Goal: Task Accomplishment & Management: Manage account settings

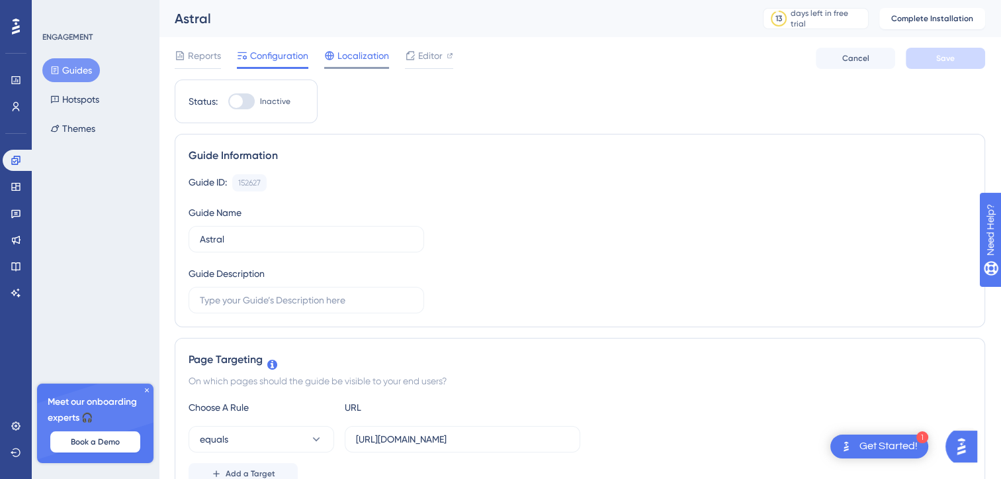
click at [352, 52] on span "Localization" at bounding box center [364, 56] width 52 height 16
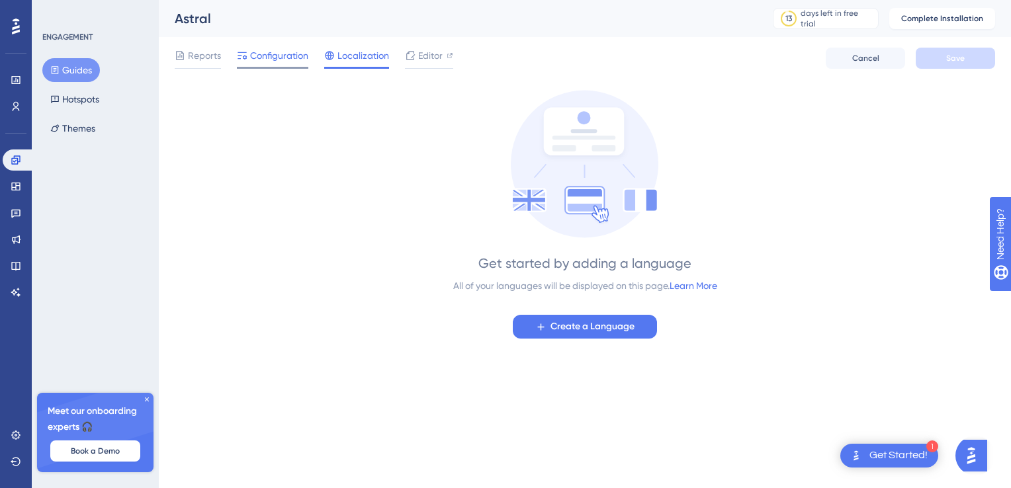
click at [265, 58] on span "Configuration" at bounding box center [279, 56] width 58 height 16
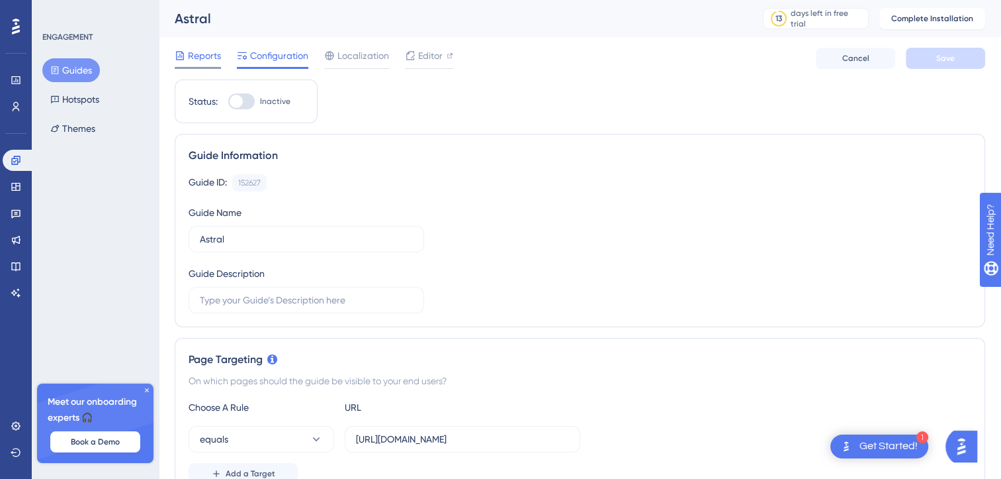
click at [213, 52] on span "Reports" at bounding box center [204, 56] width 33 height 16
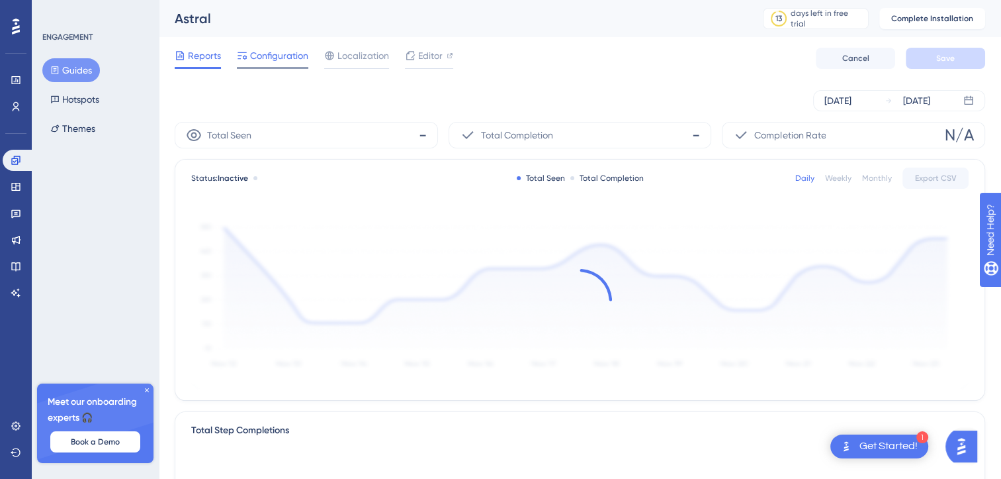
click at [273, 62] on span "Configuration" at bounding box center [279, 56] width 58 height 16
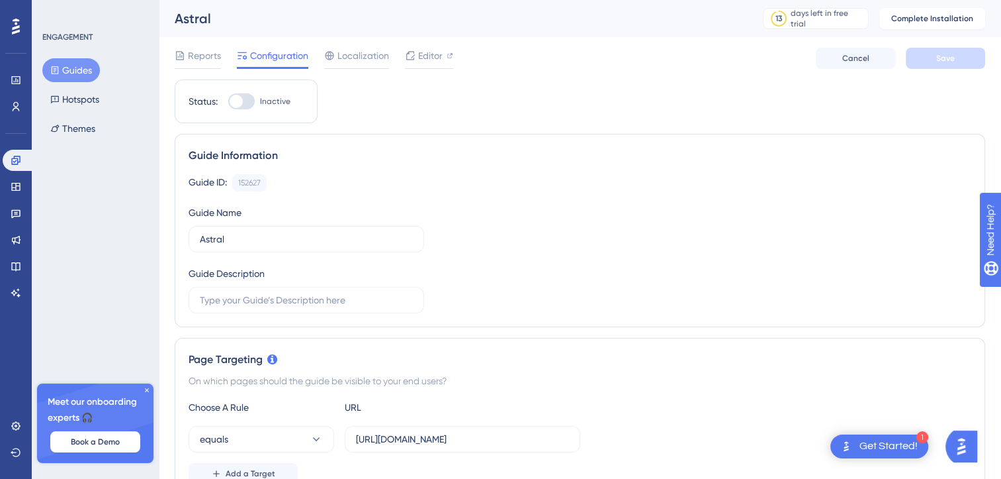
click at [246, 95] on div at bounding box center [241, 101] width 26 height 16
click at [228, 101] on input "Inactive" at bounding box center [228, 101] width 1 height 1
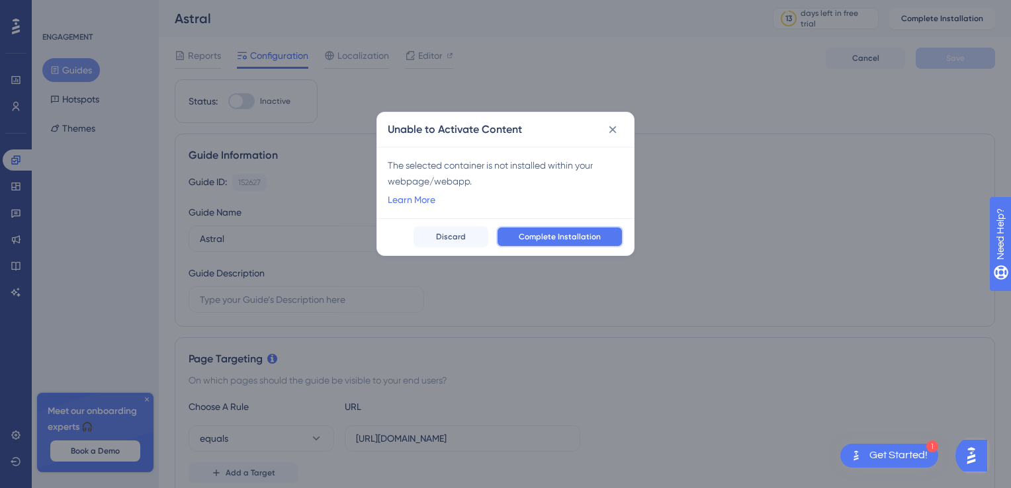
click at [519, 235] on button "Complete Installation" at bounding box center [559, 236] width 127 height 21
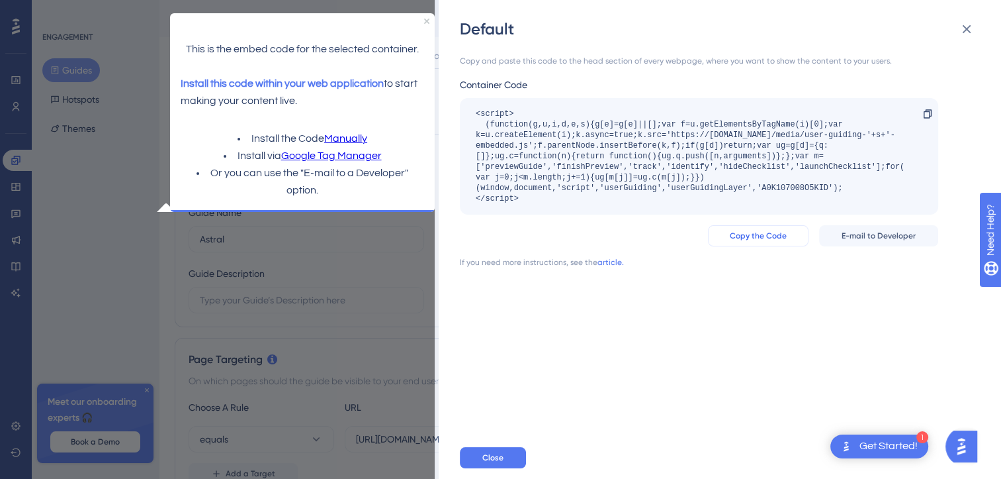
click at [767, 234] on span "Copy the Code" at bounding box center [758, 235] width 57 height 11
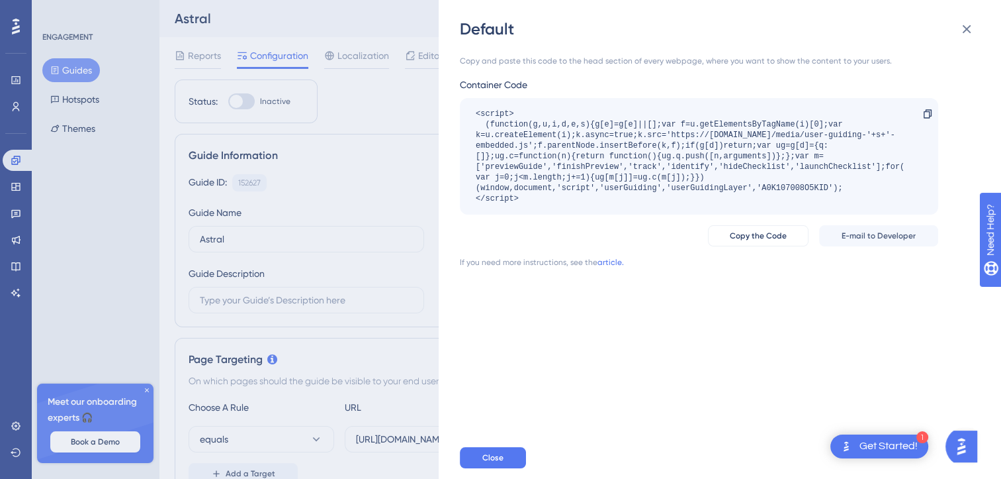
click at [704, 268] on div "Copy and paste this code to the head section of every webpage, where you want t…" at bounding box center [726, 238] width 533 height 396
click at [921, 115] on div at bounding box center [927, 113] width 21 height 21
click at [776, 241] on button "Copy the Code" at bounding box center [758, 235] width 101 height 21
click at [328, 154] on div "Default Copy and paste this code to the head section of every webpage, where yo…" at bounding box center [500, 239] width 1001 height 479
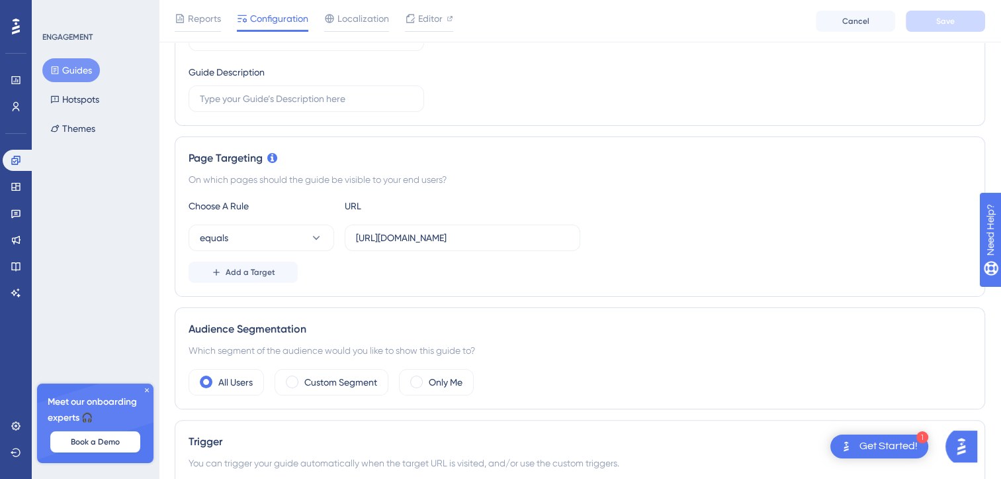
scroll to position [212, 0]
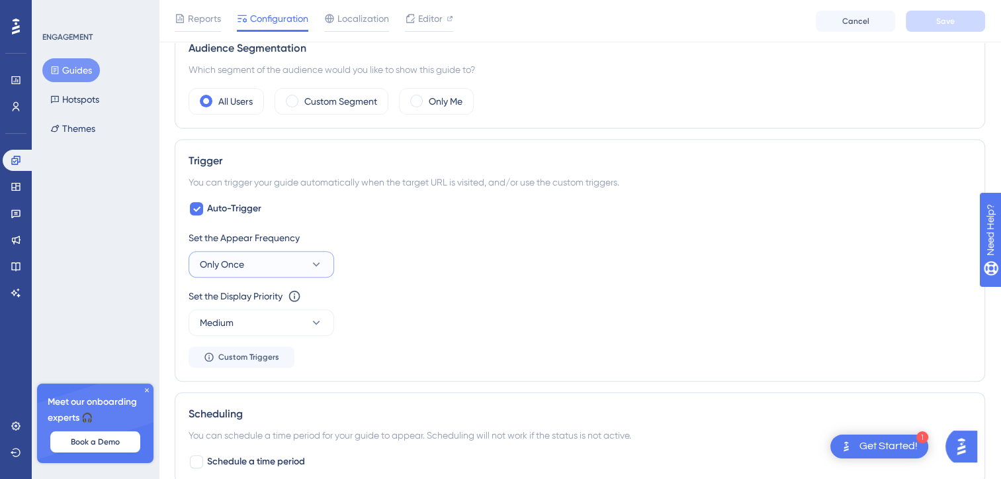
click at [270, 275] on button "Only Once" at bounding box center [262, 264] width 146 height 26
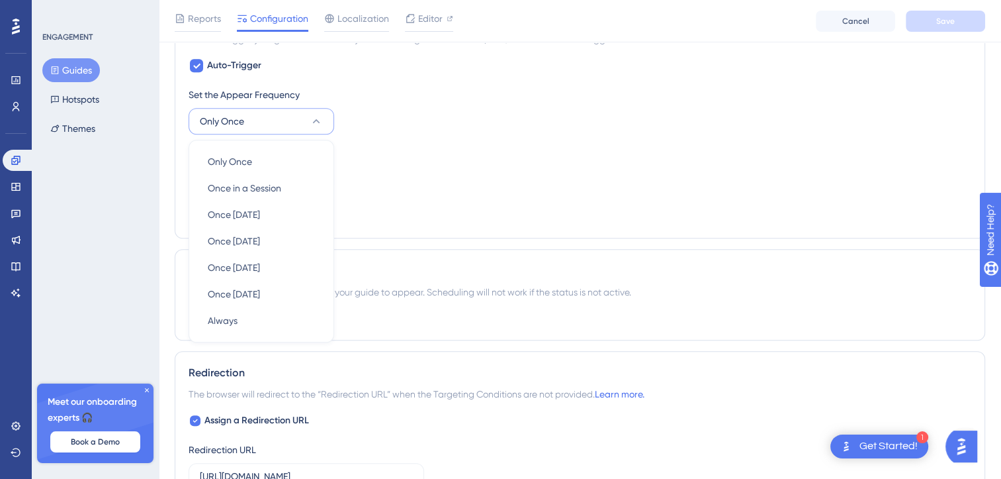
click at [126, 262] on div "ENGAGEMENT Guides Hotspots Themes Meet our onboarding experts 🎧 Book a Demo Upg…" at bounding box center [95, 239] width 127 height 479
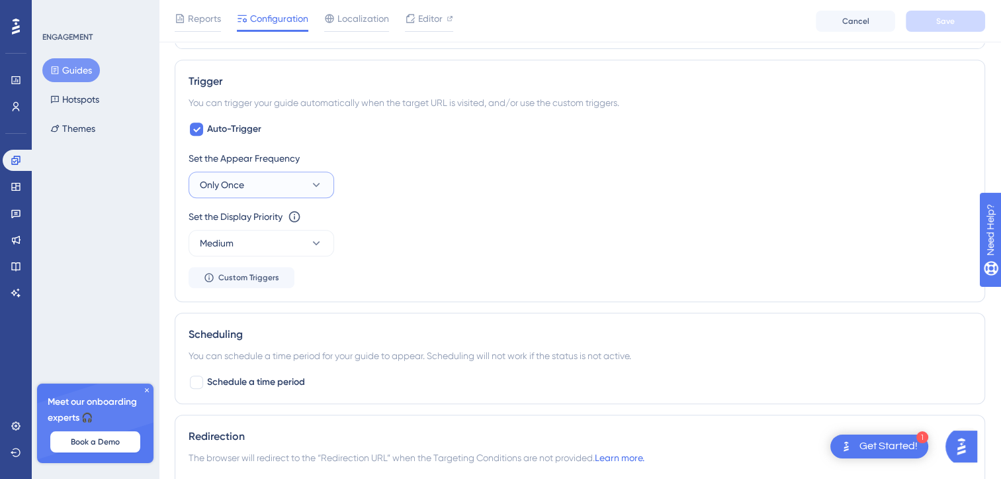
click at [253, 195] on button "Only Once" at bounding box center [262, 184] width 146 height 26
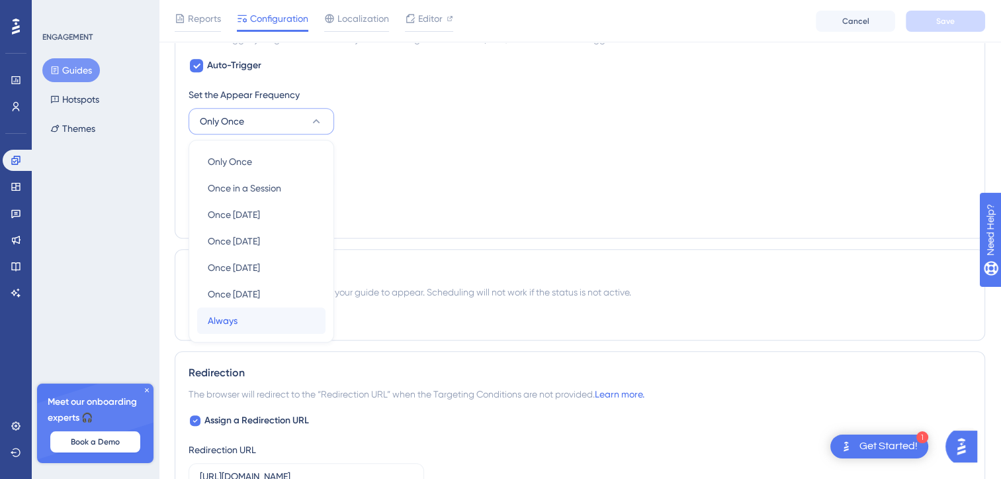
click at [222, 318] on span "Always" at bounding box center [223, 320] width 30 height 16
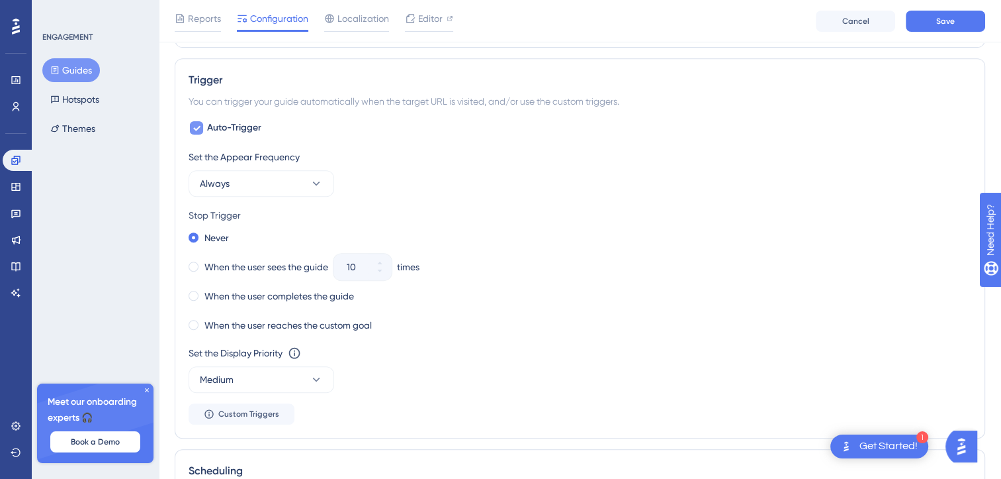
scroll to position [568, 0]
click at [203, 238] on div "Never" at bounding box center [209, 237] width 40 height 19
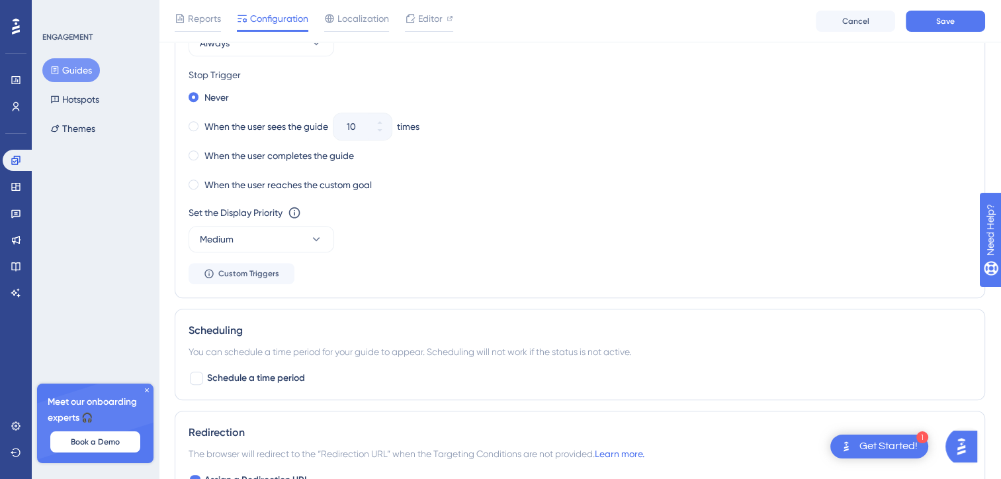
scroll to position [711, 0]
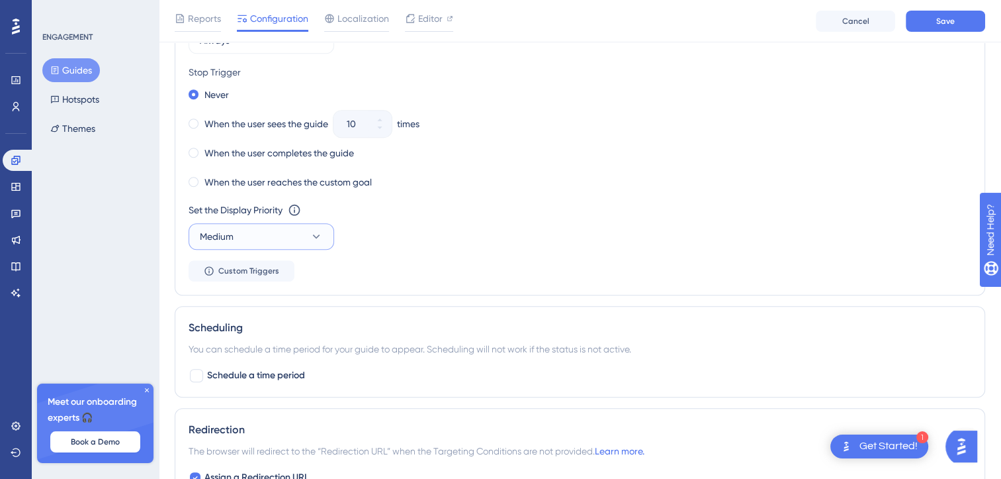
click at [217, 230] on span "Medium" at bounding box center [217, 236] width 34 height 16
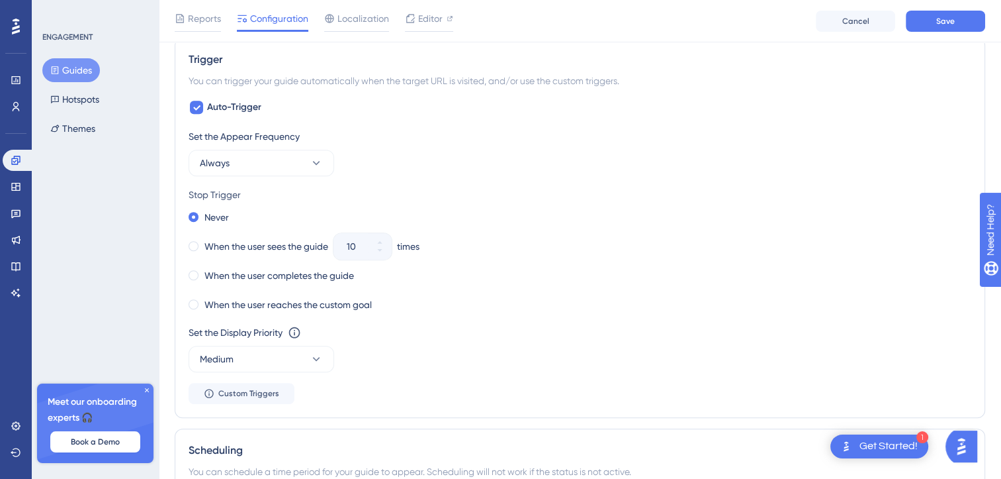
scroll to position [537, 0]
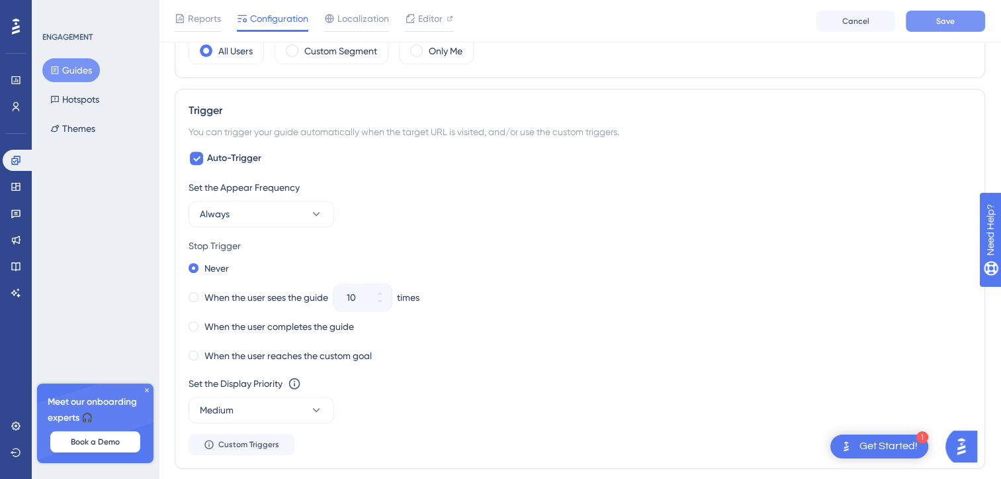
click at [934, 26] on div "Reports Configuration Localization Editor Cancel Save" at bounding box center [580, 21] width 843 height 42
click at [934, 26] on button "Save" at bounding box center [945, 21] width 79 height 21
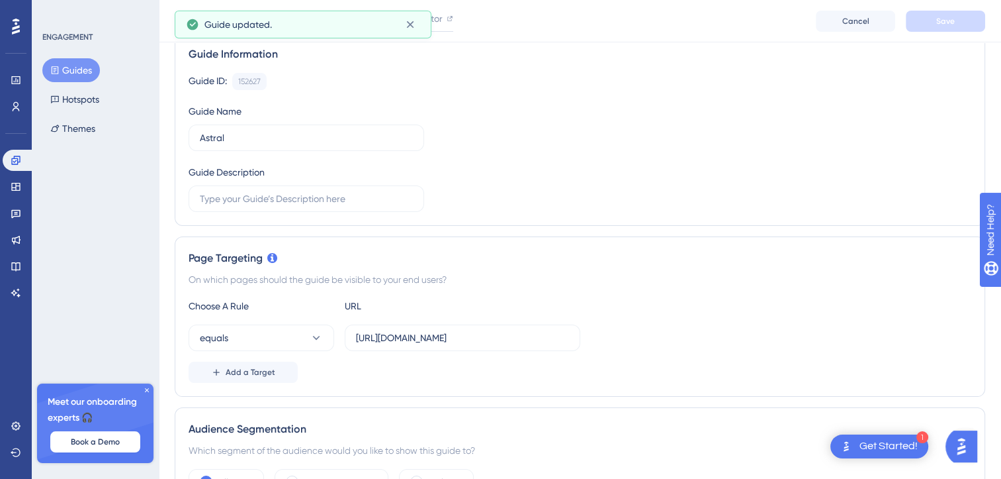
scroll to position [0, 0]
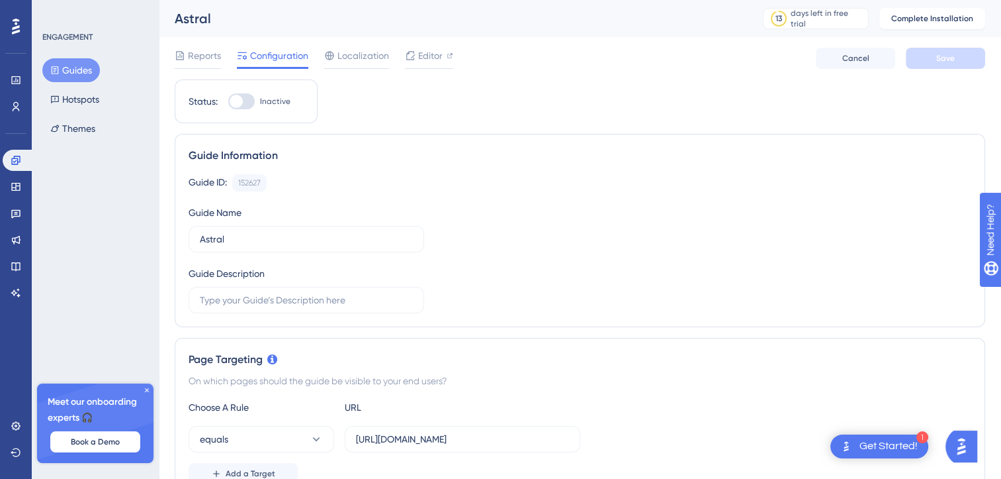
click at [884, 457] on div "1 Get Started!" at bounding box center [880, 446] width 98 height 24
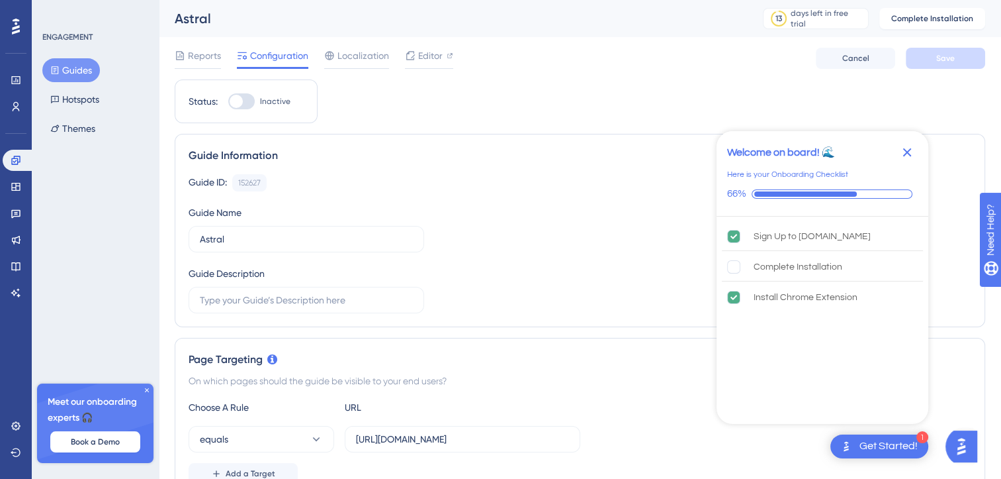
drag, startPoint x: 315, startPoint y: 113, endPoint x: 504, endPoint y: 203, distance: 209.9
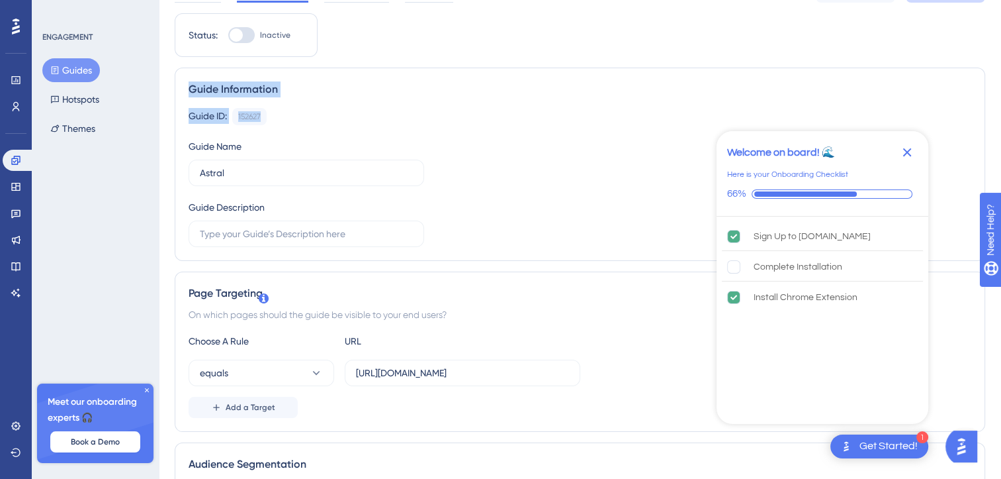
scroll to position [0, 5]
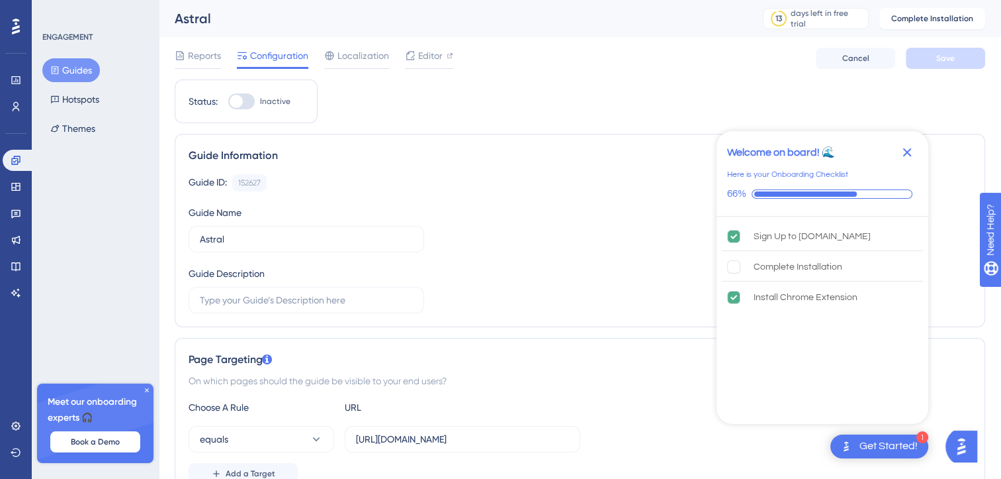
click at [252, 102] on label "Inactive" at bounding box center [259, 101] width 62 height 16
click at [228, 102] on input "Inactive" at bounding box center [228, 101] width 1 height 1
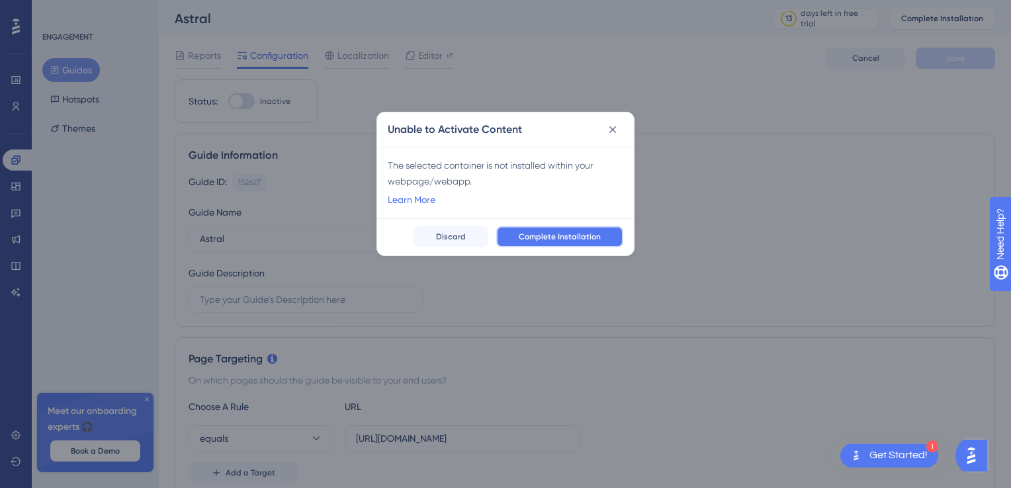
click at [563, 236] on span "Complete Installation" at bounding box center [560, 237] width 82 height 11
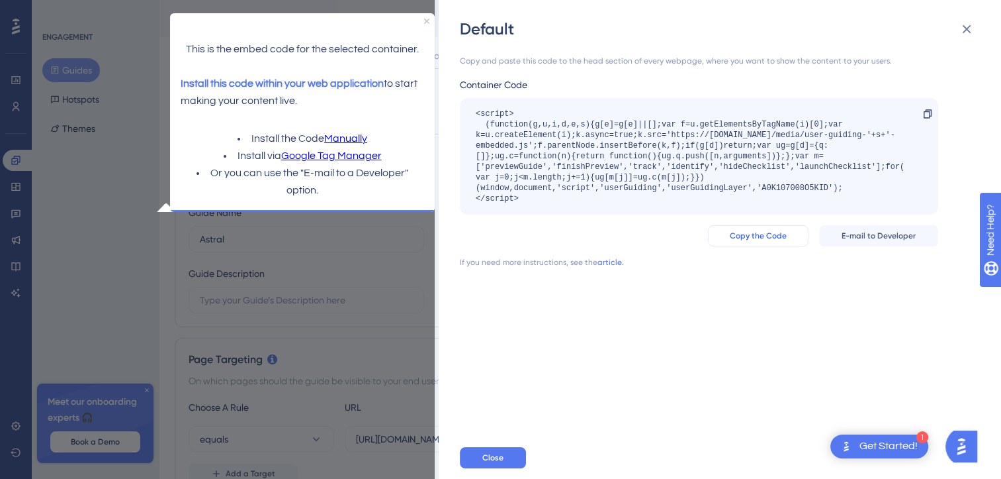
click at [741, 234] on span "Copy the Code" at bounding box center [758, 235] width 57 height 11
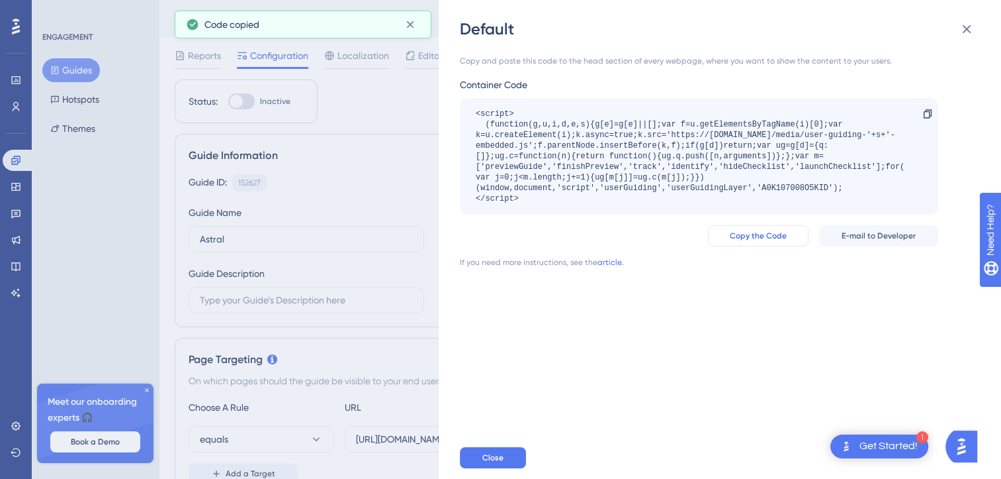
click at [741, 234] on span "Copy the Code" at bounding box center [758, 235] width 57 height 11
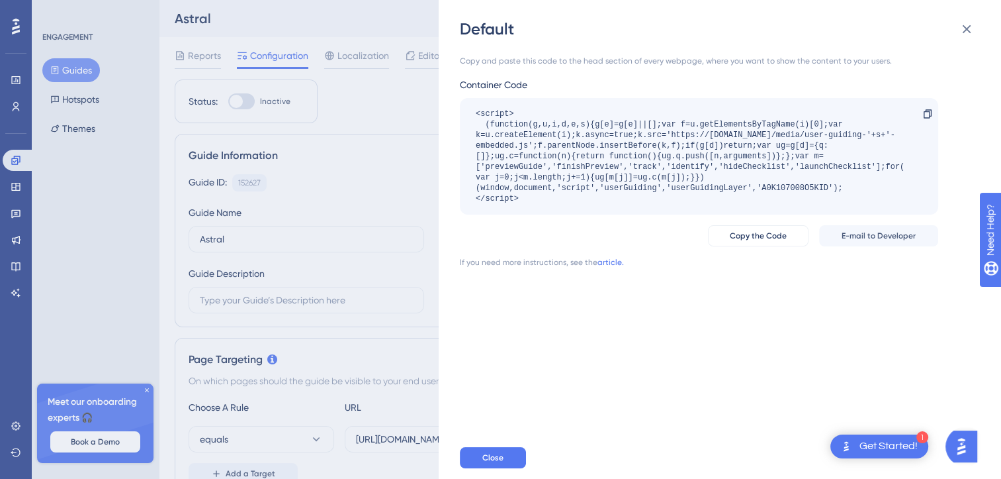
click at [377, 141] on div "Default Copy and paste this code to the head section of every webpage, where yo…" at bounding box center [500, 239] width 1001 height 479
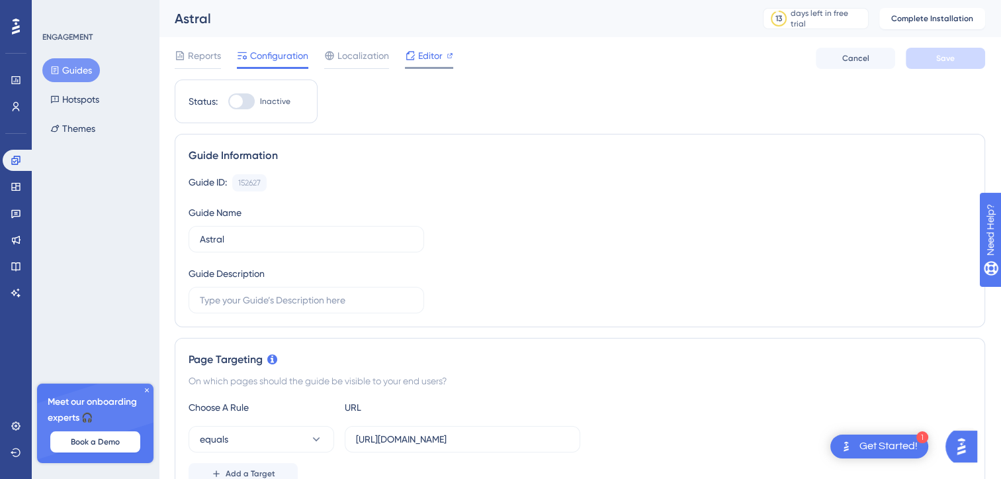
click at [414, 50] on icon at bounding box center [410, 55] width 11 height 11
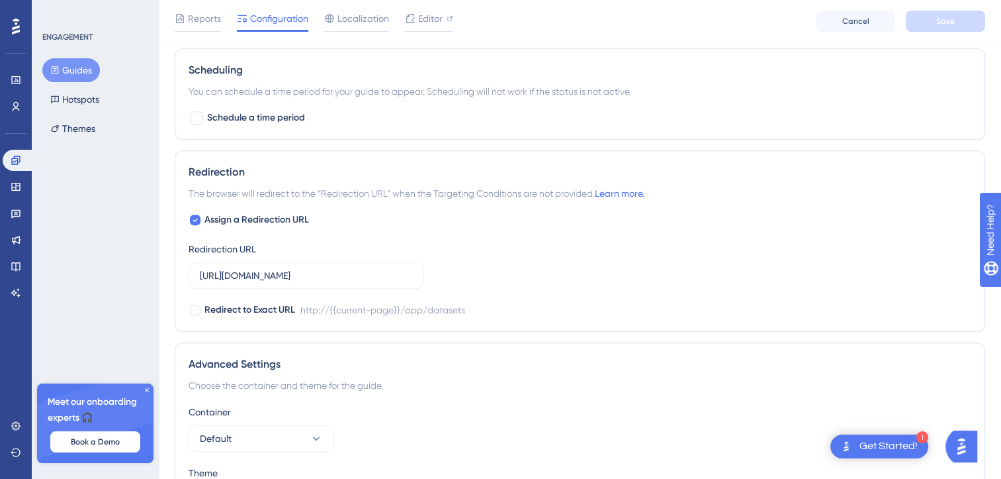
scroll to position [1066, 0]
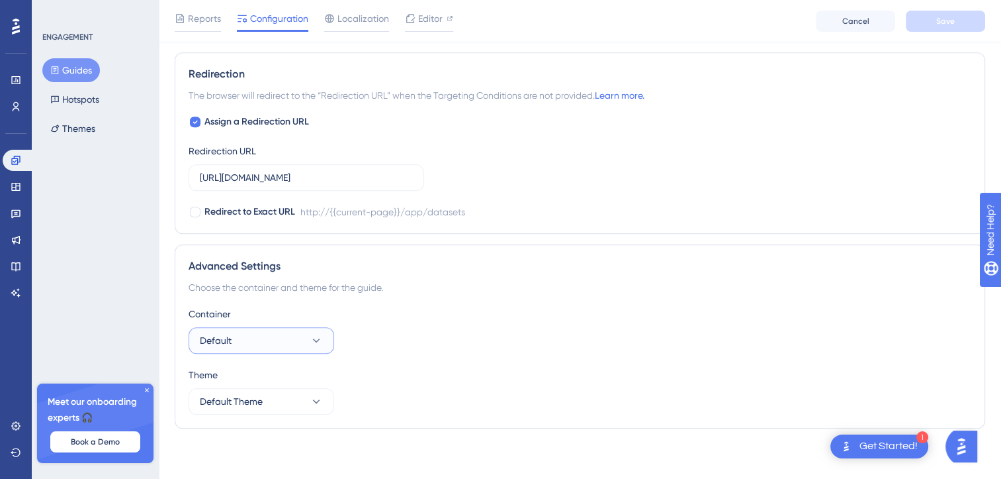
click at [270, 328] on button "Default" at bounding box center [262, 340] width 146 height 26
click at [209, 332] on span "Default" at bounding box center [216, 340] width 32 height 16
click at [250, 393] on span "Default Theme" at bounding box center [231, 401] width 63 height 16
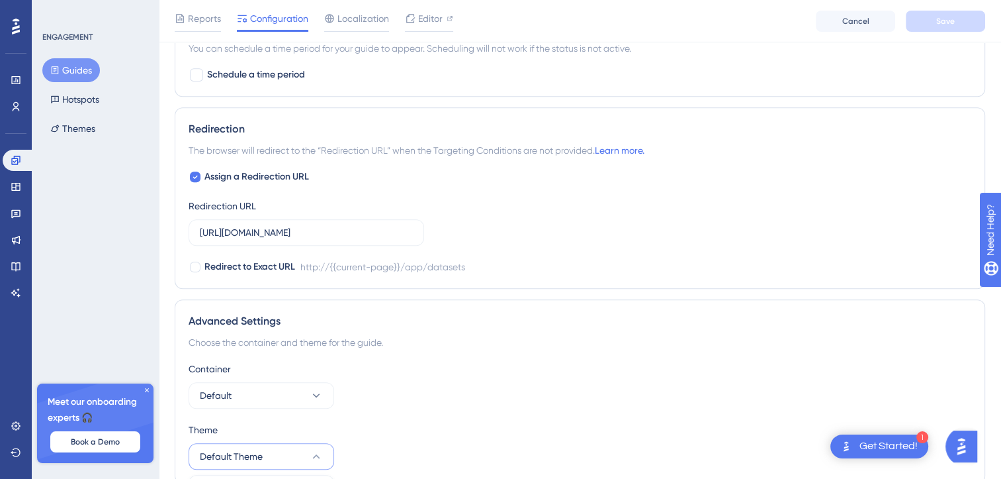
scroll to position [993, 0]
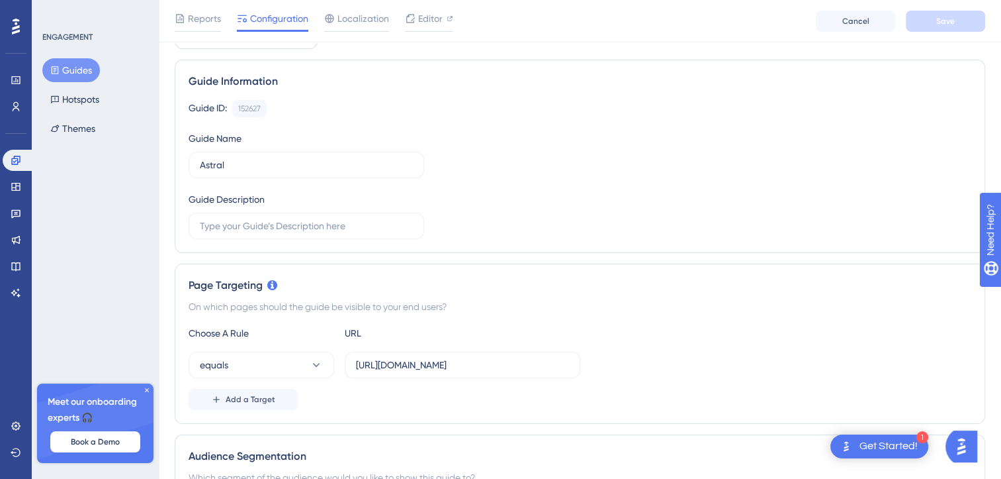
scroll to position [0, 0]
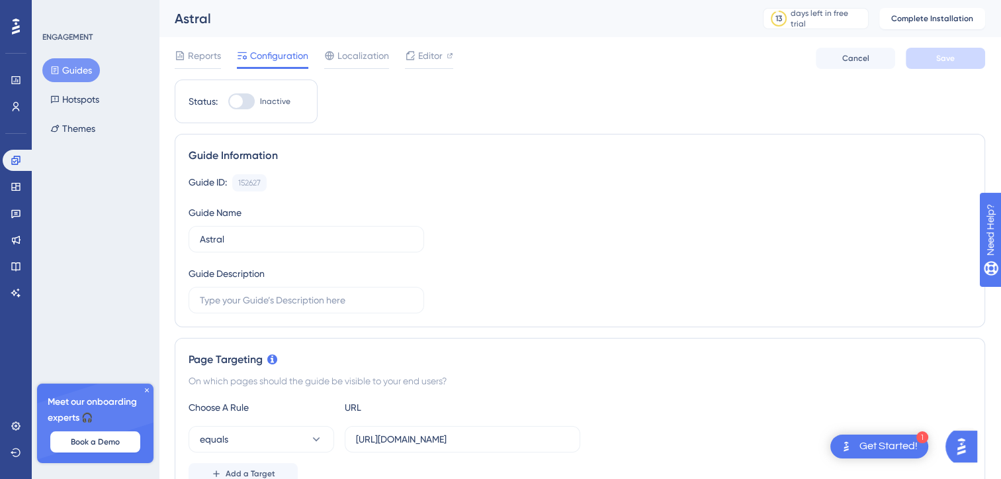
click at [250, 97] on div at bounding box center [241, 101] width 26 height 16
click at [228, 101] on input "Inactive" at bounding box center [228, 101] width 1 height 1
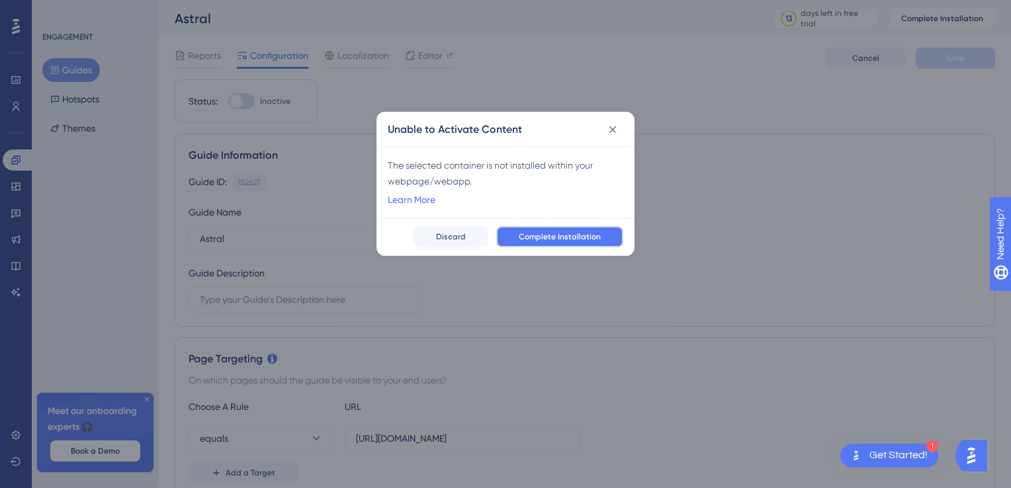
click at [529, 229] on button "Complete Installation" at bounding box center [559, 236] width 127 height 21
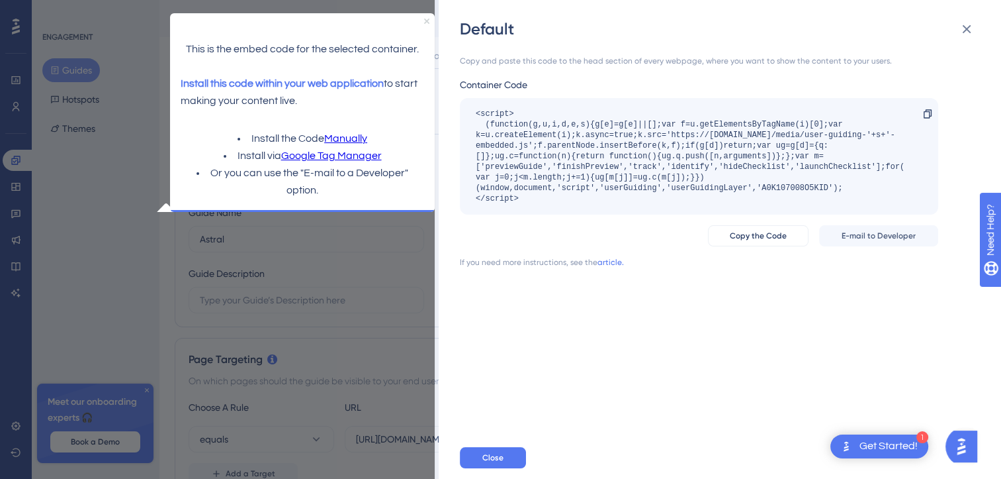
click at [426, 23] on icon "Close Preview" at bounding box center [426, 21] width 5 height 5
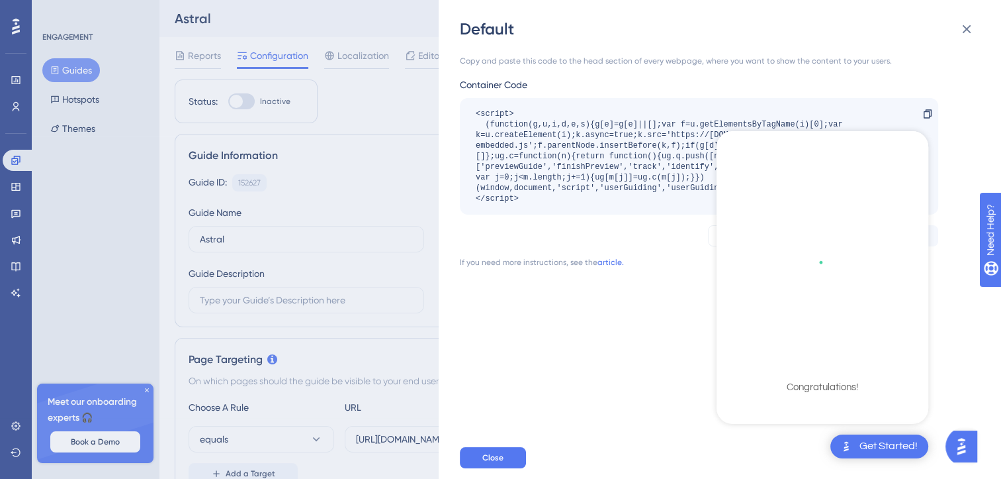
click at [858, 437] on div "Get Started!" at bounding box center [880, 446] width 98 height 24
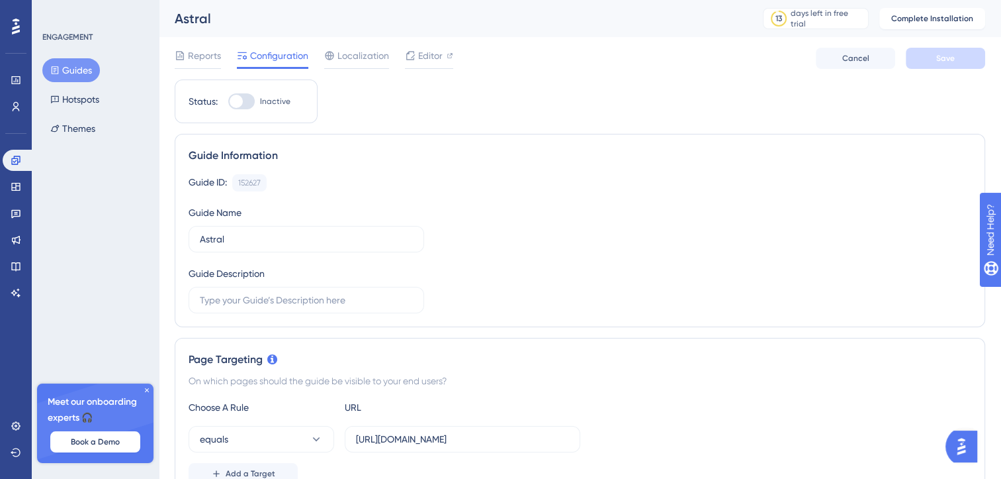
click at [246, 101] on div at bounding box center [241, 101] width 26 height 16
click at [228, 101] on input "Inactive" at bounding box center [228, 101] width 1 height 1
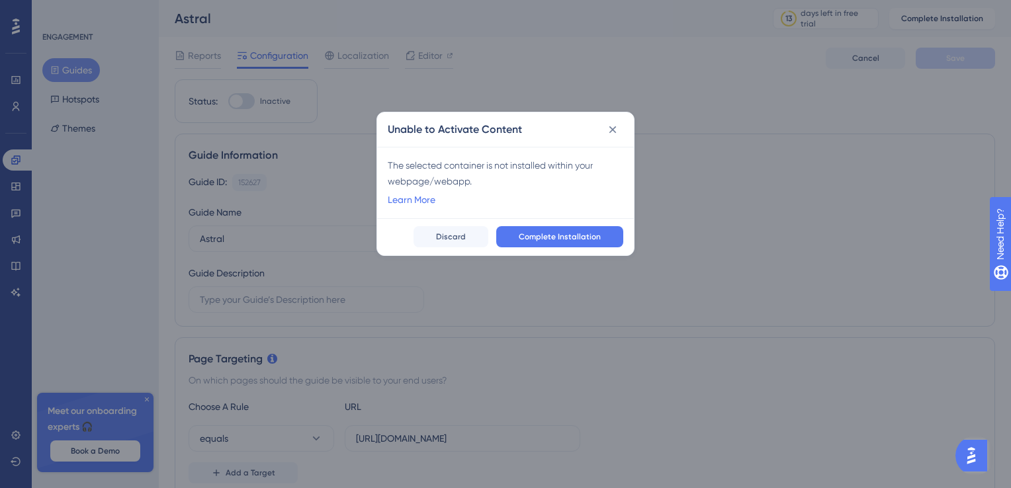
click at [412, 177] on div "The selected container is not installed within your webpage/webapp." at bounding box center [506, 174] width 236 height 32
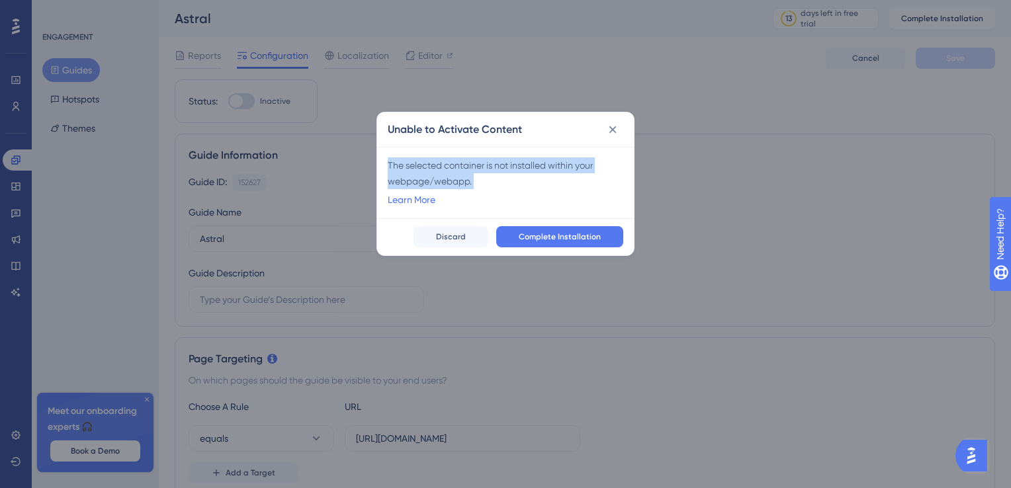
click at [412, 177] on div "The selected container is not installed within your webpage/webapp." at bounding box center [506, 174] width 236 height 32
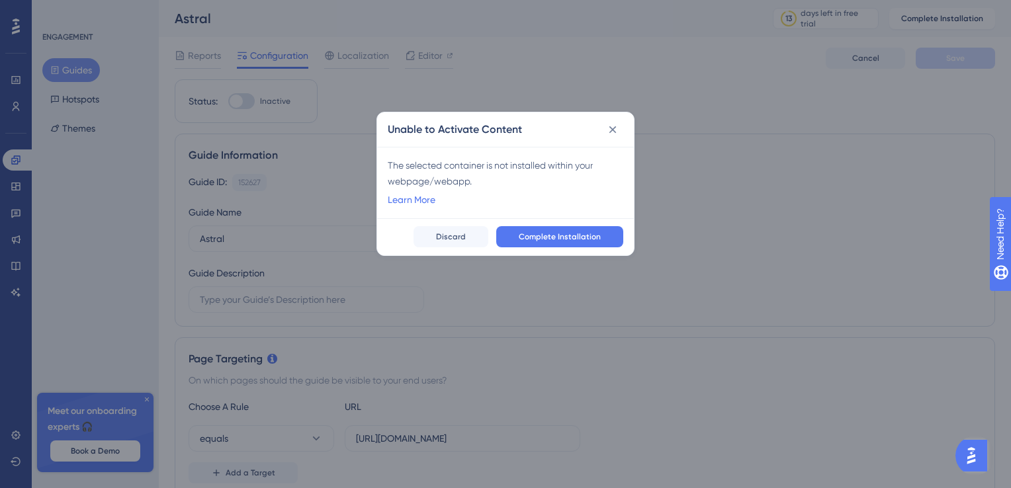
click at [647, 223] on div "Unable to Activate Content The selected container is not installed within your …" at bounding box center [505, 244] width 1011 height 488
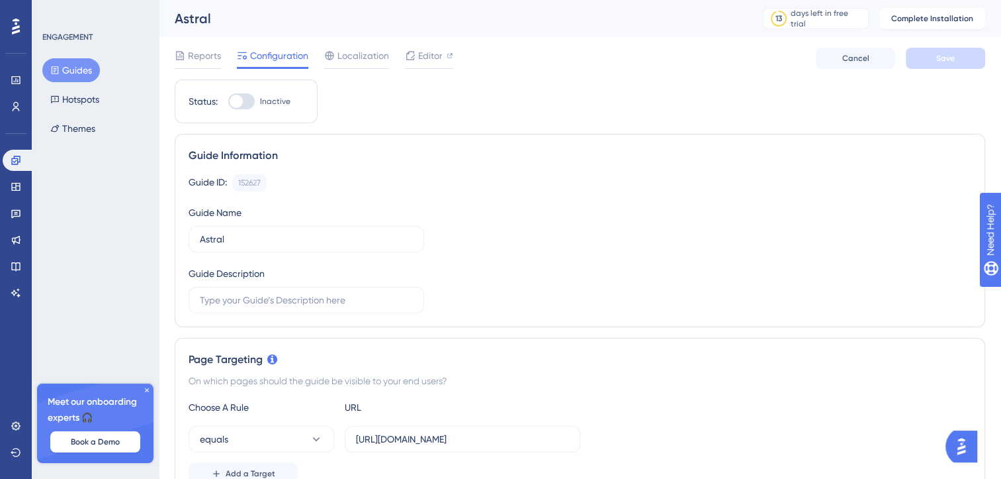
click at [647, 223] on div "Guide ID: 152627 Copy Guide Name Astral Guide Description" at bounding box center [580, 243] width 783 height 139
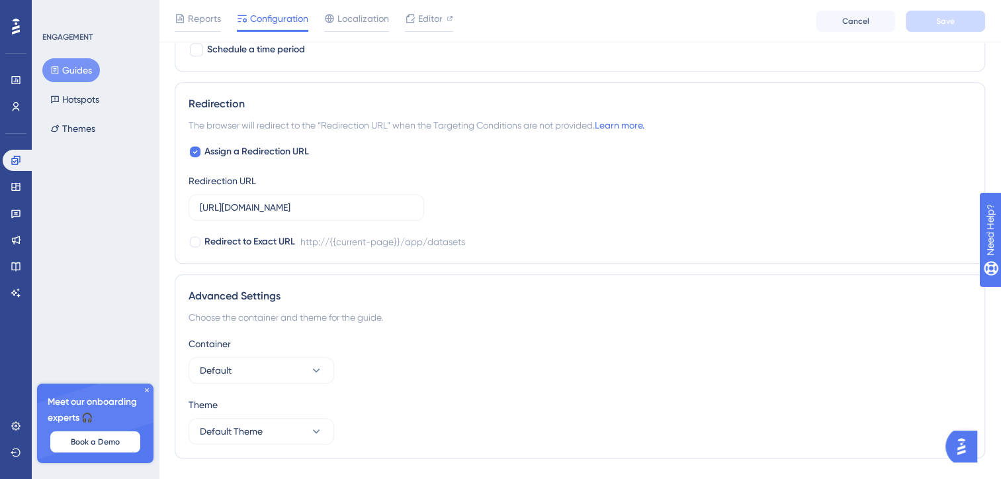
scroll to position [1066, 0]
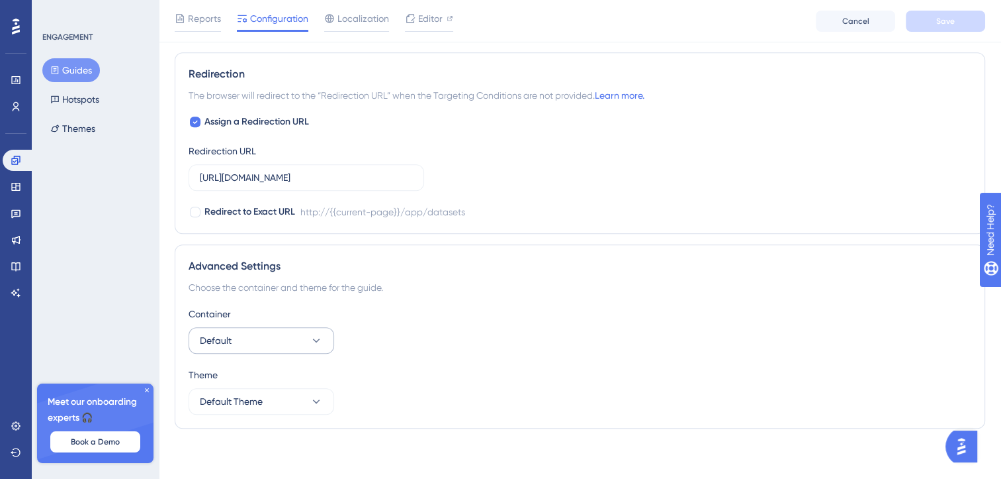
drag, startPoint x: 261, startPoint y: 355, endPoint x: 254, endPoint y: 343, distance: 14.5
click at [254, 343] on div "Container Default Theme Default Theme" at bounding box center [580, 360] width 783 height 109
click at [254, 343] on button "Default" at bounding box center [262, 340] width 146 height 26
click at [248, 367] on div "Default Default" at bounding box center [261, 380] width 107 height 26
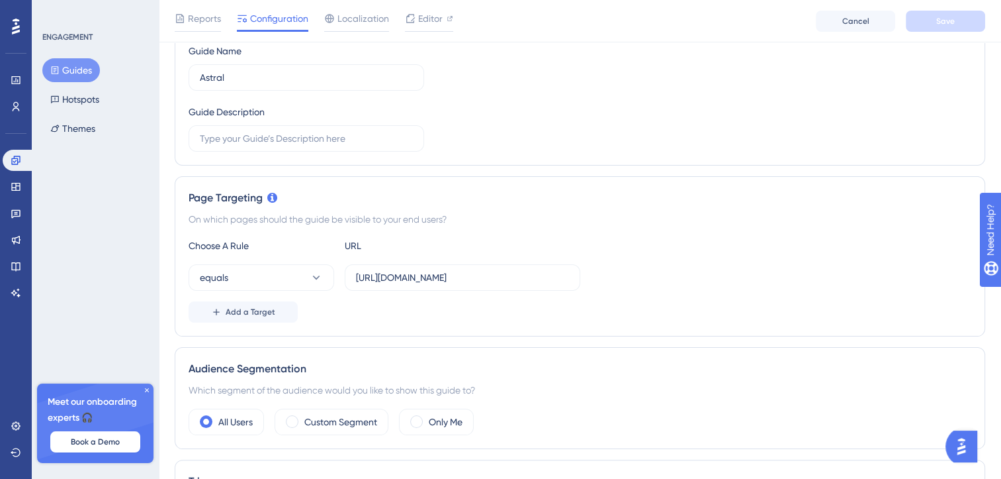
scroll to position [0, 0]
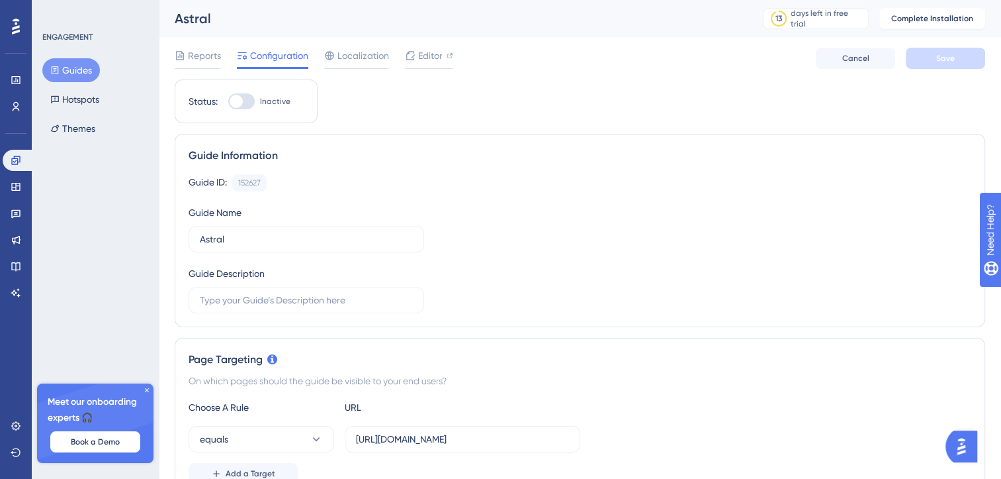
click at [236, 101] on div at bounding box center [236, 101] width 13 height 13
click at [228, 101] on input "Inactive" at bounding box center [228, 101] width 1 height 1
checkbox input "false"
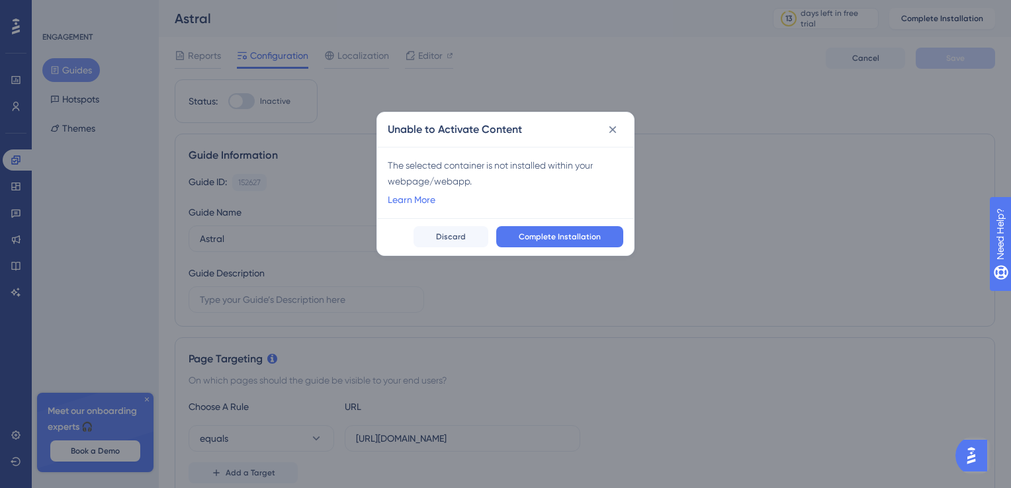
click at [434, 173] on div "The selected container is not installed within your webpage/webapp." at bounding box center [506, 174] width 236 height 32
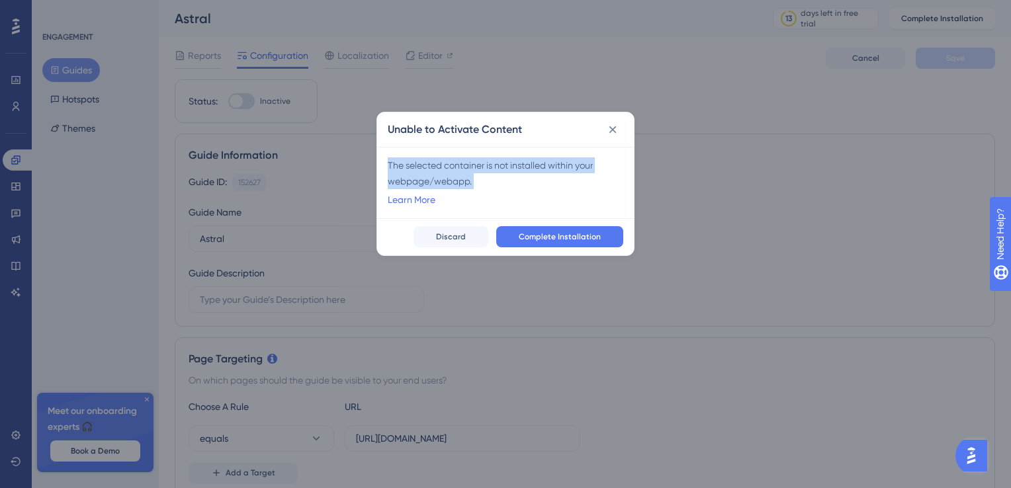
click at [434, 173] on div "The selected container is not installed within your webpage/webapp." at bounding box center [506, 174] width 236 height 32
copy div "The selected container is not installed within your webpage/webapp."
click at [619, 123] on icon at bounding box center [612, 129] width 13 height 13
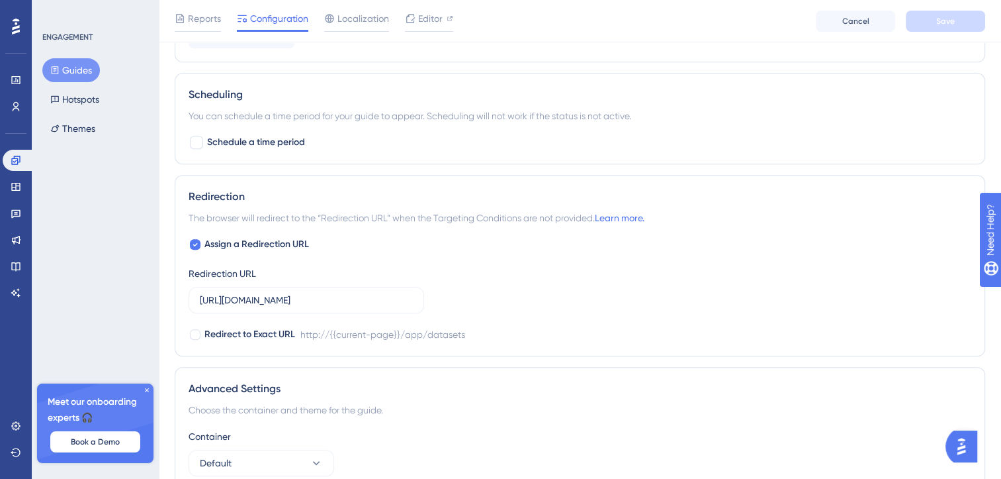
scroll to position [1066, 0]
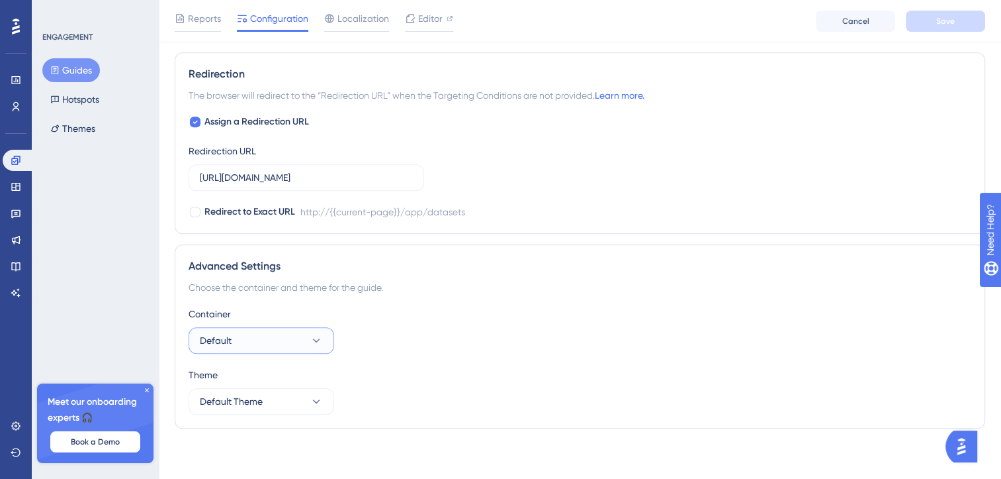
click at [265, 335] on button "Default" at bounding box center [262, 340] width 146 height 26
click at [264, 340] on button "Default" at bounding box center [262, 340] width 146 height 26
click at [291, 349] on button "Default" at bounding box center [262, 340] width 146 height 26
click at [279, 377] on div "Default Default" at bounding box center [261, 380] width 107 height 26
click at [288, 344] on button "Default" at bounding box center [262, 340] width 146 height 26
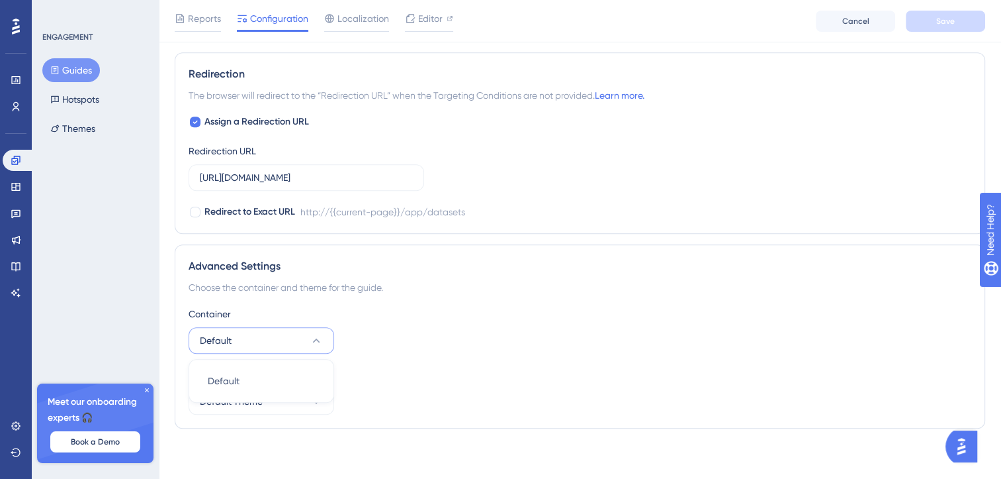
click at [288, 344] on button "Default" at bounding box center [262, 340] width 146 height 26
click at [283, 338] on button "Default" at bounding box center [262, 340] width 146 height 26
click at [195, 20] on span "Reports" at bounding box center [204, 19] width 33 height 16
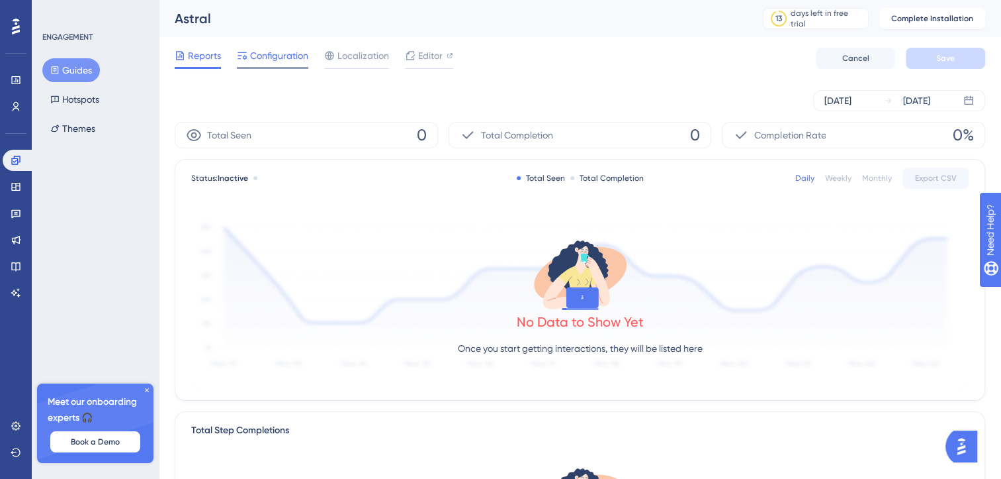
click at [283, 54] on span "Configuration" at bounding box center [279, 56] width 58 height 16
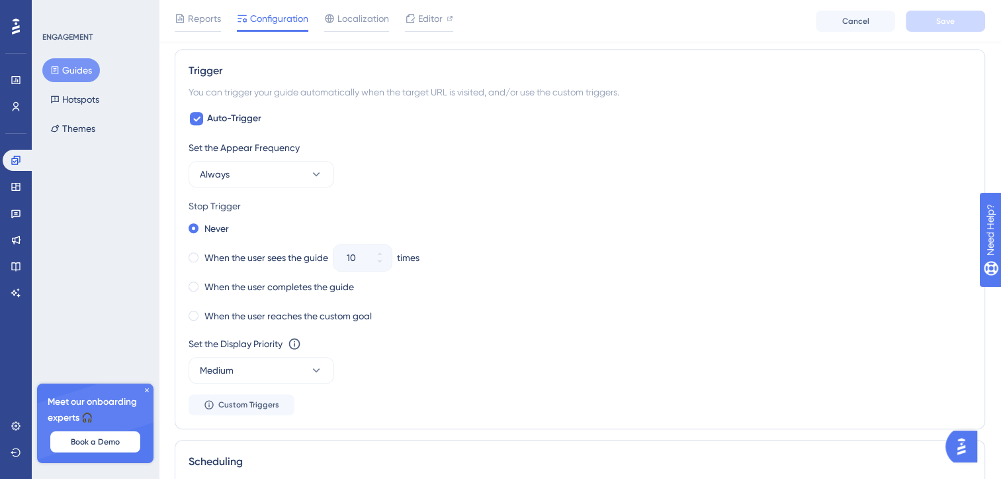
scroll to position [1066, 0]
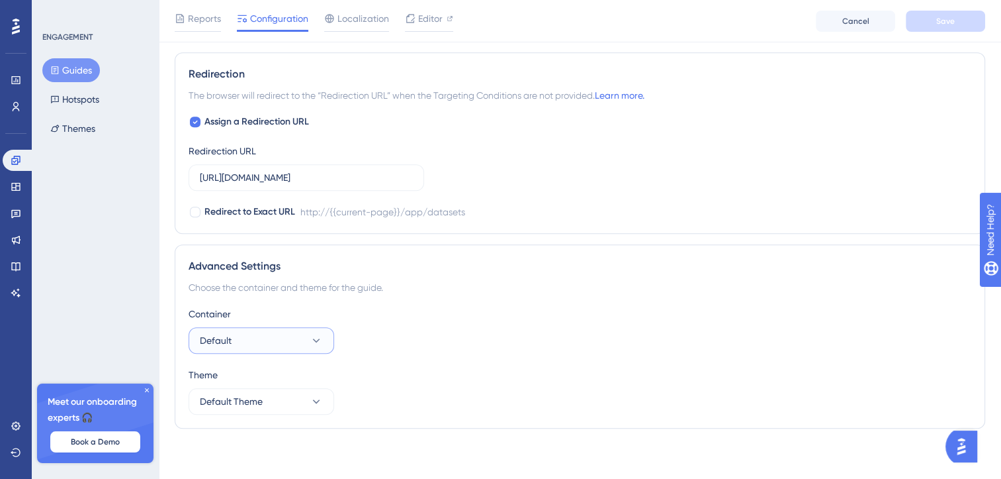
click at [291, 338] on button "Default" at bounding box center [262, 340] width 146 height 26
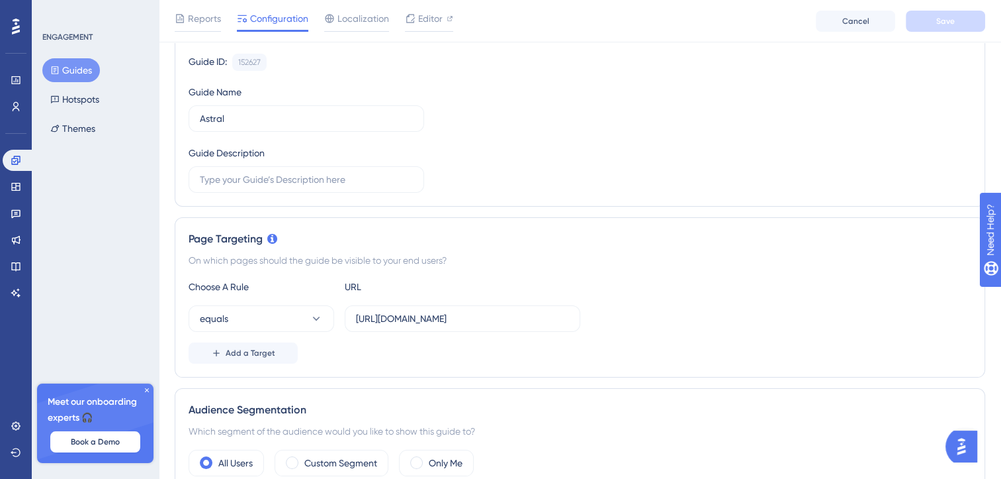
scroll to position [0, 0]
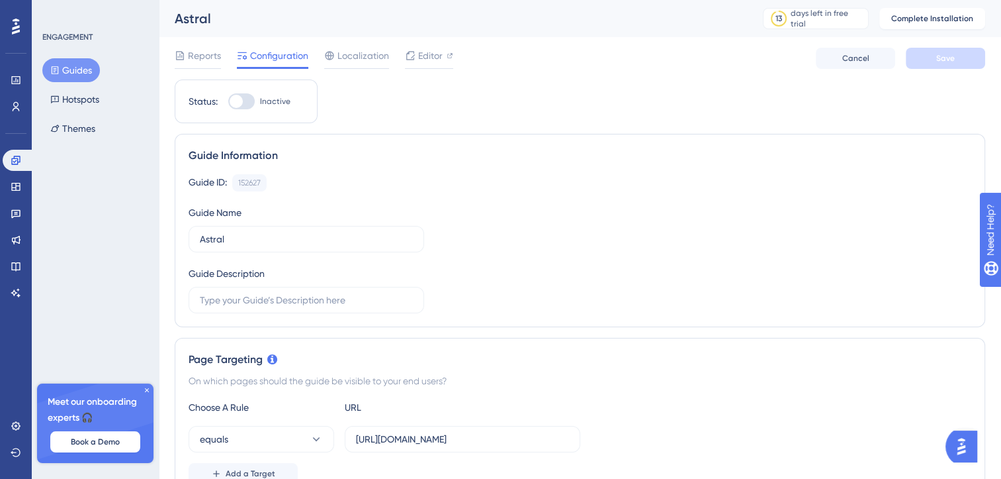
click at [465, 151] on div "Guide Information" at bounding box center [580, 156] width 783 height 16
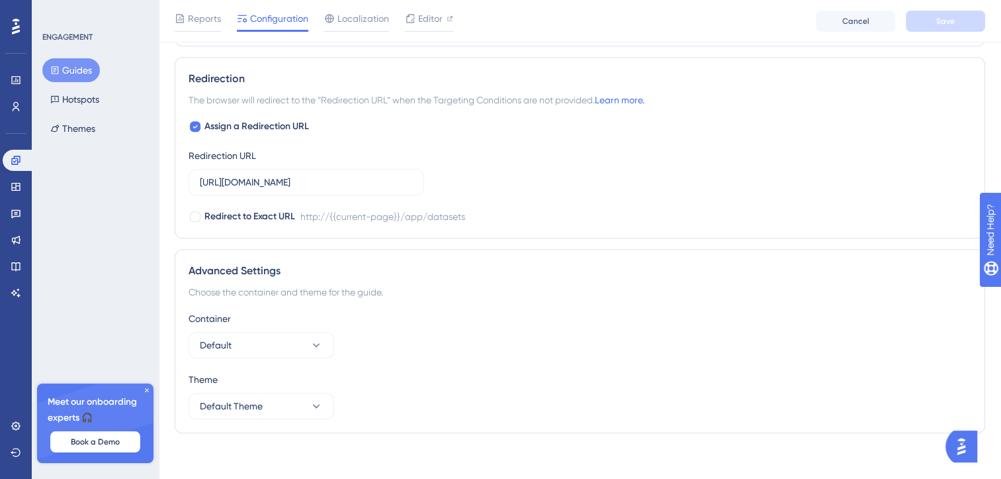
scroll to position [1066, 0]
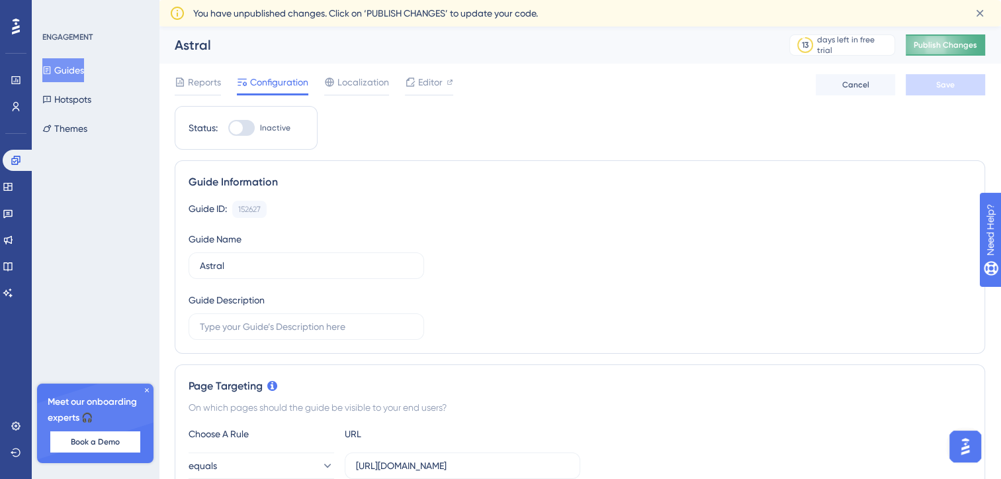
click at [936, 42] on span "Publish Changes" at bounding box center [946, 45] width 64 height 11
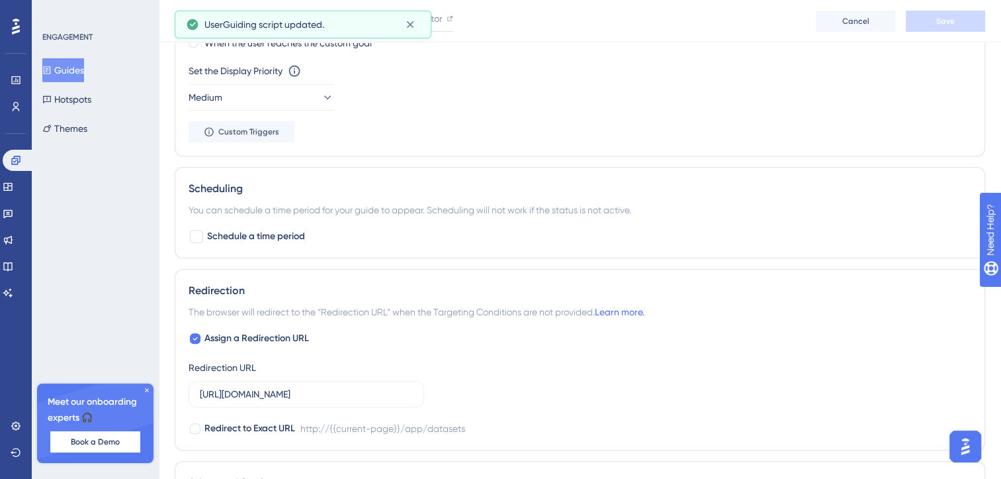
scroll to position [1066, 0]
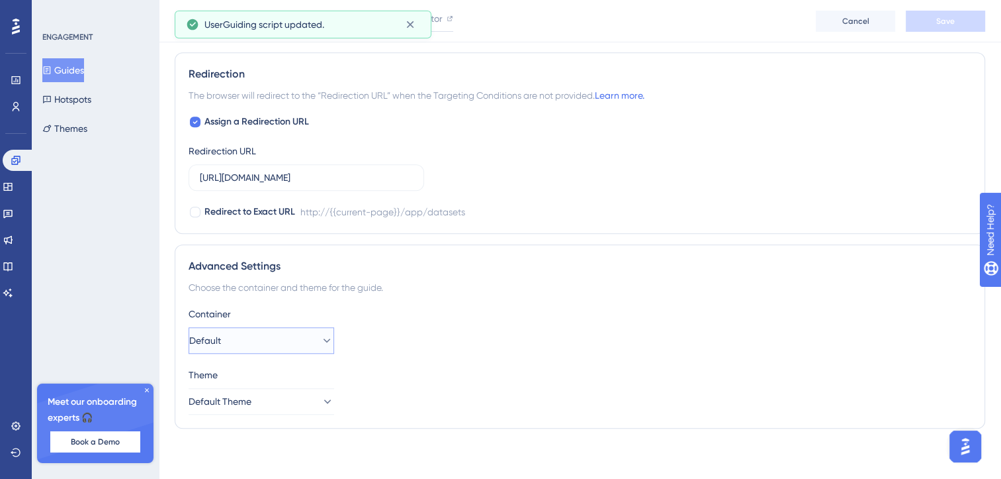
click at [273, 345] on button "Default" at bounding box center [262, 340] width 146 height 26
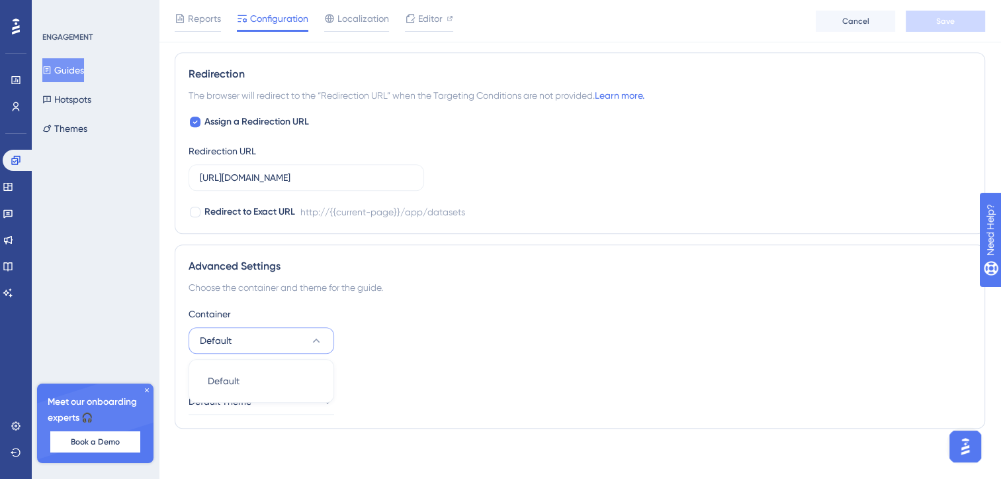
click at [271, 344] on button "Default" at bounding box center [262, 340] width 146 height 26
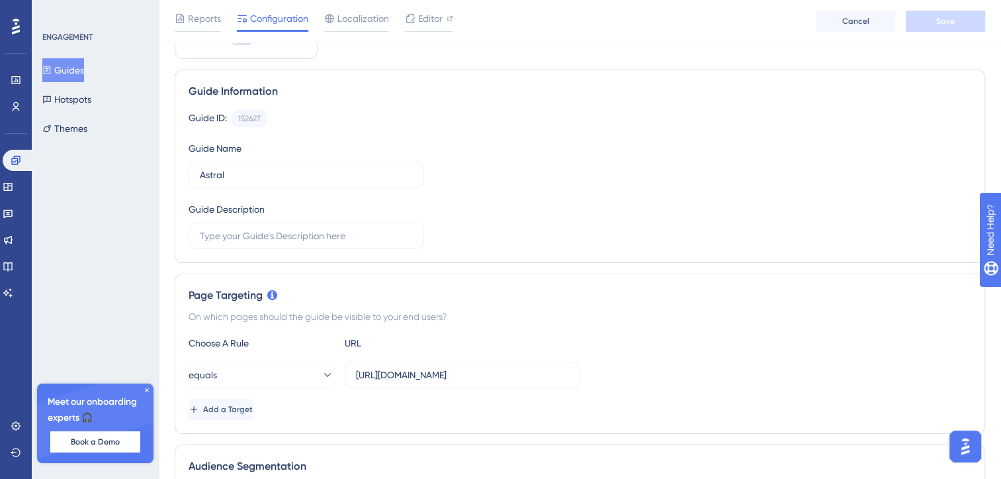
scroll to position [0, 0]
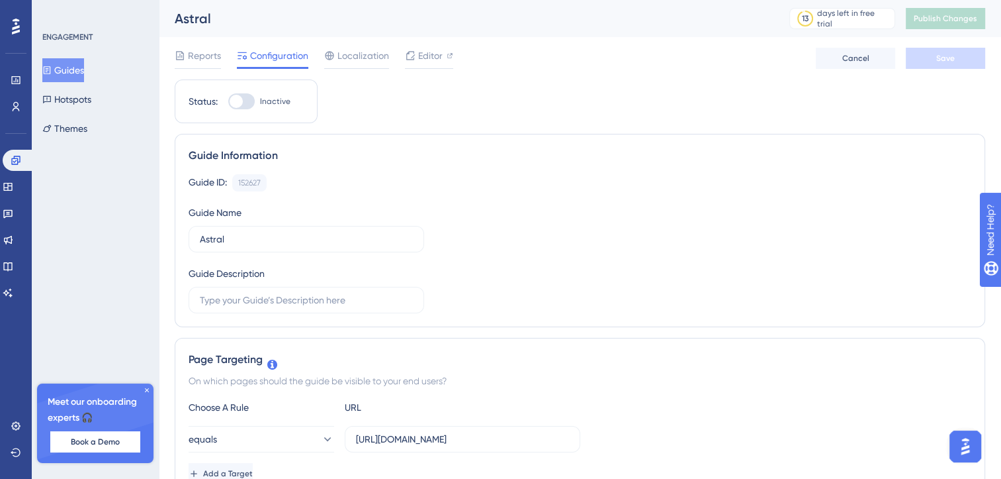
click at [240, 105] on div at bounding box center [236, 101] width 13 height 13
click at [228, 102] on input "Inactive" at bounding box center [228, 101] width 1 height 1
checkbox input "true"
click at [936, 52] on button "Save" at bounding box center [945, 58] width 79 height 21
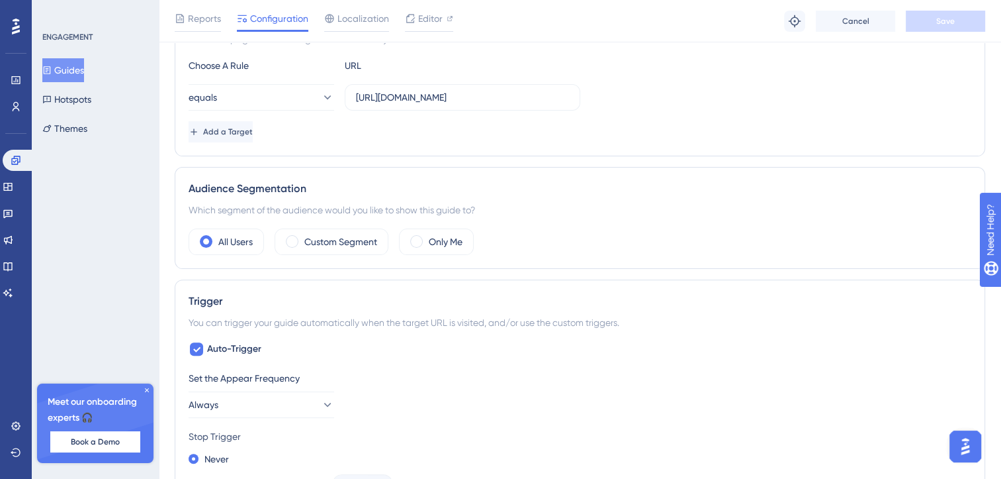
scroll to position [349, 0]
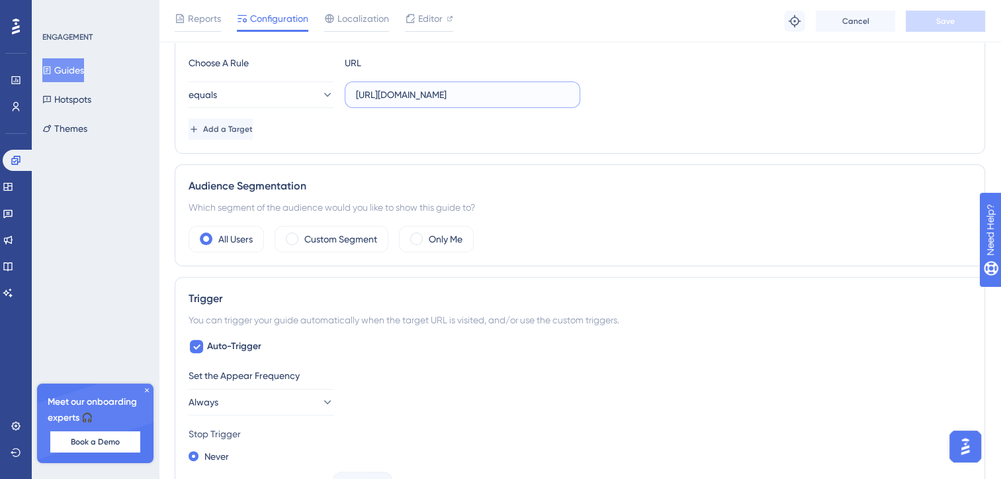
click at [442, 98] on input "http://astral.iselab.info/app/datasets" at bounding box center [462, 94] width 213 height 15
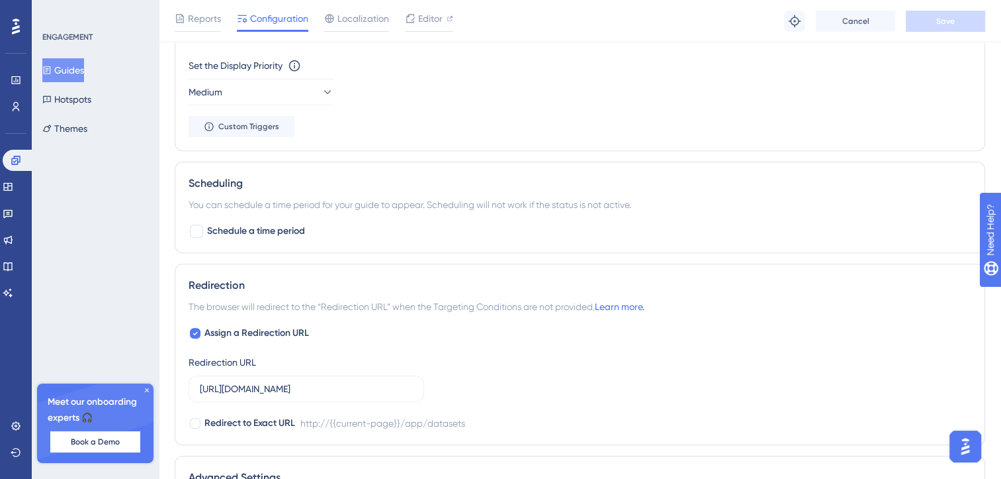
scroll to position [1066, 0]
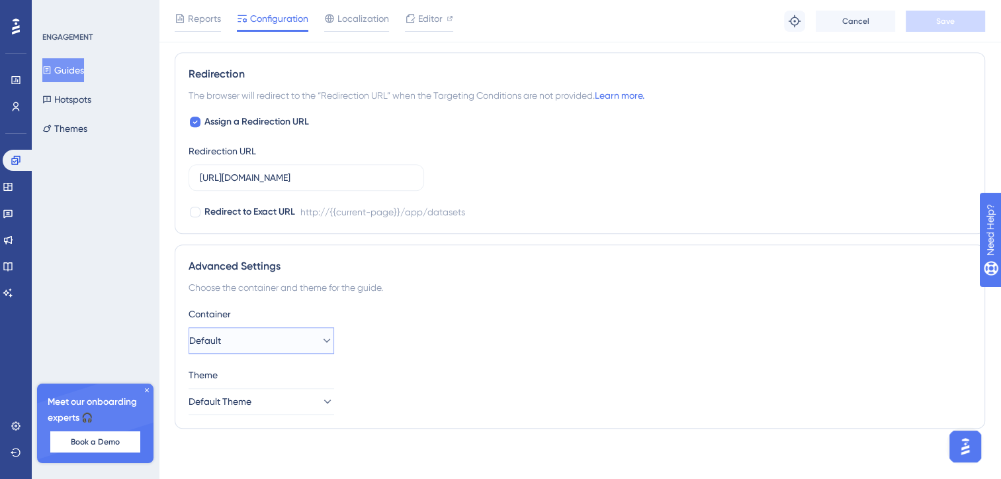
click at [304, 327] on button "Default" at bounding box center [262, 340] width 146 height 26
click at [205, 9] on div "Reports Configuration Localization Editor Troubleshoot Cancel Save" at bounding box center [580, 21] width 843 height 42
click at [205, 21] on span "Reports" at bounding box center [204, 19] width 33 height 16
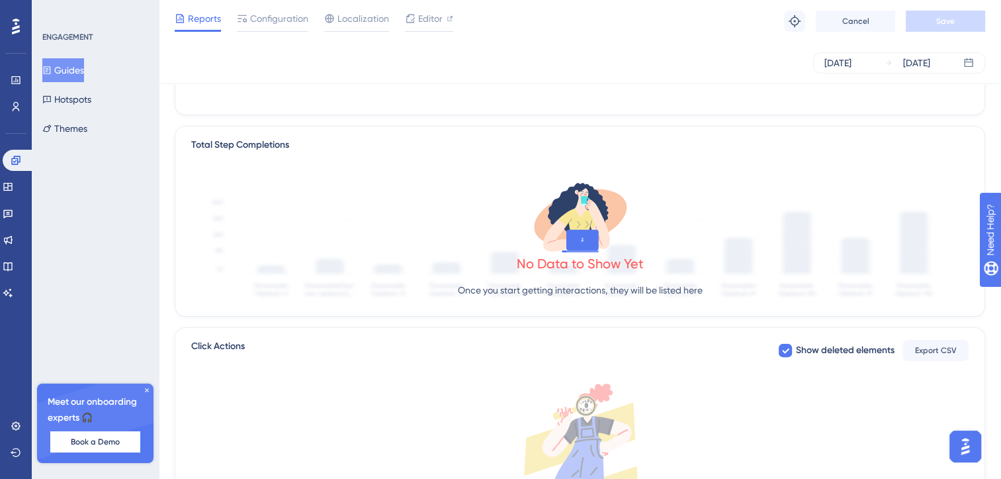
scroll to position [445, 0]
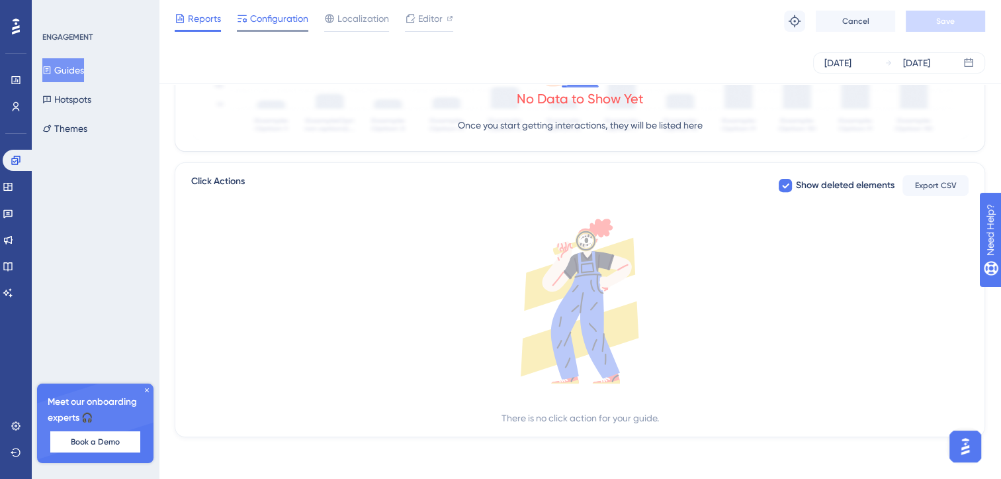
click at [283, 30] on div at bounding box center [272, 31] width 71 height 2
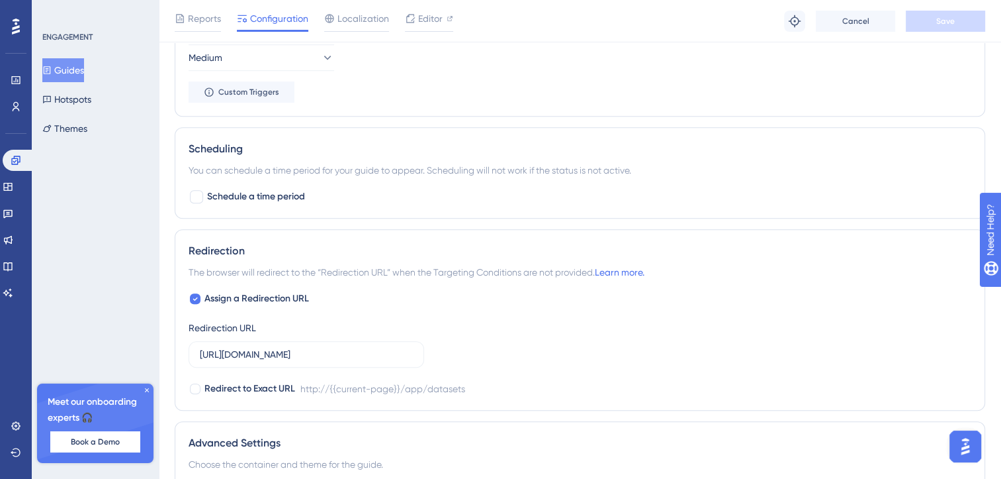
scroll to position [899, 0]
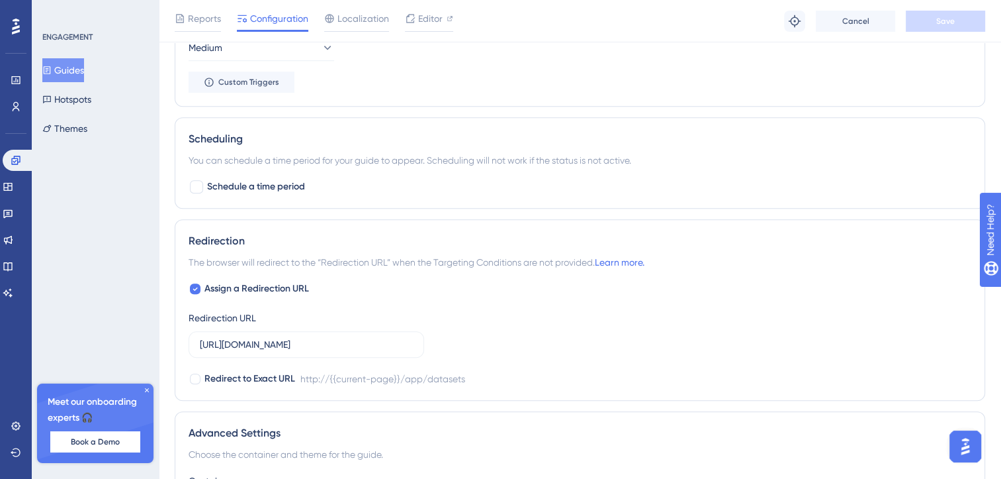
click at [148, 388] on icon at bounding box center [147, 390] width 8 height 8
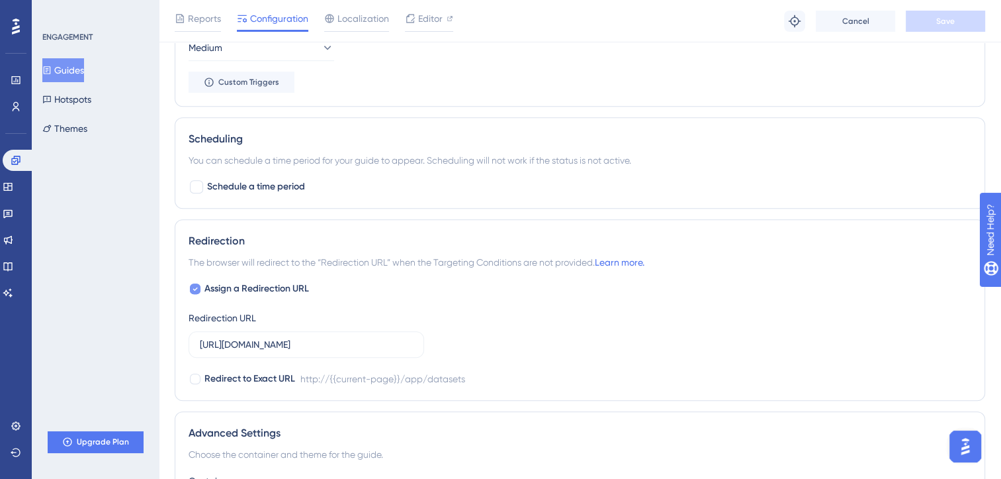
scroll to position [1066, 0]
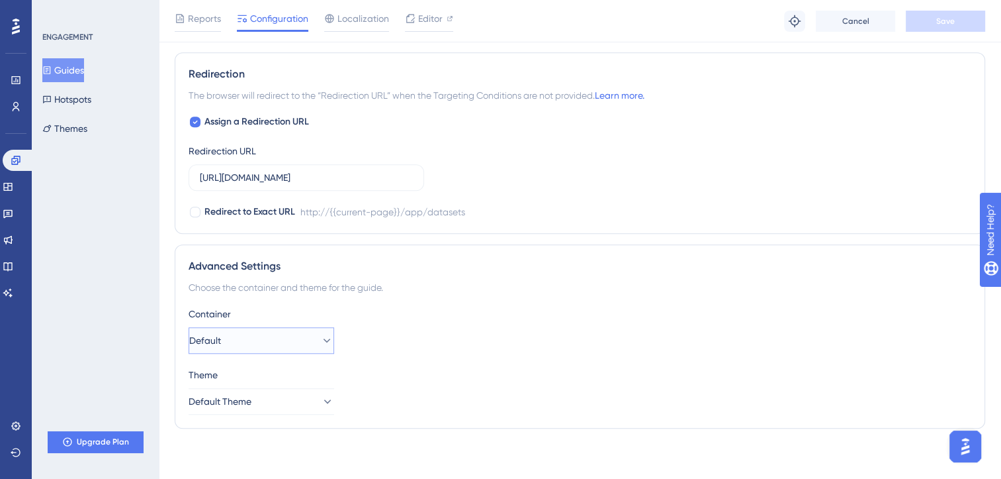
click at [262, 346] on button "Default" at bounding box center [262, 340] width 146 height 26
click at [279, 369] on div "Default Default" at bounding box center [261, 380] width 107 height 26
click at [300, 339] on button "Default" at bounding box center [262, 340] width 146 height 26
click at [519, 271] on div "Advanced Settings" at bounding box center [580, 266] width 783 height 16
click at [327, 345] on button "Default" at bounding box center [262, 340] width 146 height 26
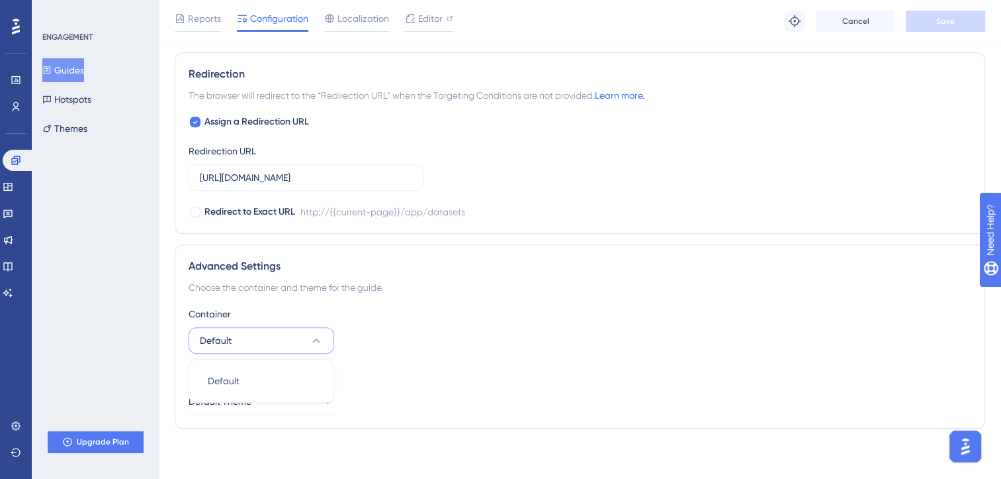
click at [327, 345] on button "Default" at bounding box center [262, 340] width 146 height 26
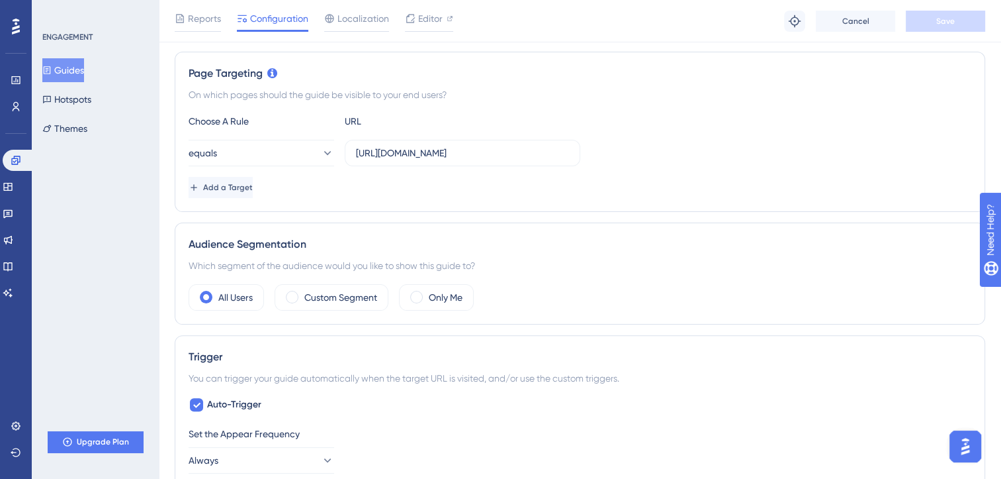
scroll to position [0, 0]
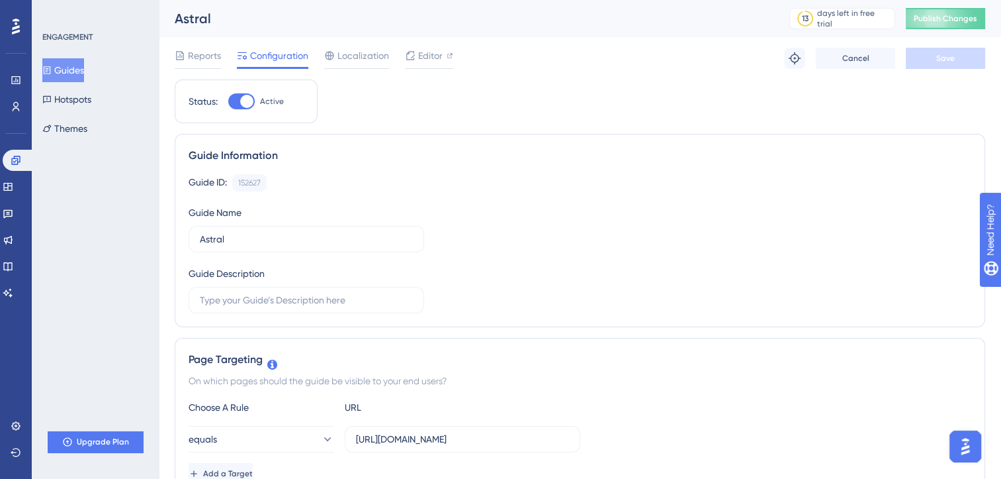
click at [285, 102] on div "Status: Active" at bounding box center [246, 101] width 115 height 16
click at [960, 22] on span "Publish Changes" at bounding box center [946, 18] width 64 height 11
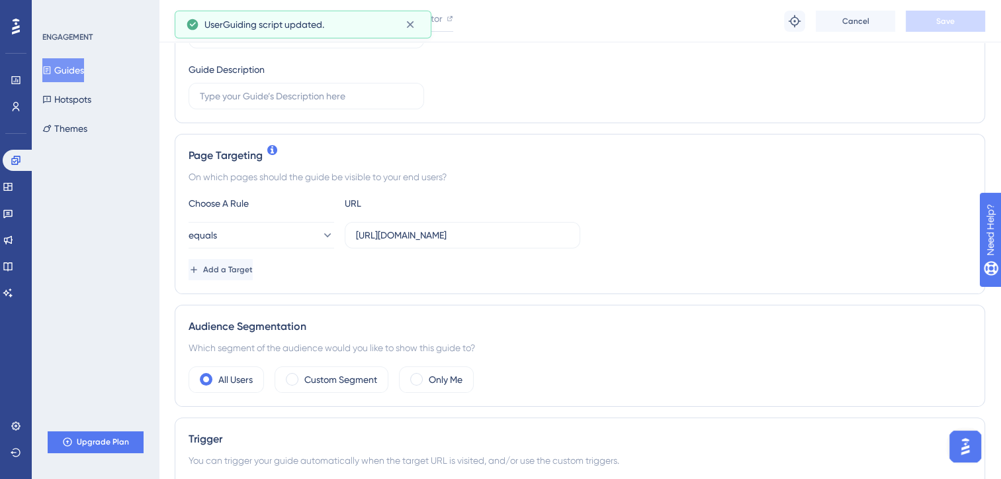
scroll to position [209, 0]
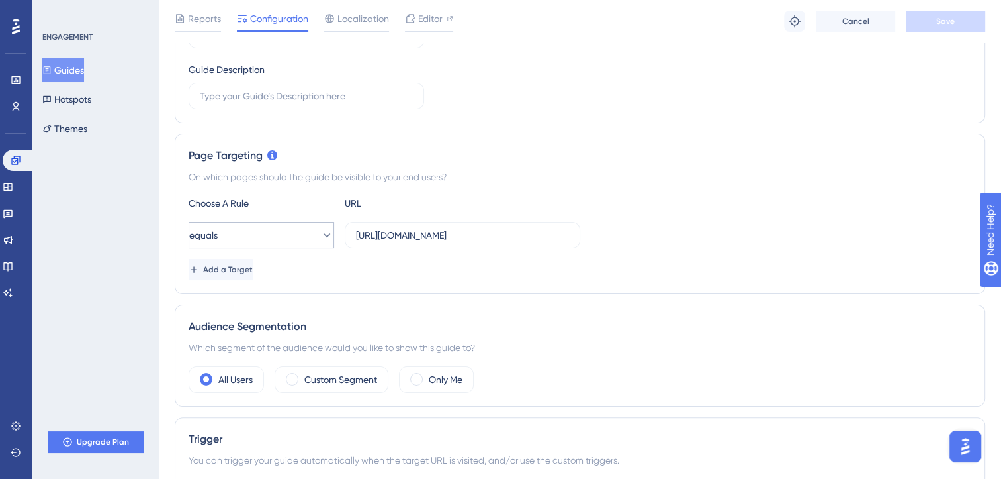
drag, startPoint x: 318, startPoint y: 248, endPoint x: 315, endPoint y: 239, distance: 9.0
click at [315, 239] on div "Choose A Rule URL equals http://astral.iselab.info/app/datasets Add a Target" at bounding box center [580, 237] width 783 height 85
click at [320, 239] on icon at bounding box center [326, 234] width 13 height 13
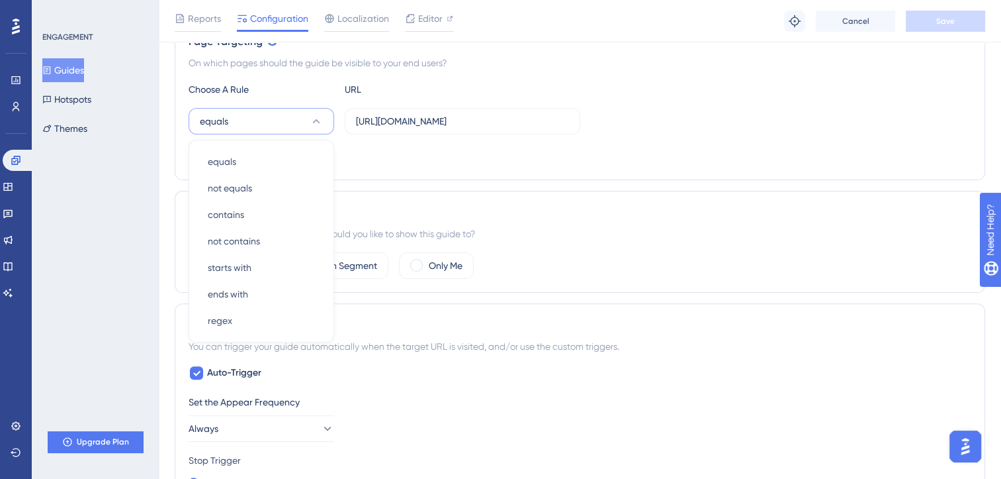
click at [310, 116] on icon at bounding box center [316, 121] width 13 height 13
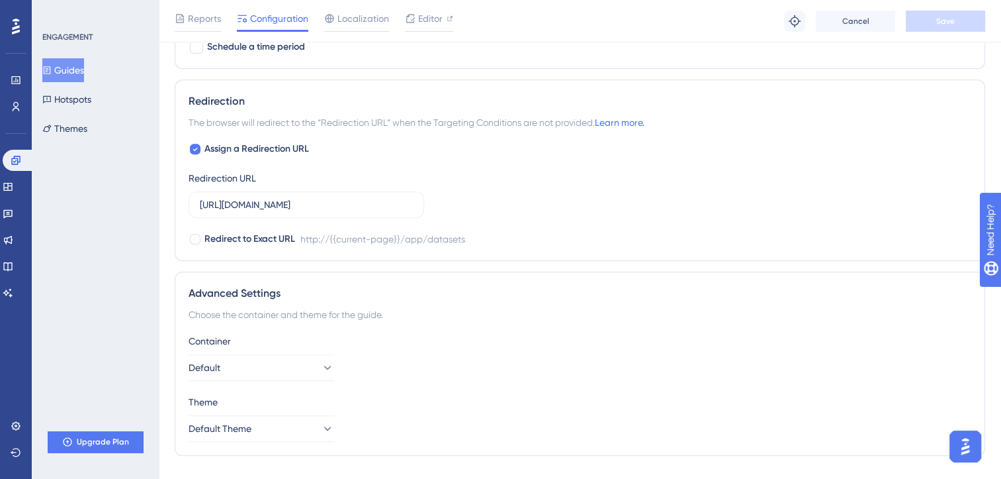
scroll to position [1038, 0]
click at [285, 359] on button "Default" at bounding box center [262, 368] width 146 height 26
click at [422, 20] on span "Editor" at bounding box center [430, 19] width 24 height 16
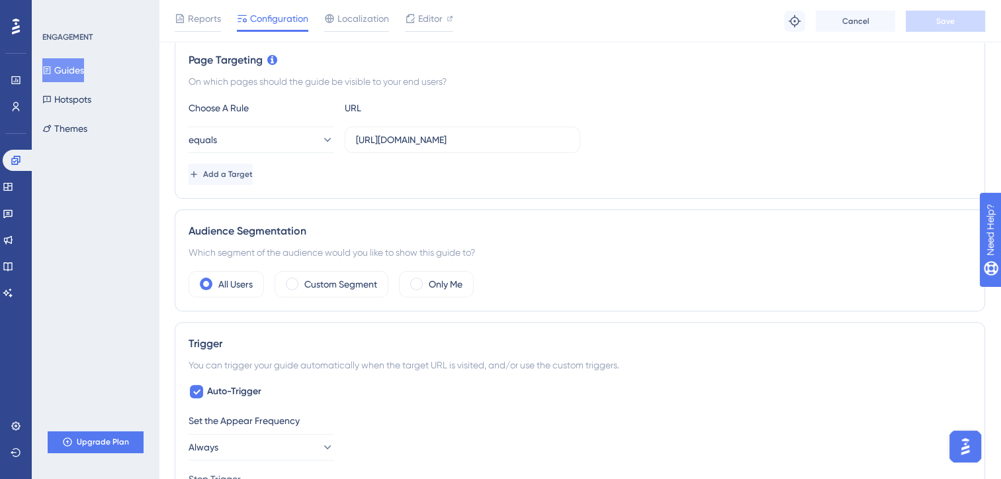
scroll to position [0, 0]
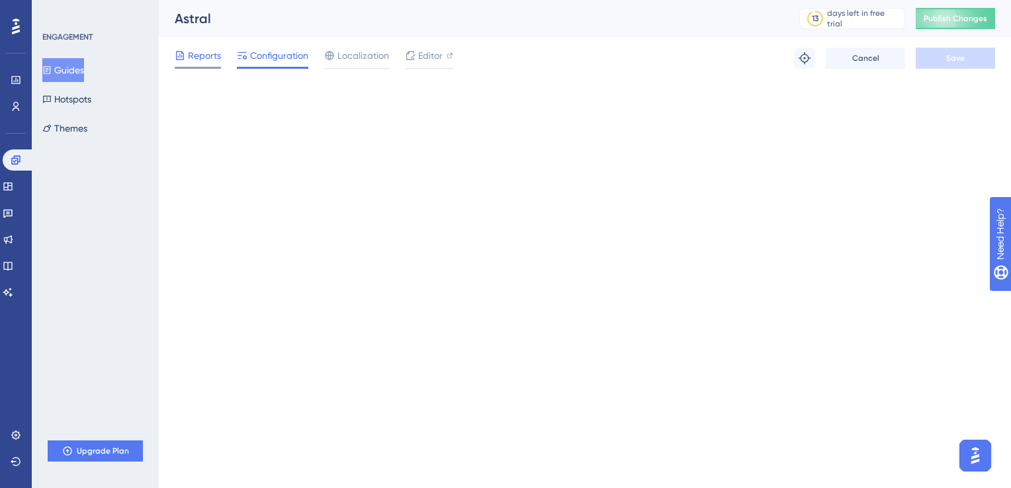
click at [200, 48] on span "Reports" at bounding box center [204, 56] width 33 height 16
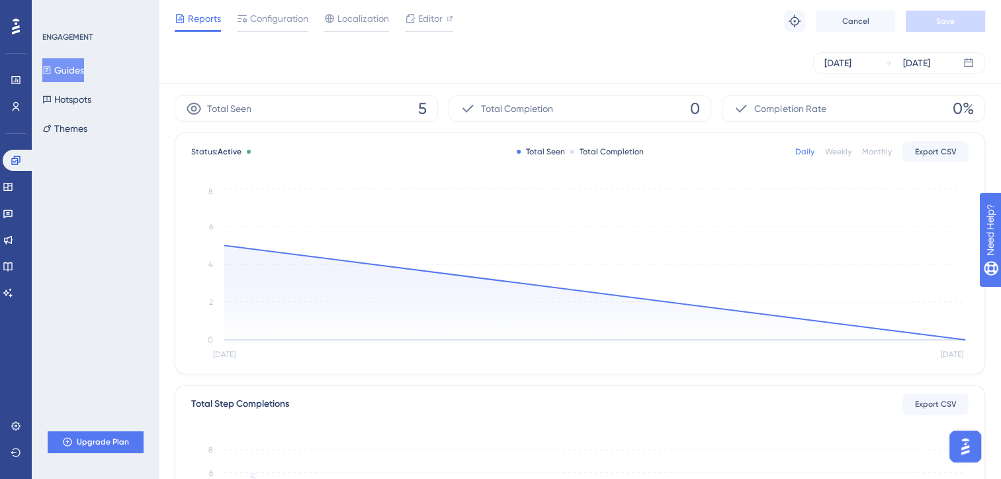
scroll to position [0, 10]
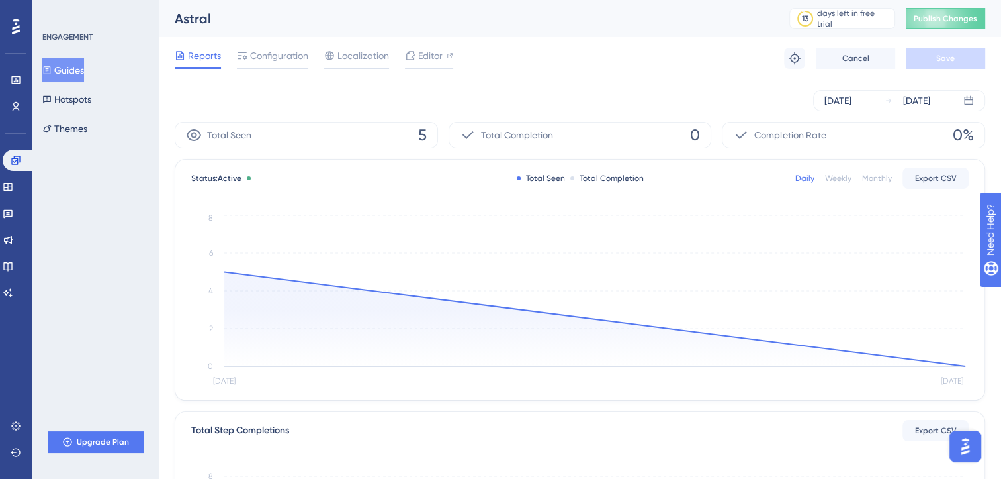
click at [596, 136] on div "Total Completion 0" at bounding box center [580, 135] width 263 height 26
click at [297, 56] on span "Configuration" at bounding box center [279, 56] width 58 height 16
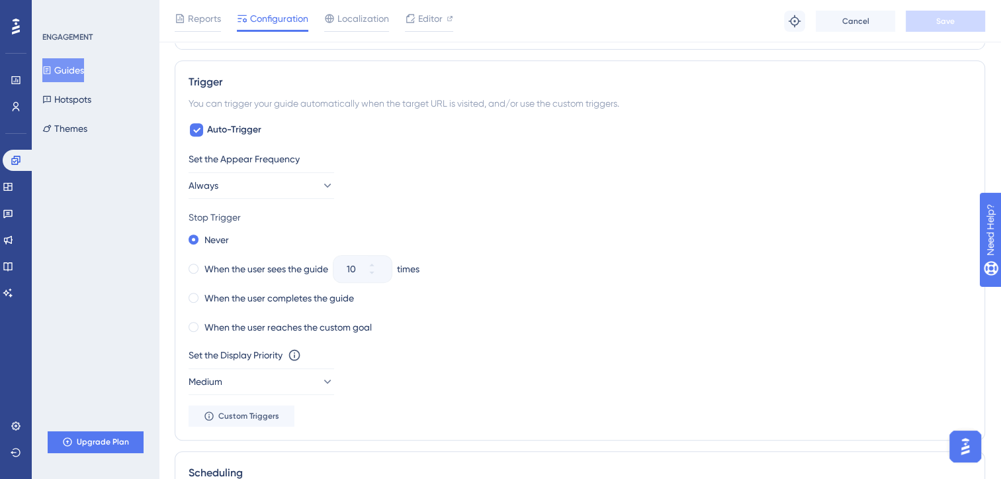
scroll to position [544, 0]
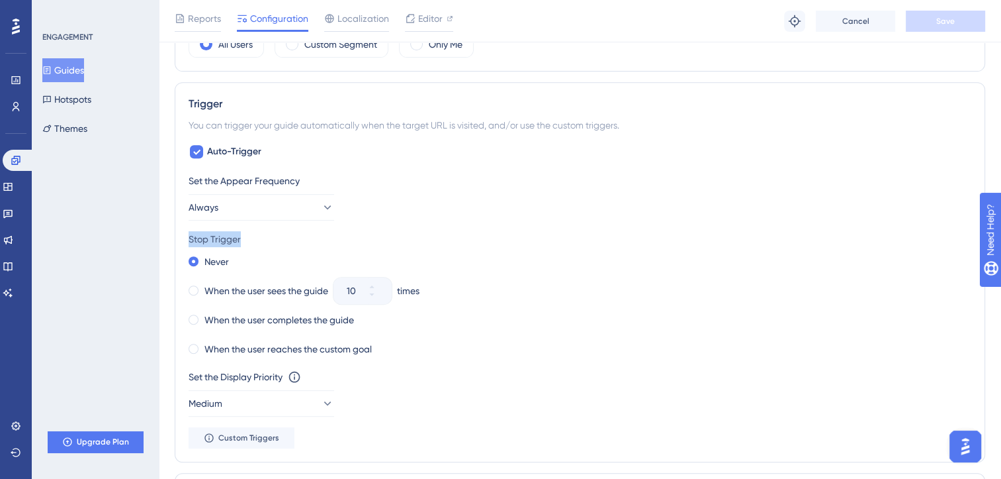
drag, startPoint x: 249, startPoint y: 236, endPoint x: 187, endPoint y: 243, distance: 62.6
click at [187, 243] on div "Trigger You can trigger your guide automatically when the target URL is visited…" at bounding box center [580, 272] width 811 height 380
drag, startPoint x: 187, startPoint y: 243, endPoint x: 202, endPoint y: 240, distance: 15.6
click at [202, 240] on div "Stop Trigger" at bounding box center [580, 239] width 783 height 16
click at [419, 173] on div "Set the Appear Frequency" at bounding box center [580, 181] width 783 height 16
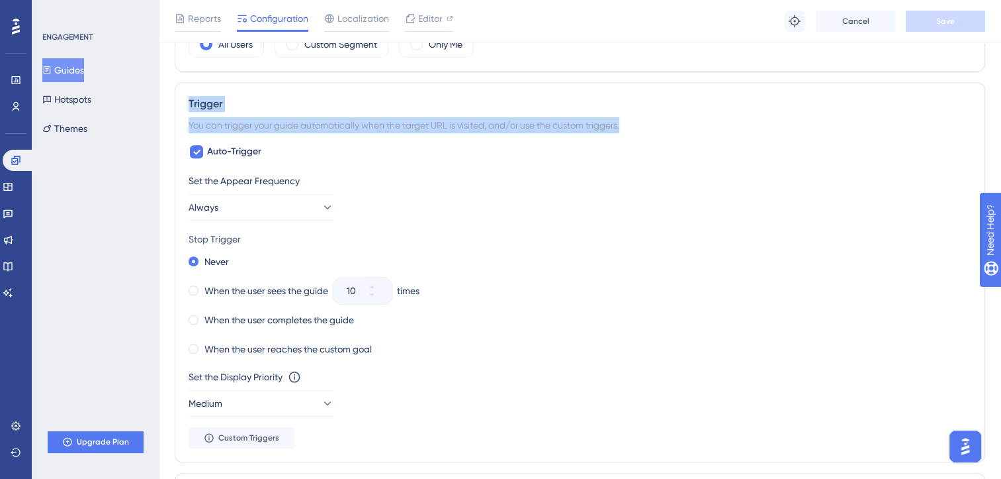
drag, startPoint x: 182, startPoint y: 101, endPoint x: 702, endPoint y: 129, distance: 520.3
click at [702, 129] on div "Trigger You can trigger your guide automatically when the target URL is visited…" at bounding box center [580, 272] width 811 height 380
copy div "Trigger You can trigger your guide automatically when the target URL is visited…"
click at [367, 132] on div "Trigger You can trigger your guide automatically when the target URL is visited…" at bounding box center [580, 272] width 811 height 380
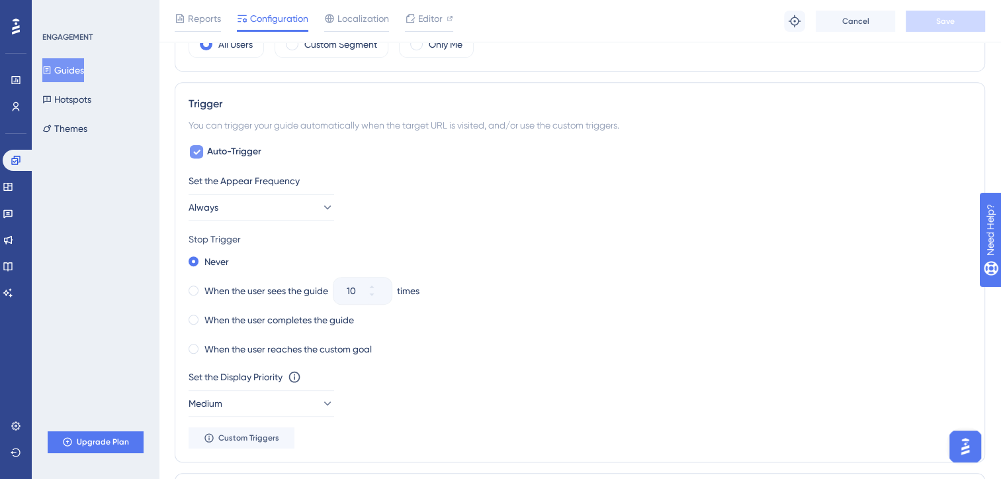
click at [226, 149] on span "Auto-Trigger" at bounding box center [234, 152] width 54 height 16
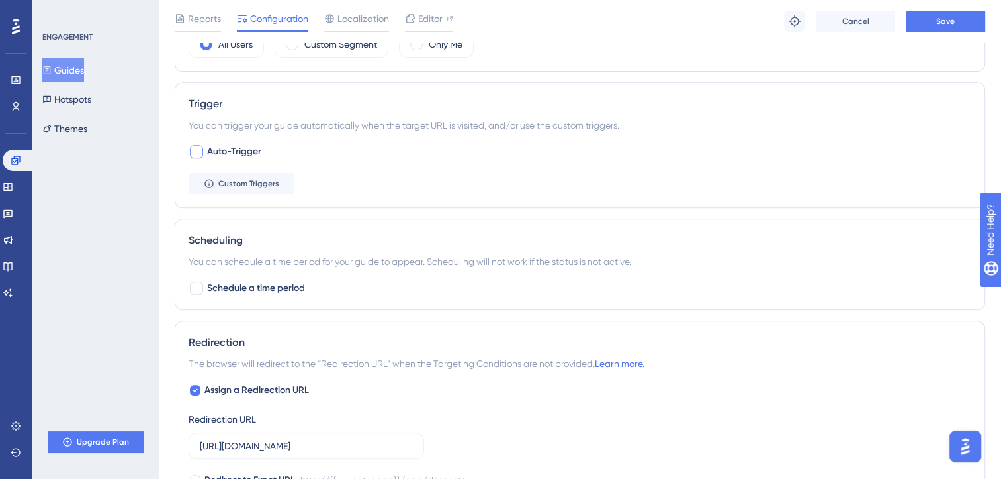
click at [226, 149] on span "Auto-Trigger" at bounding box center [234, 152] width 54 height 16
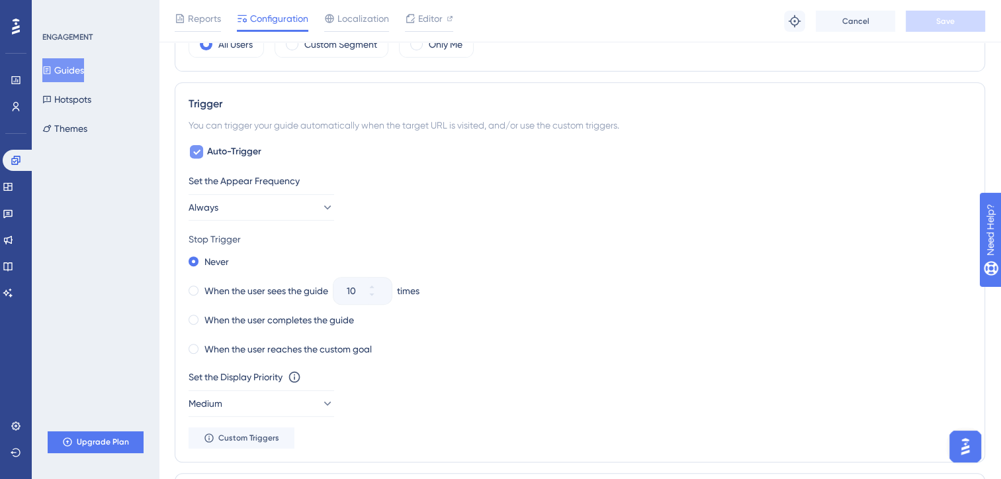
click at [226, 149] on span "Auto-Trigger" at bounding box center [234, 152] width 54 height 16
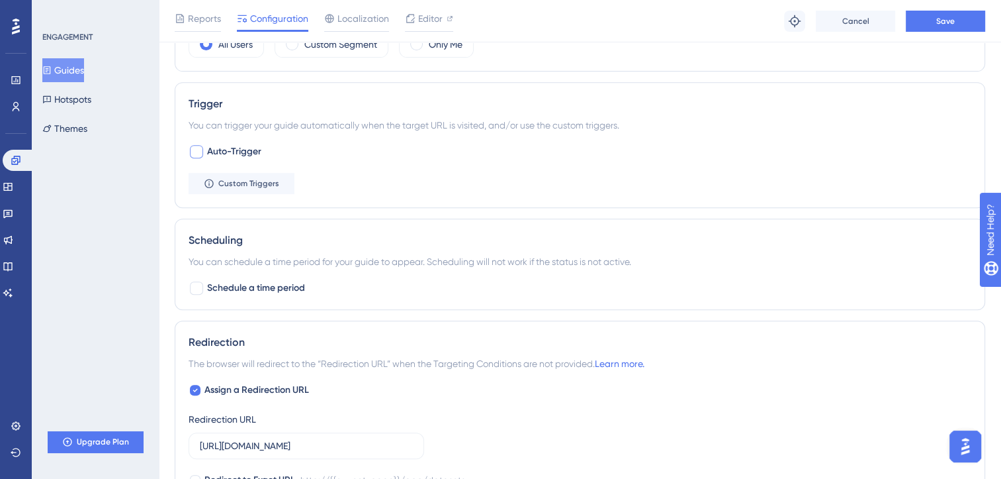
click at [226, 149] on span "Auto-Trigger" at bounding box center [234, 152] width 54 height 16
checkbox input "true"
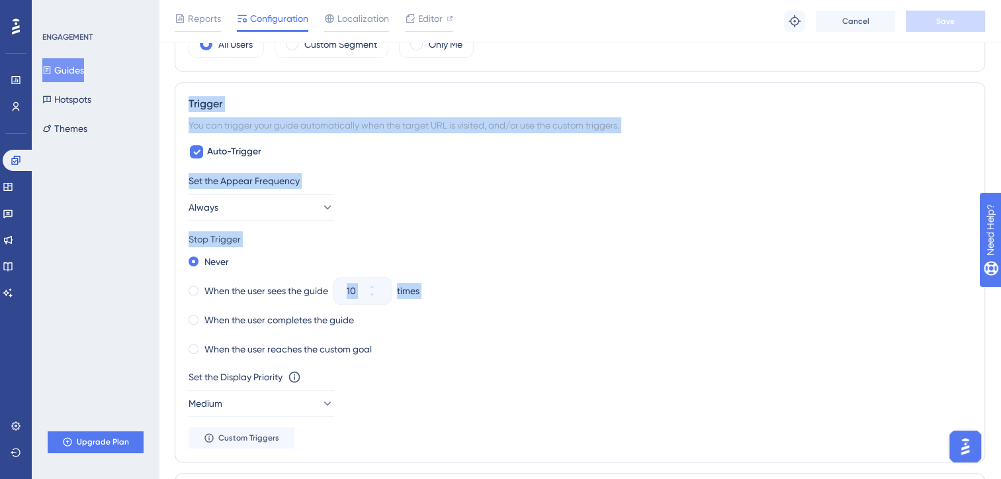
drag, startPoint x: 385, startPoint y: 345, endPoint x: 179, endPoint y: 100, distance: 320.0
click at [179, 100] on div "Trigger You can trigger your guide automatically when the target URL is visited…" at bounding box center [580, 272] width 811 height 380
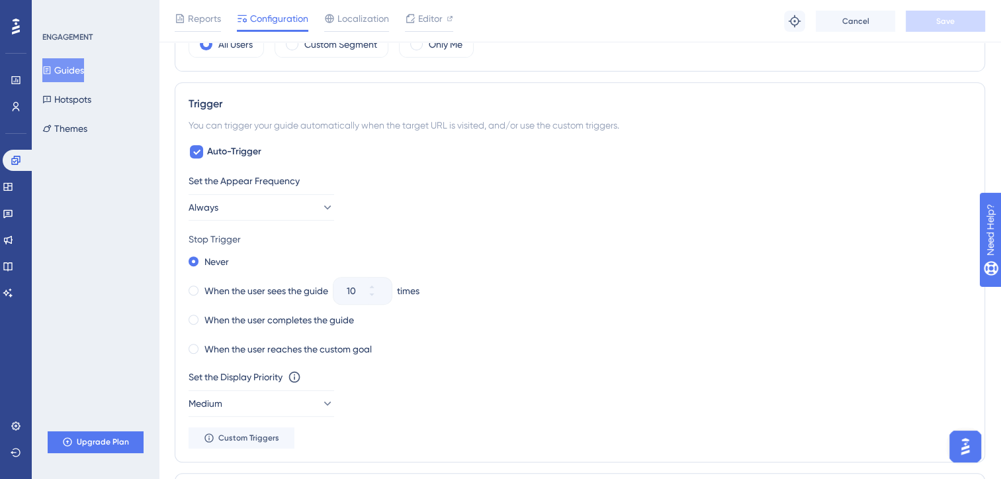
click at [434, 402] on div "Set the Display Priority This option will set the display priority between auto…" at bounding box center [580, 393] width 783 height 48
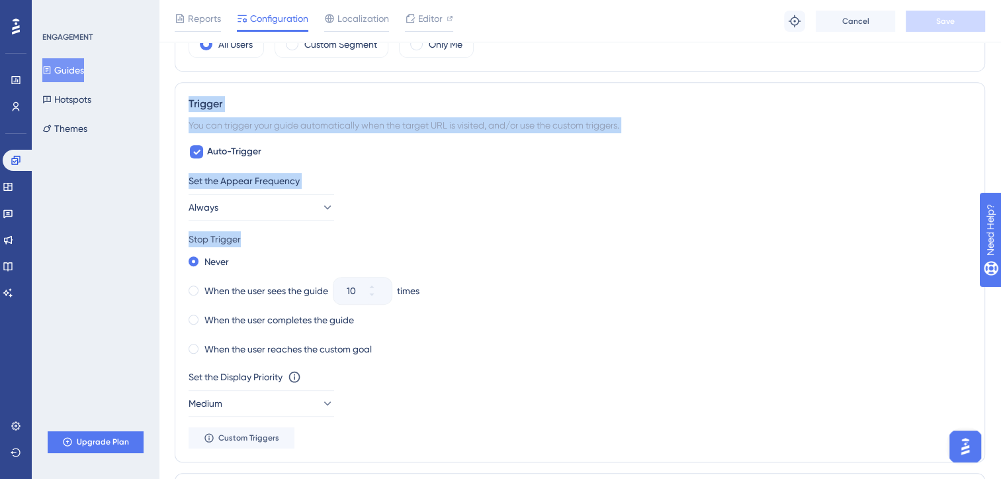
drag, startPoint x: 187, startPoint y: 104, endPoint x: 429, endPoint y: 234, distance: 274.5
click at [429, 234] on div "Trigger You can trigger your guide automatically when the target URL is visited…" at bounding box center [580, 272] width 811 height 380
drag, startPoint x: 429, startPoint y: 234, endPoint x: 365, endPoint y: 184, distance: 81.0
click at [365, 184] on div "Set the Appear Frequency" at bounding box center [580, 181] width 783 height 16
click at [353, 144] on div "Auto-Trigger Set the Appear Frequency Always Stop Trigger Never When the user s…" at bounding box center [580, 296] width 783 height 304
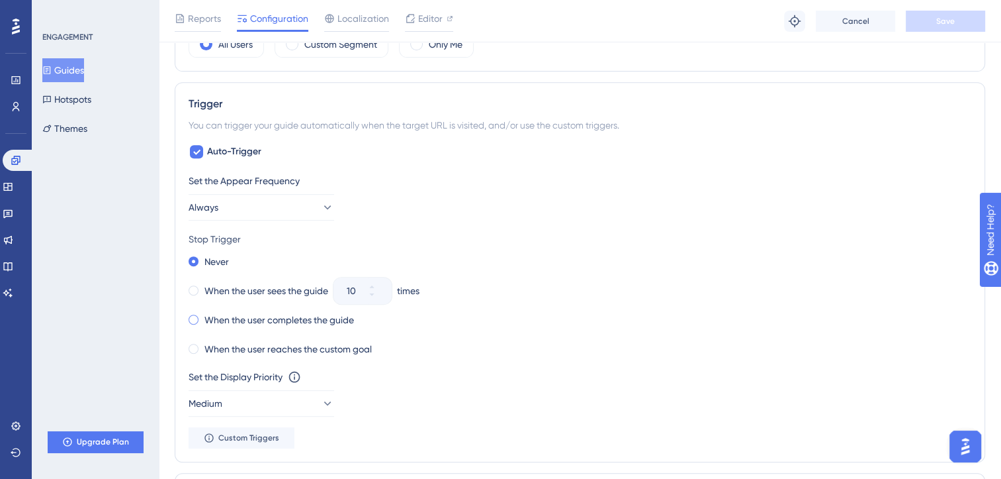
click at [193, 314] on span at bounding box center [194, 319] width 10 height 10
click at [203, 316] on input "radio" at bounding box center [203, 316] width 0 height 0
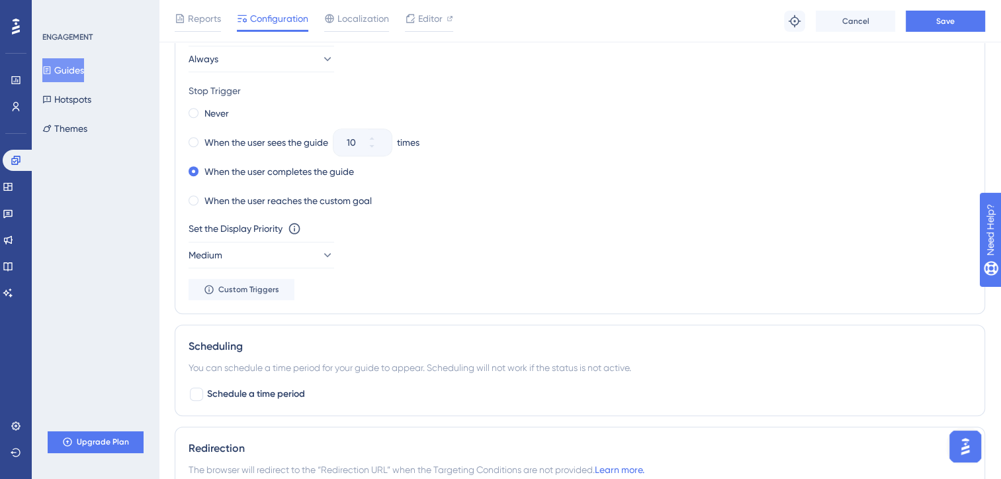
scroll to position [693, 0]
click at [949, 15] on button "Save" at bounding box center [945, 21] width 79 height 21
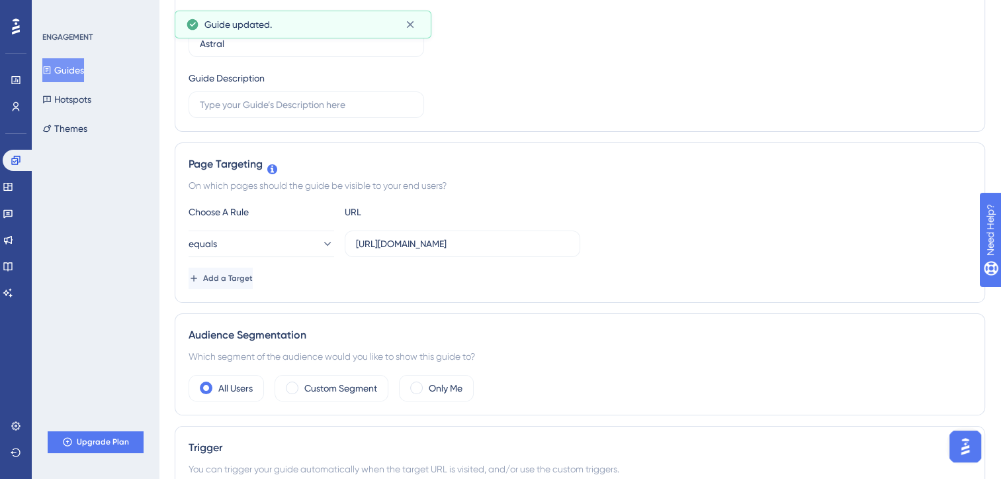
scroll to position [0, 0]
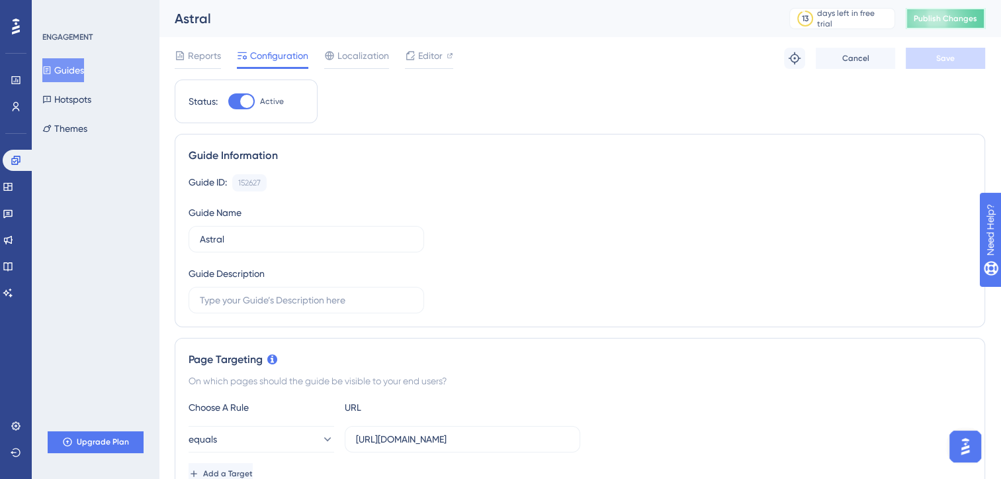
click at [944, 21] on span "Publish Changes" at bounding box center [946, 18] width 64 height 11
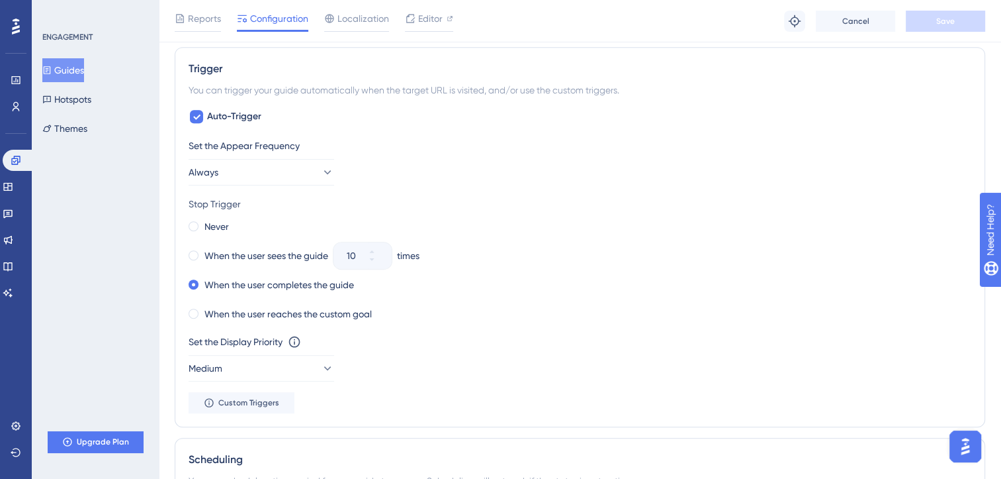
scroll to position [578, 0]
click at [320, 364] on icon at bounding box center [326, 368] width 13 height 13
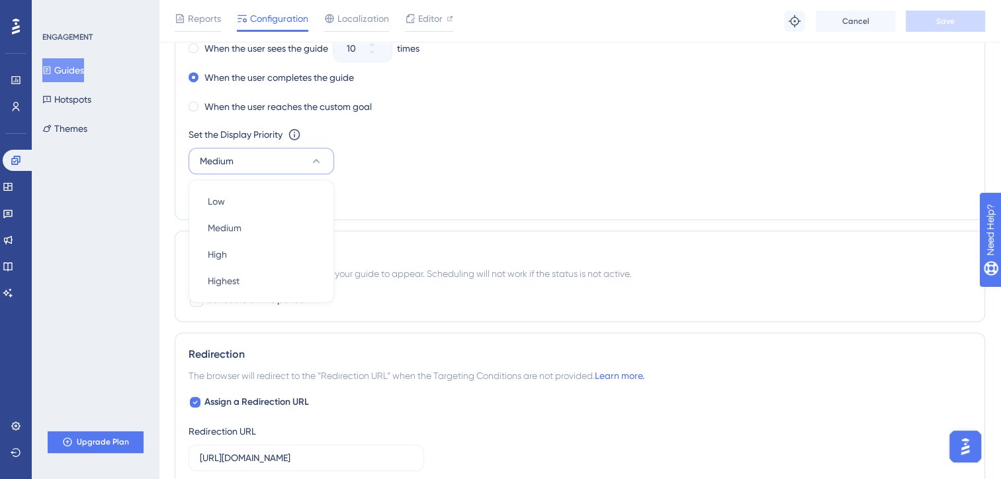
click at [317, 168] on button "Medium" at bounding box center [262, 161] width 146 height 26
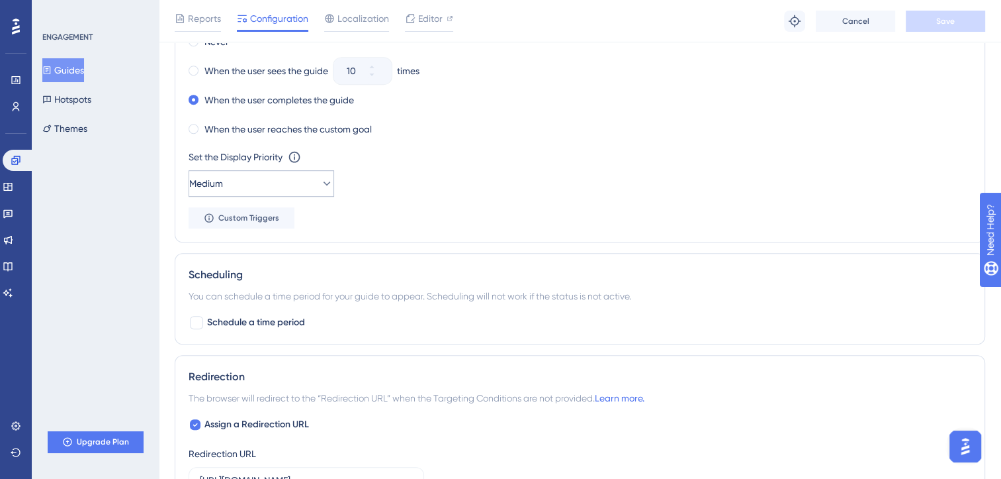
scroll to position [762, 0]
click at [95, 451] on button "Upgrade Plan" at bounding box center [95, 441] width 95 height 21
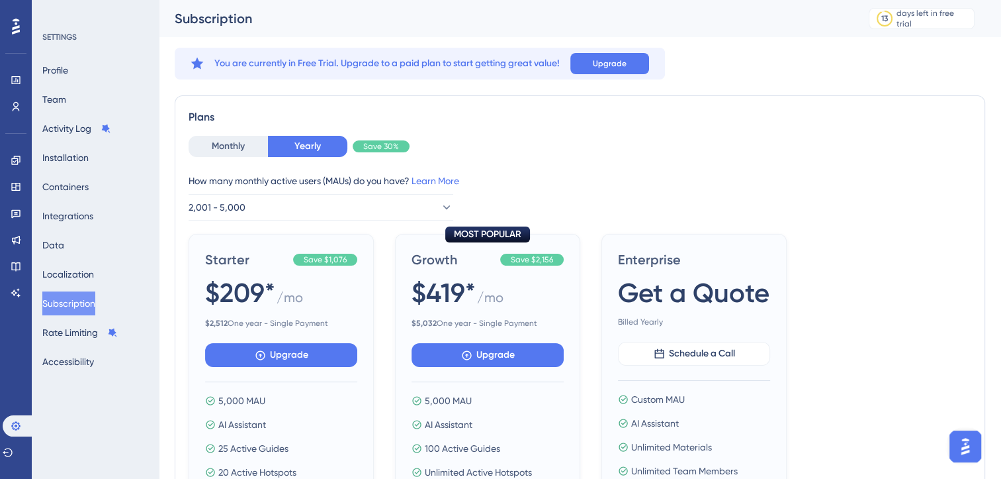
click at [248, 160] on div "Monthly Yearly Save 30% How many monthly active users (MAUs) do you have? Learn…" at bounding box center [580, 178] width 783 height 85
click at [246, 145] on button "Monthly" at bounding box center [228, 146] width 79 height 21
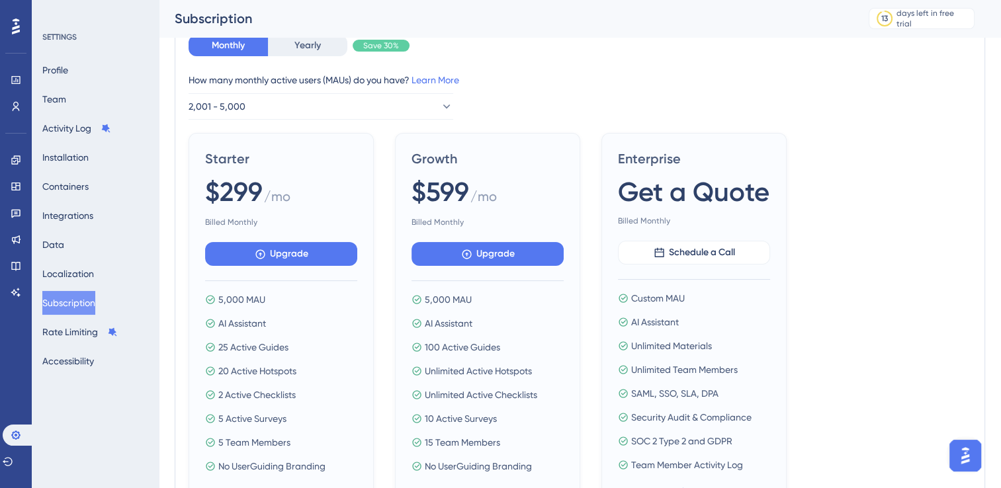
scroll to position [113, 0]
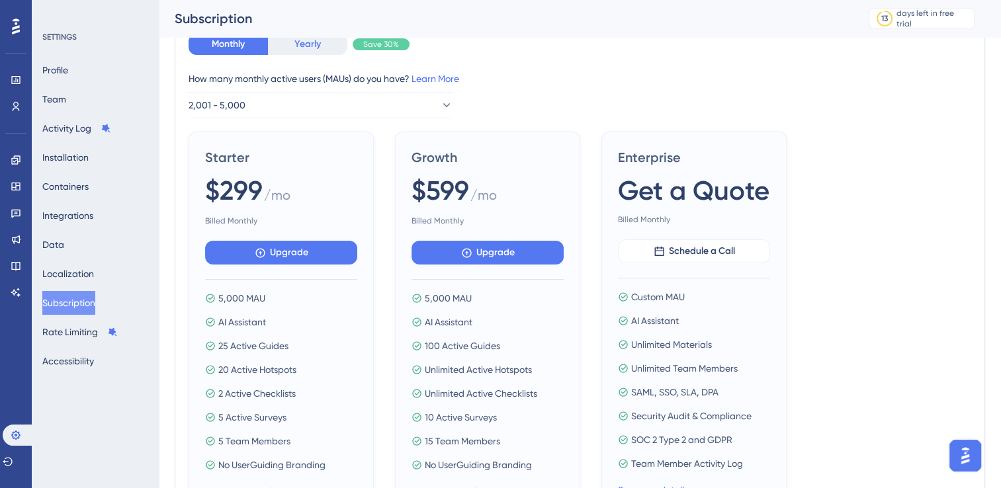
click at [297, 45] on button "Yearly" at bounding box center [307, 44] width 79 height 21
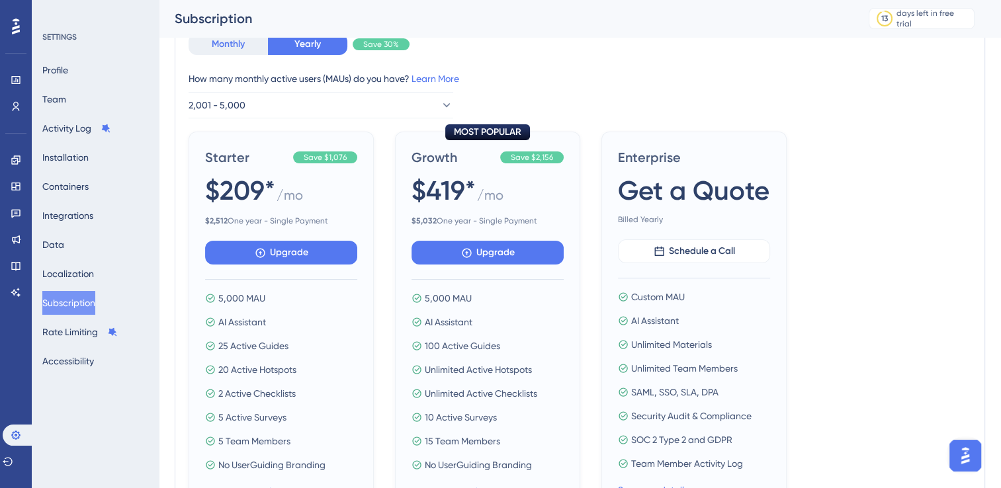
click at [234, 52] on button "Monthly" at bounding box center [228, 44] width 79 height 21
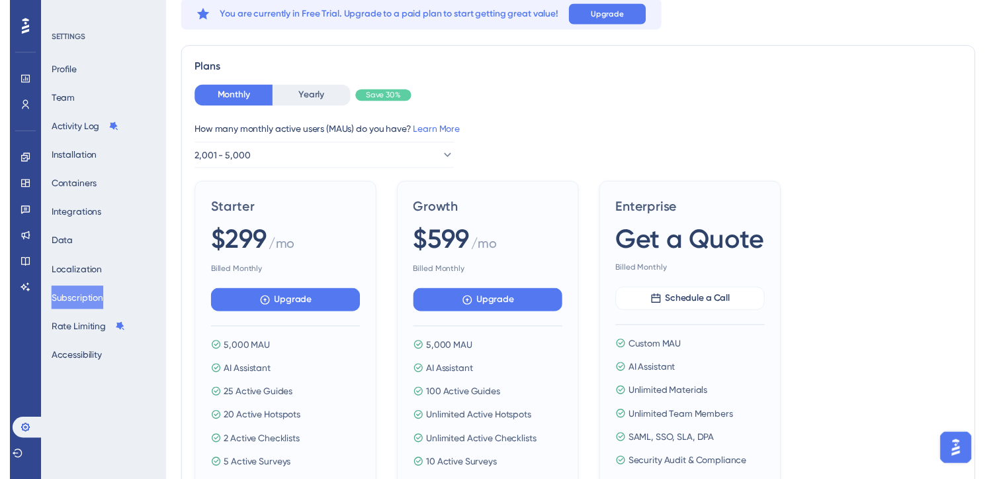
scroll to position [0, 0]
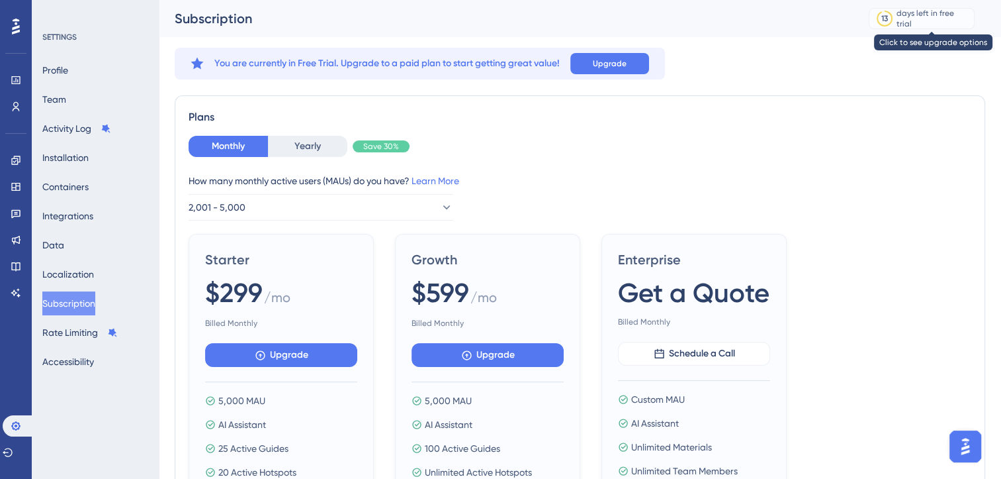
click at [916, 24] on div "13 days left in free trial" at bounding box center [922, 18] width 106 height 21
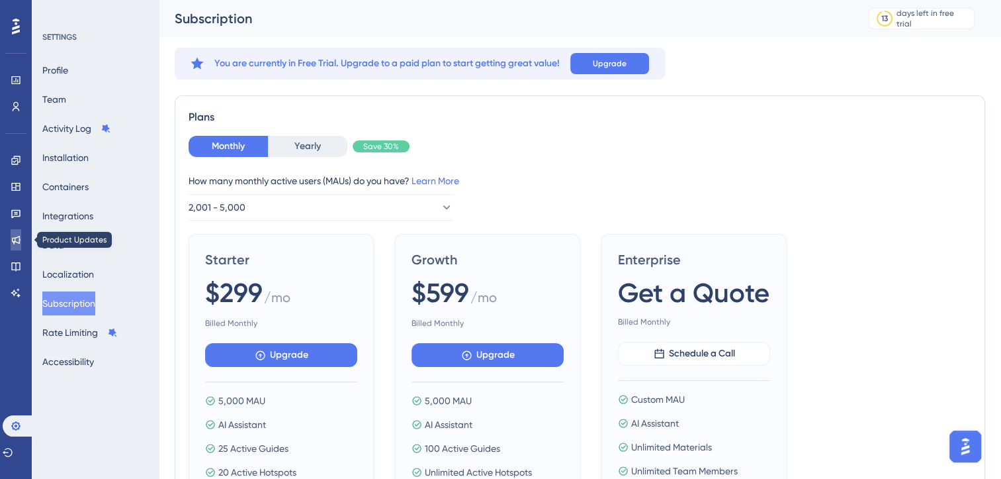
click at [18, 240] on icon at bounding box center [16, 239] width 11 height 11
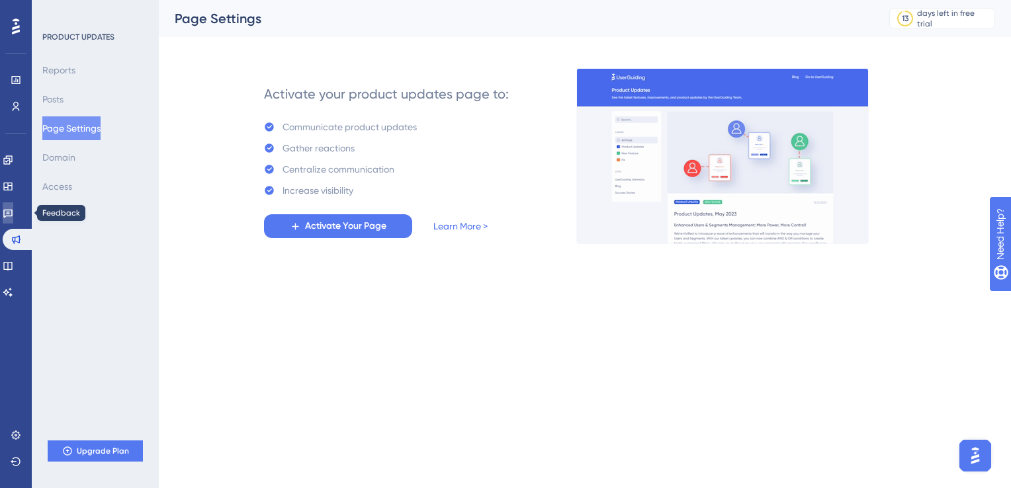
click at [13, 210] on icon at bounding box center [7, 214] width 9 height 9
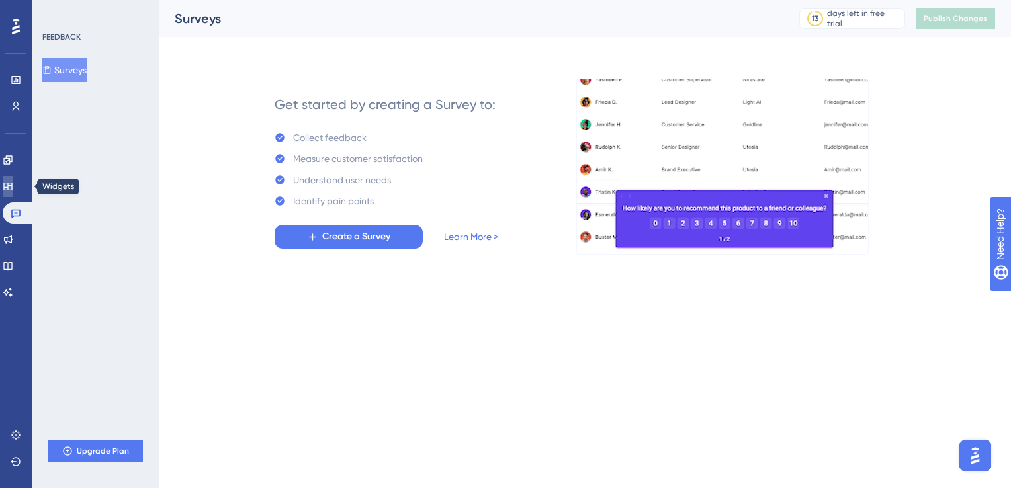
click at [13, 191] on icon at bounding box center [8, 186] width 11 height 11
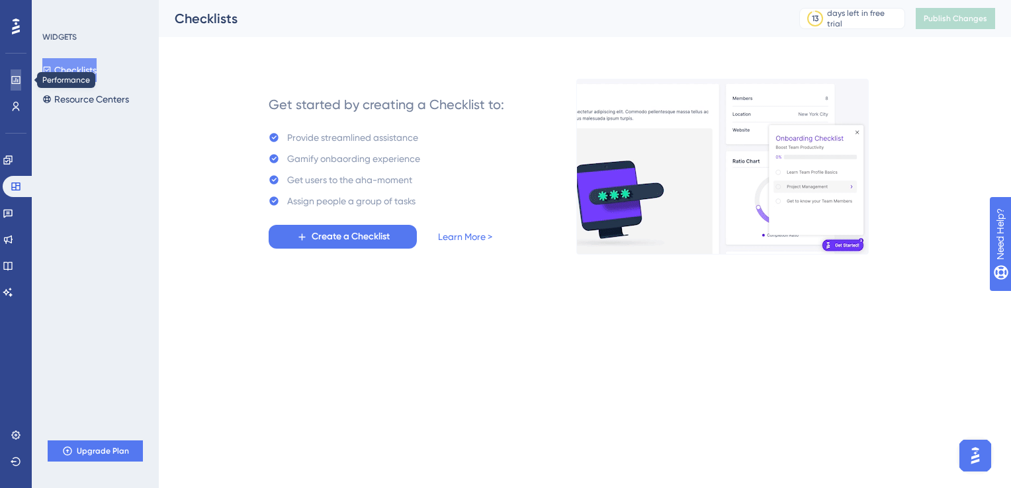
click at [13, 81] on icon at bounding box center [15, 80] width 9 height 8
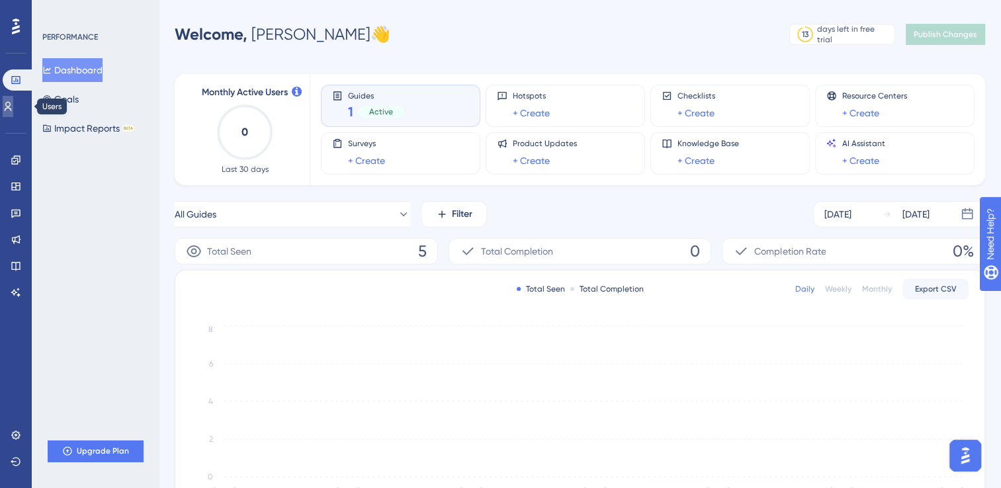
click at [11, 99] on link at bounding box center [8, 106] width 11 height 21
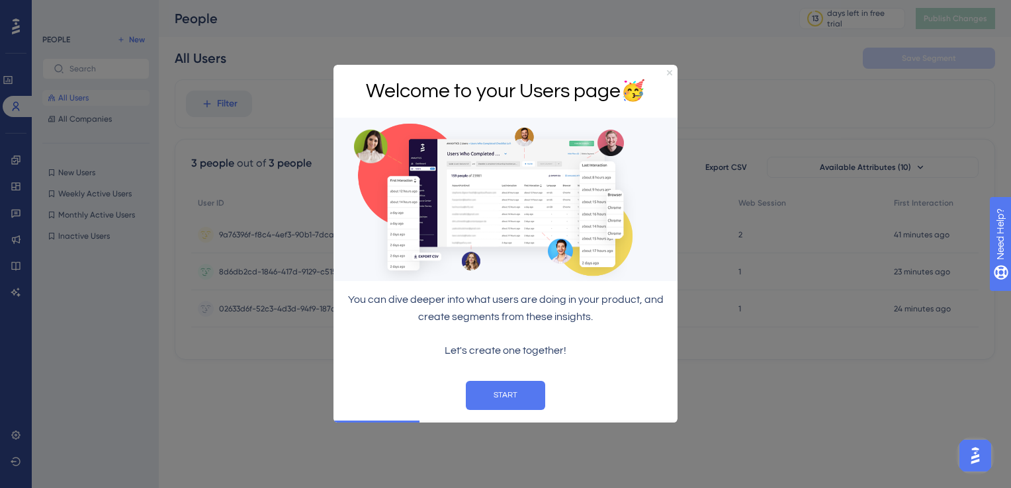
click at [670, 71] on icon "Close Preview" at bounding box center [669, 72] width 5 height 5
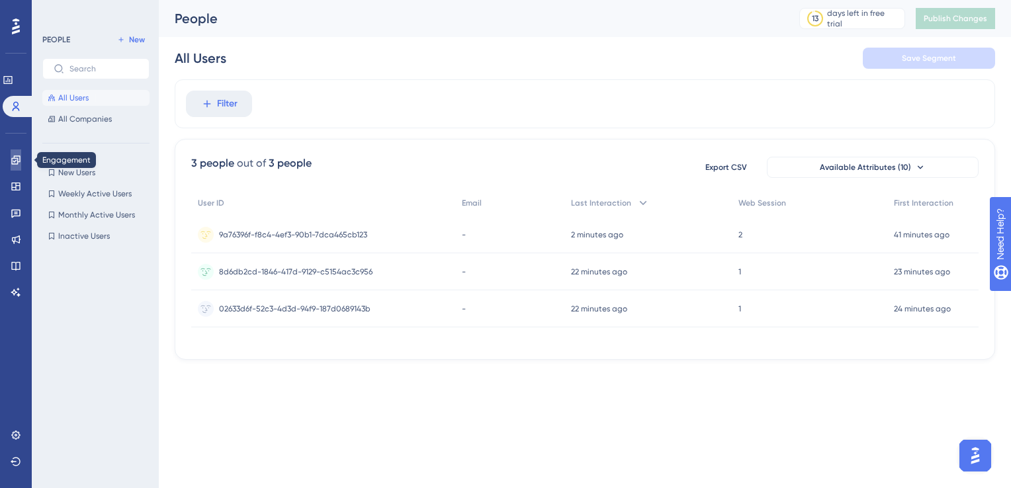
click at [11, 161] on icon at bounding box center [16, 160] width 11 height 11
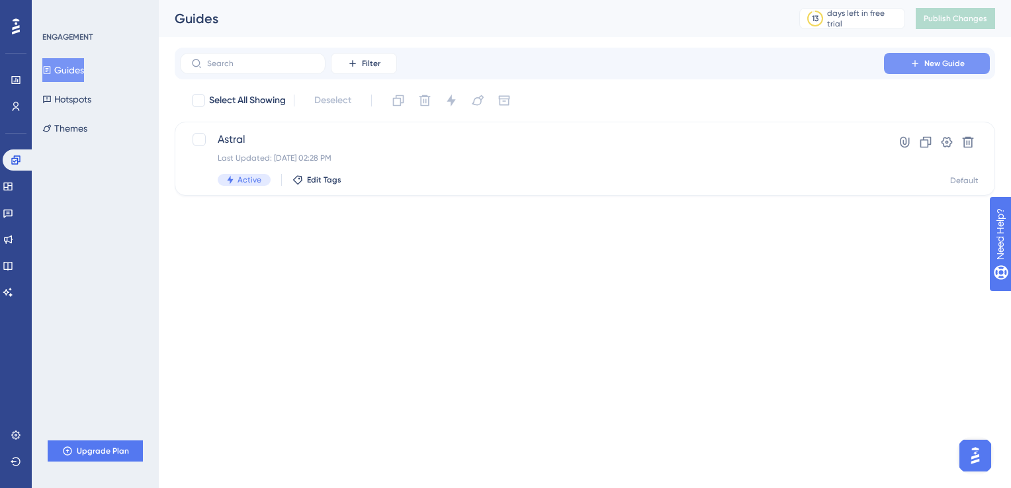
click at [910, 68] on icon at bounding box center [915, 63] width 11 height 11
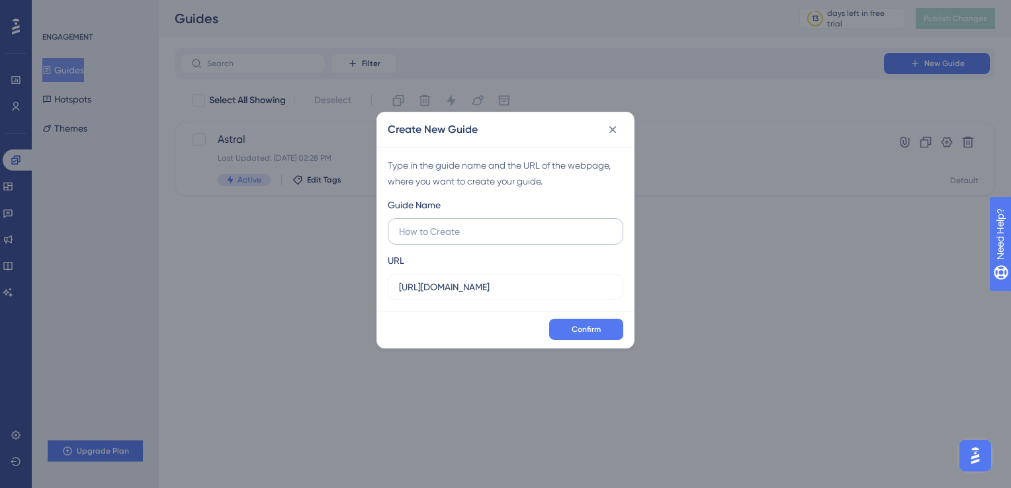
click at [508, 234] on input "text" at bounding box center [505, 231] width 213 height 15
click at [501, 285] on input "http://astral.iselab.info" at bounding box center [505, 287] width 213 height 15
paste input "/app/projects"
click at [580, 285] on input "http://astral.iselab.info/app/projects" at bounding box center [505, 287] width 213 height 15
type input "http://astral.iselab.info/app/projects"
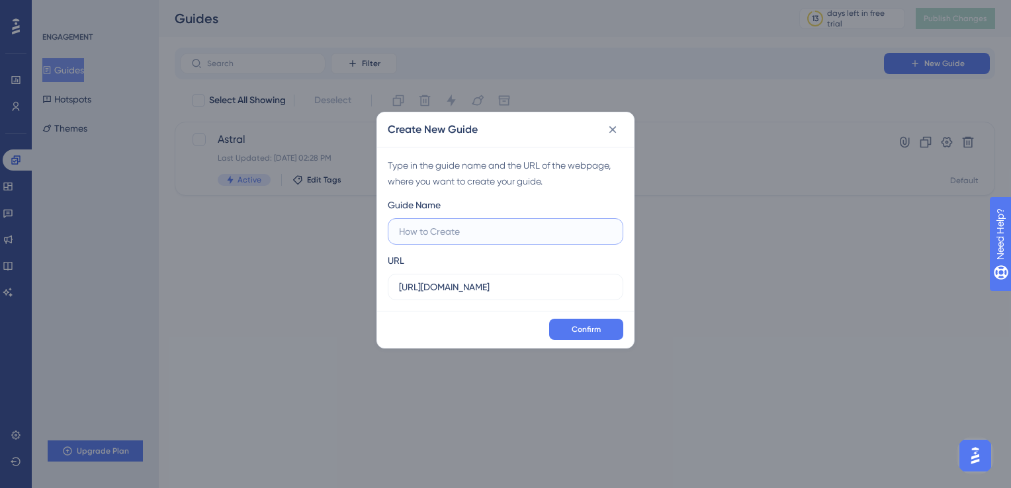
click at [550, 230] on input "text" at bounding box center [505, 231] width 213 height 15
type input "A"
type input "Á"
type input "Astral project"
click at [576, 330] on span "Confirm" at bounding box center [586, 329] width 29 height 11
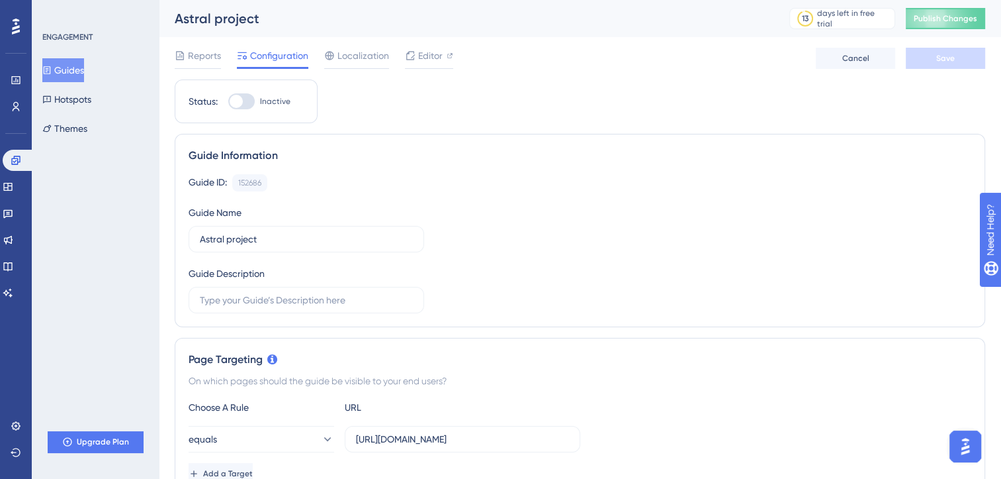
click at [80, 66] on button "Guides" at bounding box center [63, 70] width 42 height 24
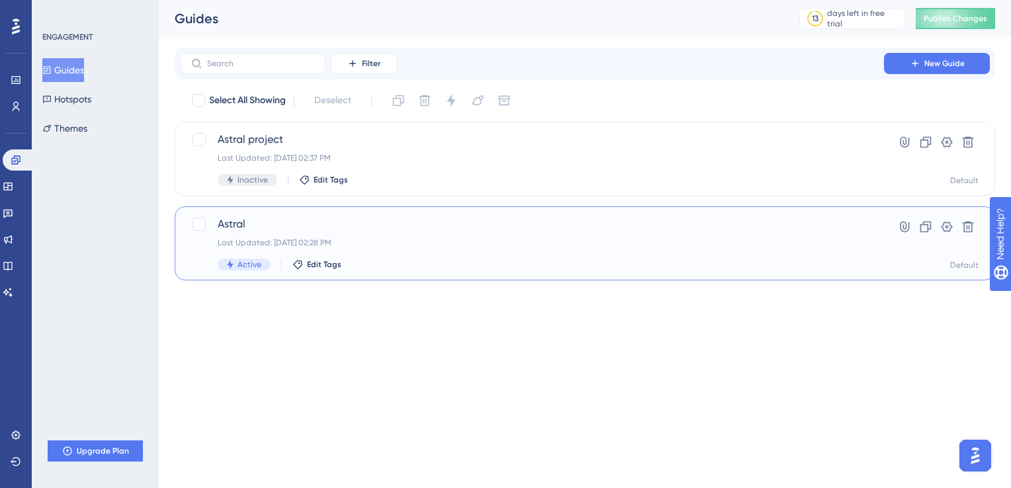
click at [378, 232] on span "Astral" at bounding box center [532, 224] width 629 height 16
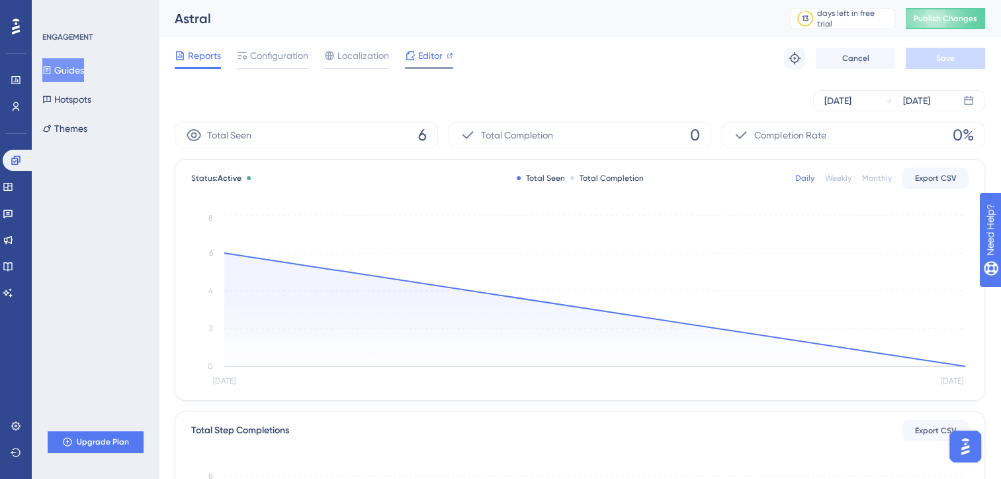
click at [424, 52] on span "Editor" at bounding box center [430, 56] width 24 height 16
click at [271, 103] on div "Sep 24 2025 Sep 25 2025" at bounding box center [580, 100] width 811 height 21
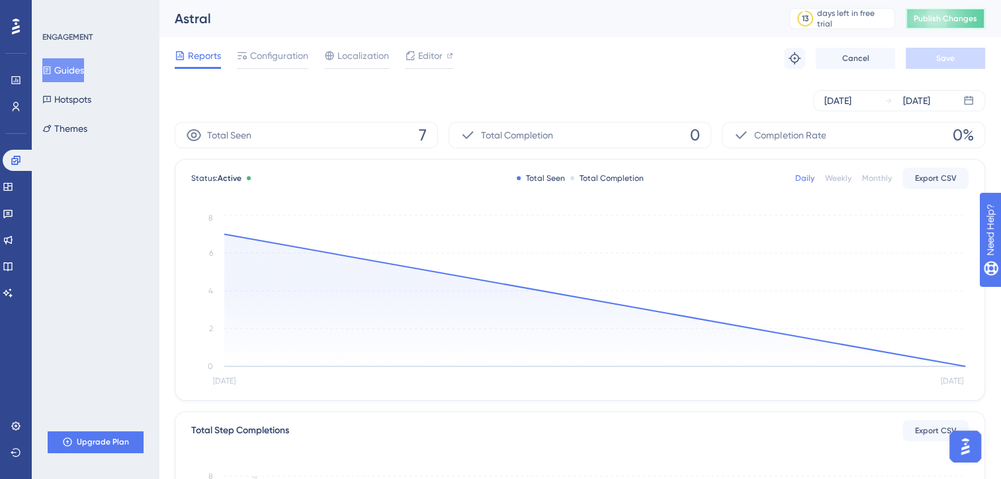
click at [950, 17] on span "Publish Changes" at bounding box center [946, 18] width 64 height 11
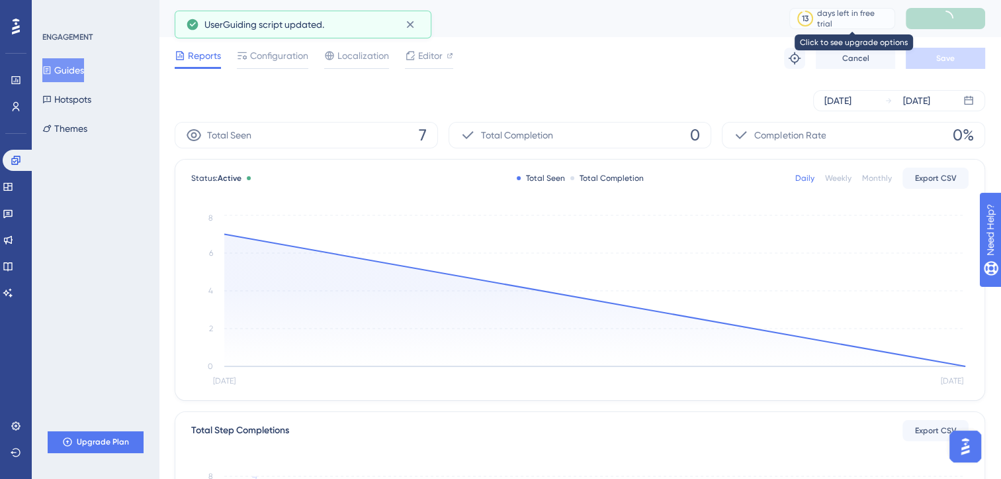
click at [847, 11] on div "13 days left in free trial" at bounding box center [843, 18] width 106 height 21
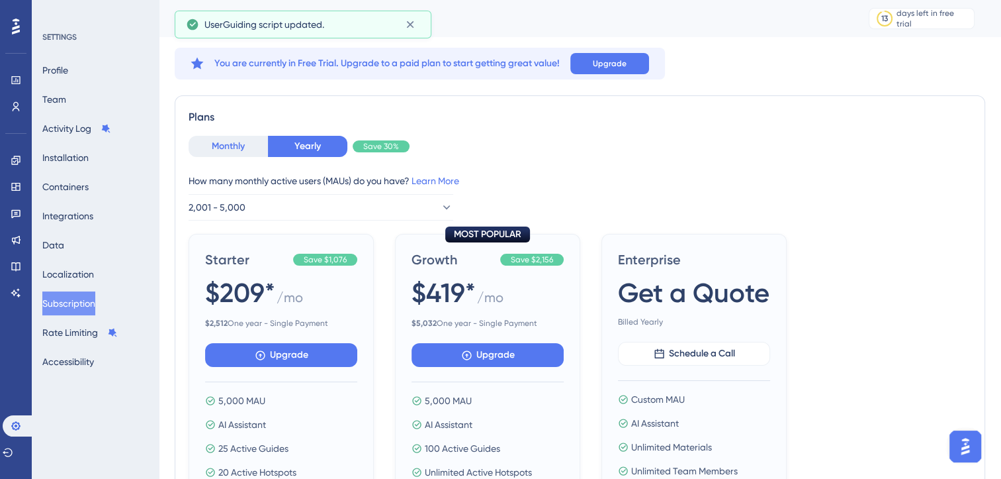
click at [236, 145] on button "Monthly" at bounding box center [228, 146] width 79 height 21
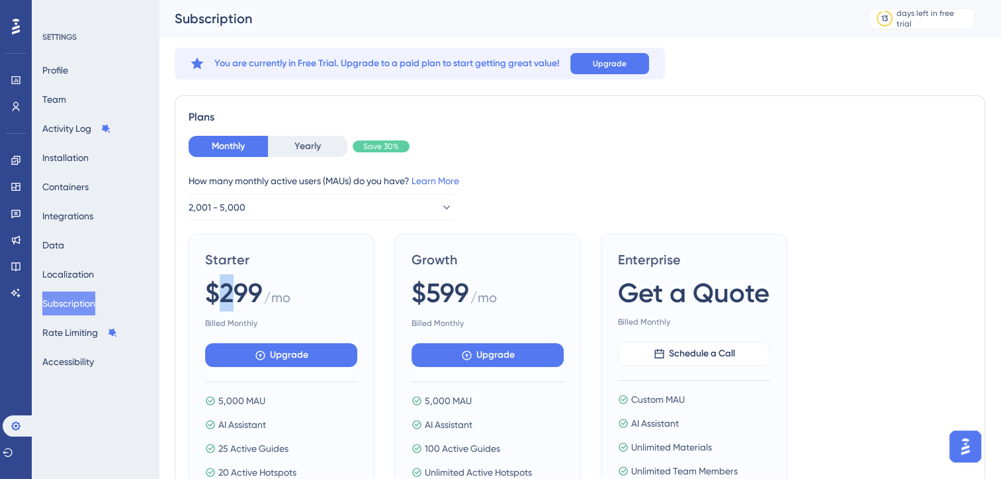
drag, startPoint x: 222, startPoint y: 293, endPoint x: 235, endPoint y: 290, distance: 13.0
click at [235, 290] on span "$299" at bounding box center [234, 292] width 58 height 37
drag, startPoint x: 235, startPoint y: 290, endPoint x: 280, endPoint y: 289, distance: 45.0
click at [280, 289] on span "/ mo" at bounding box center [277, 300] width 26 height 24
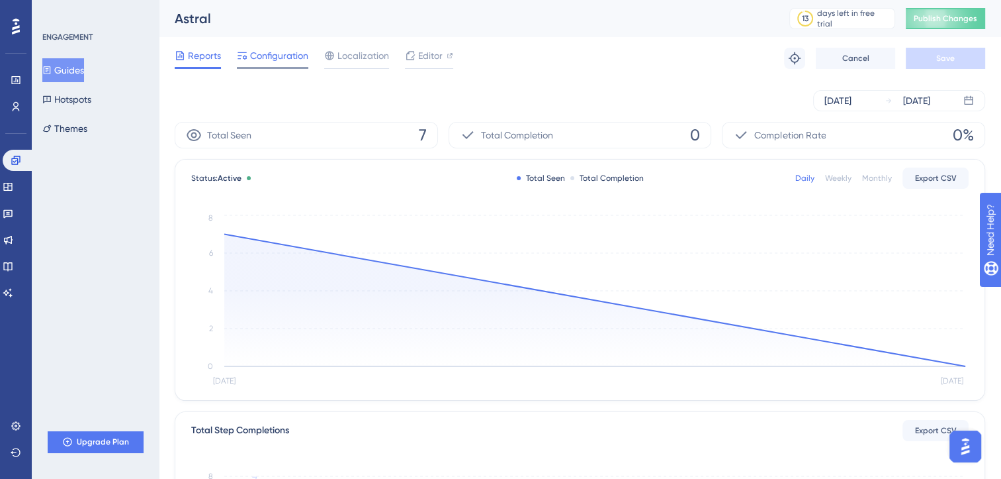
click at [275, 55] on span "Configuration" at bounding box center [279, 56] width 58 height 16
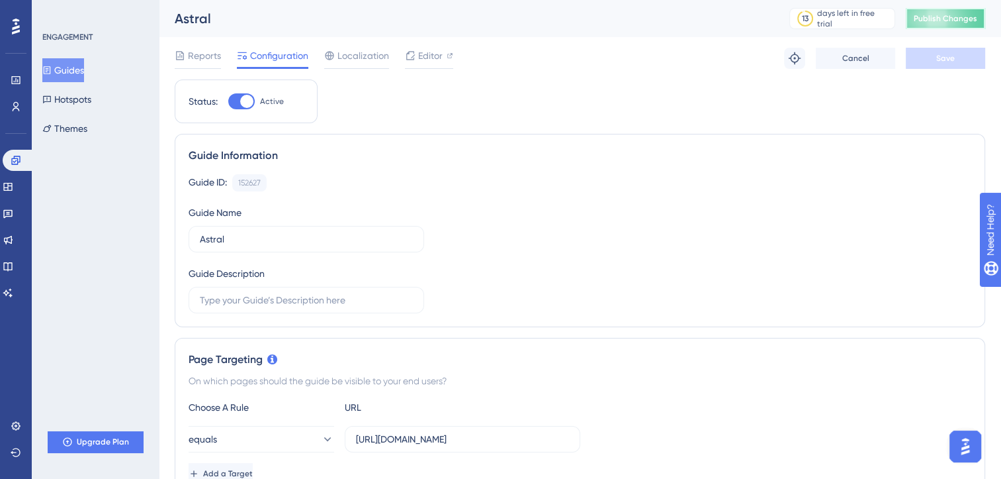
click at [943, 18] on button "Publish Changes" at bounding box center [945, 18] width 79 height 21
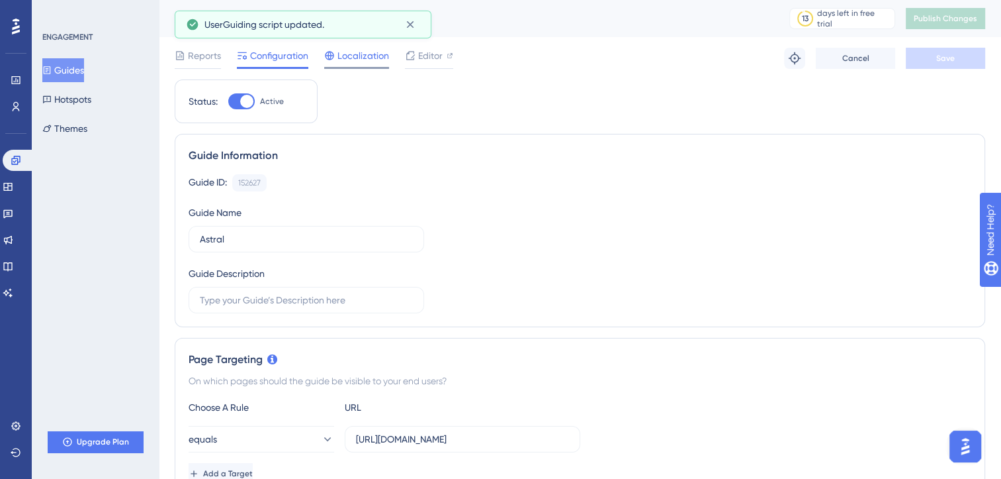
click at [360, 62] on span "Localization" at bounding box center [364, 56] width 52 height 16
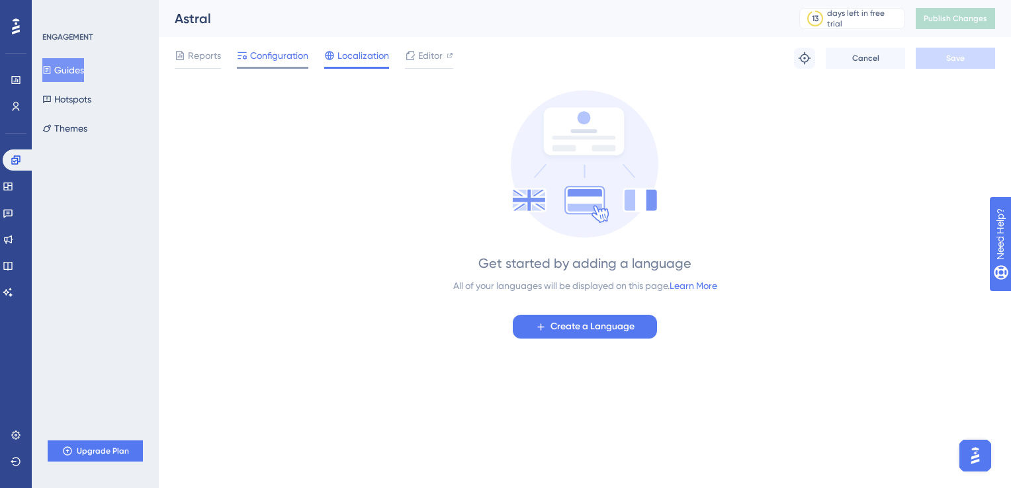
click at [290, 67] on div at bounding box center [272, 68] width 71 height 2
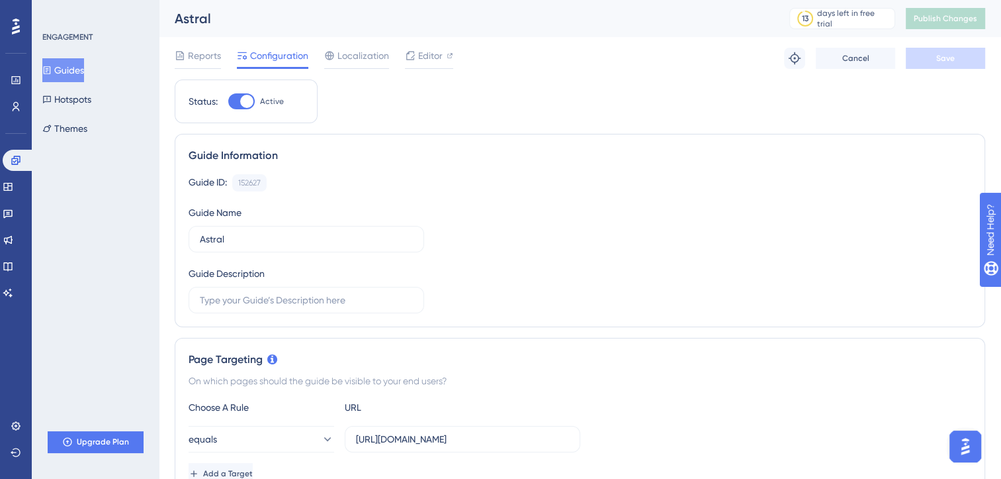
click at [79, 68] on button "Guides" at bounding box center [63, 70] width 42 height 24
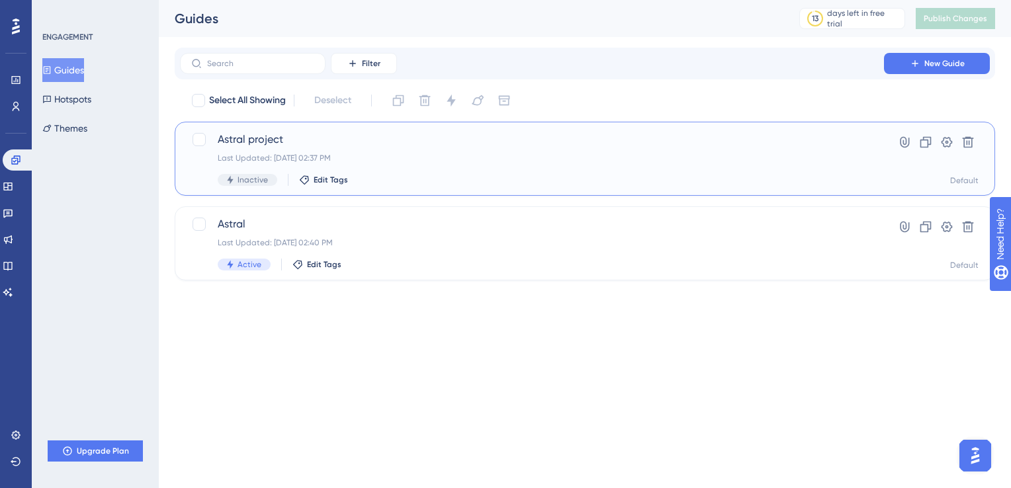
click at [423, 146] on span "Astral project" at bounding box center [532, 140] width 629 height 16
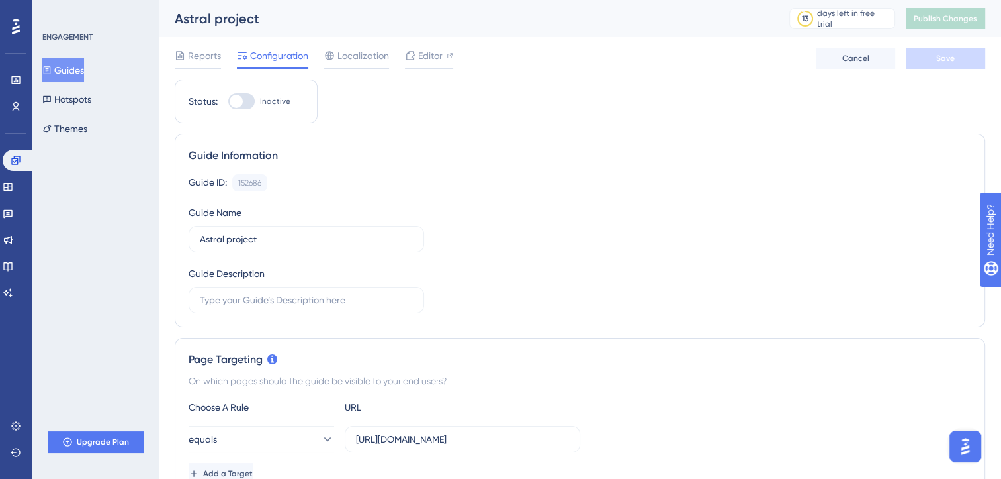
click at [241, 99] on div at bounding box center [236, 101] width 13 height 13
click at [228, 101] on input "Inactive" at bounding box center [228, 101] width 1 height 1
checkbox input "true"
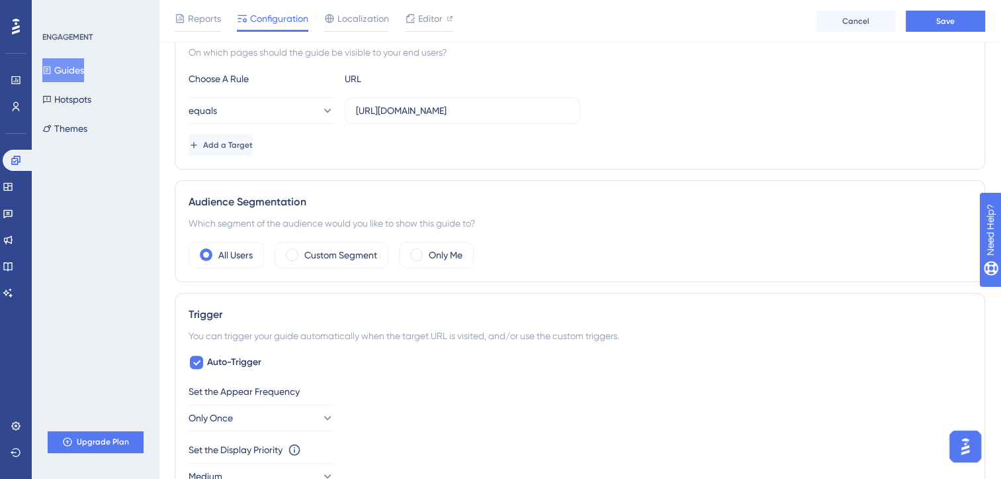
scroll to position [143, 0]
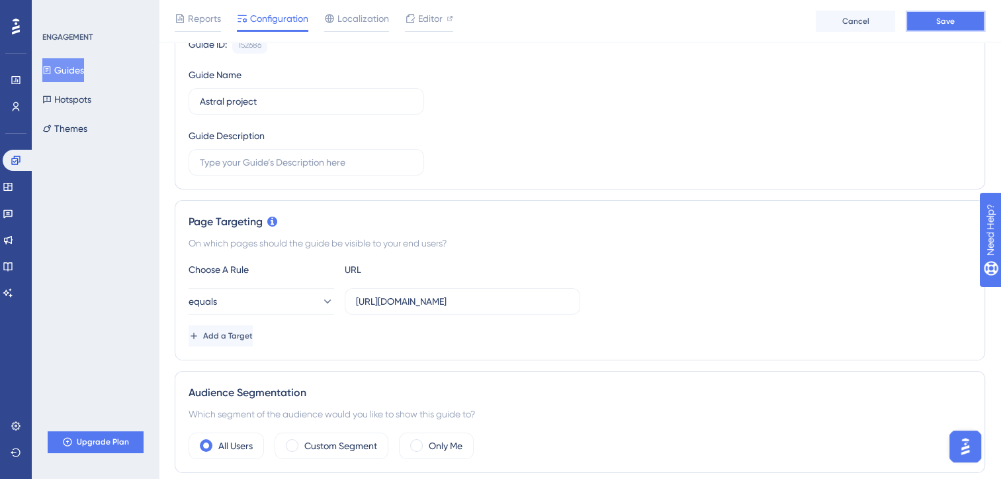
click at [924, 28] on button "Save" at bounding box center [945, 21] width 79 height 21
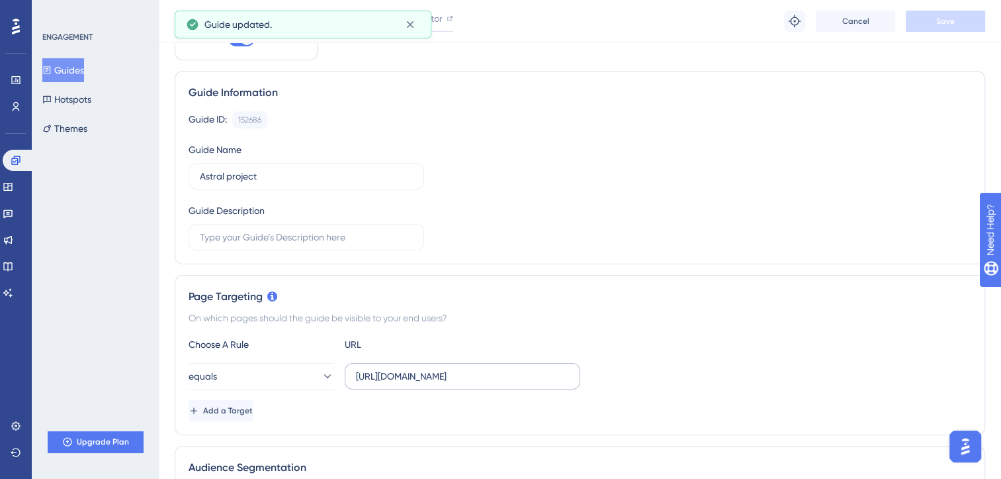
scroll to position [0, 0]
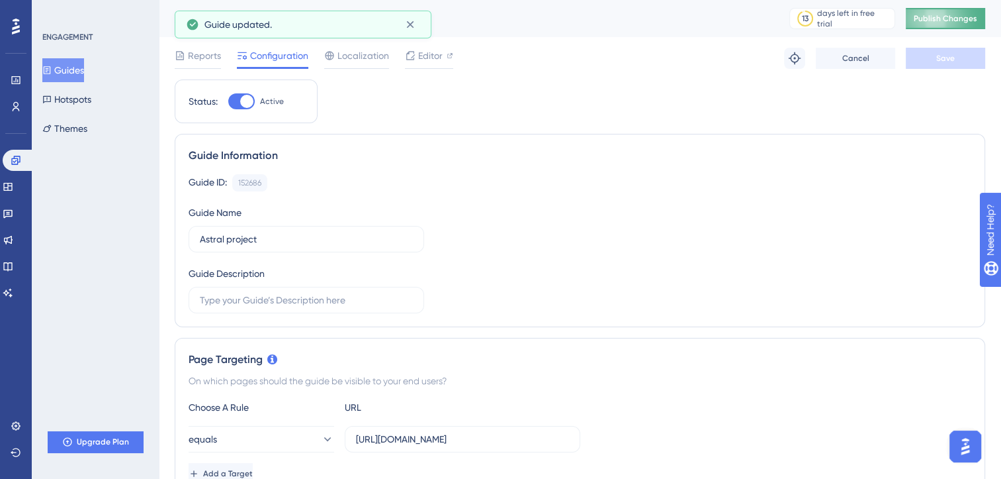
click at [919, 19] on button "Publish Changes" at bounding box center [945, 18] width 79 height 21
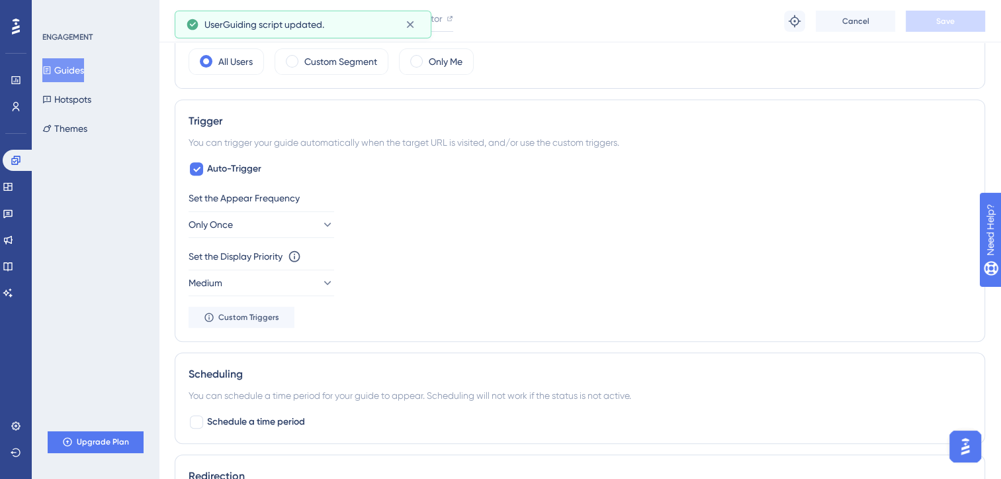
scroll to position [526, 0]
